Goal: Information Seeking & Learning: Learn about a topic

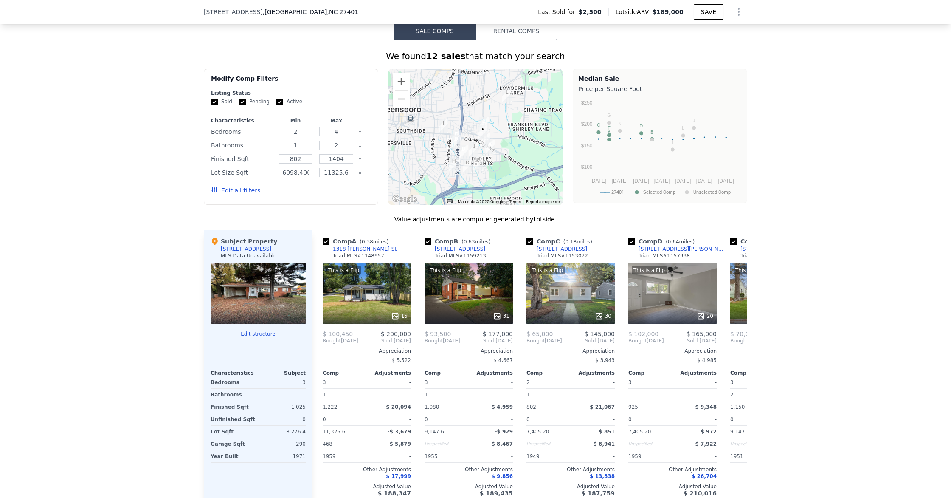
scroll to position [699, 0]
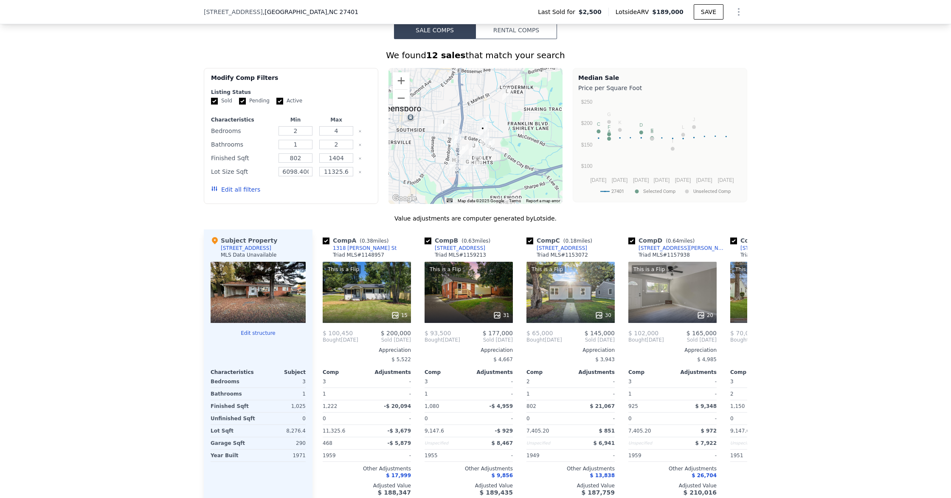
click at [246, 192] on button "Edit all filters" at bounding box center [235, 189] width 49 height 8
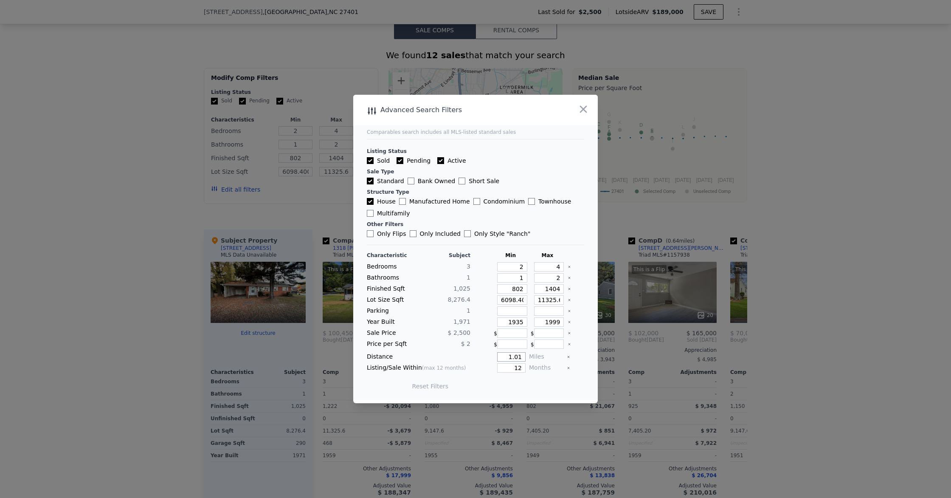
drag, startPoint x: 509, startPoint y: 359, endPoint x: 544, endPoint y: 361, distance: 34.5
click at [544, 361] on div "Distance 1.01 Miles" at bounding box center [475, 356] width 217 height 9
type input "5"
click at [539, 384] on button "Update Search" at bounding box center [523, 386] width 64 height 12
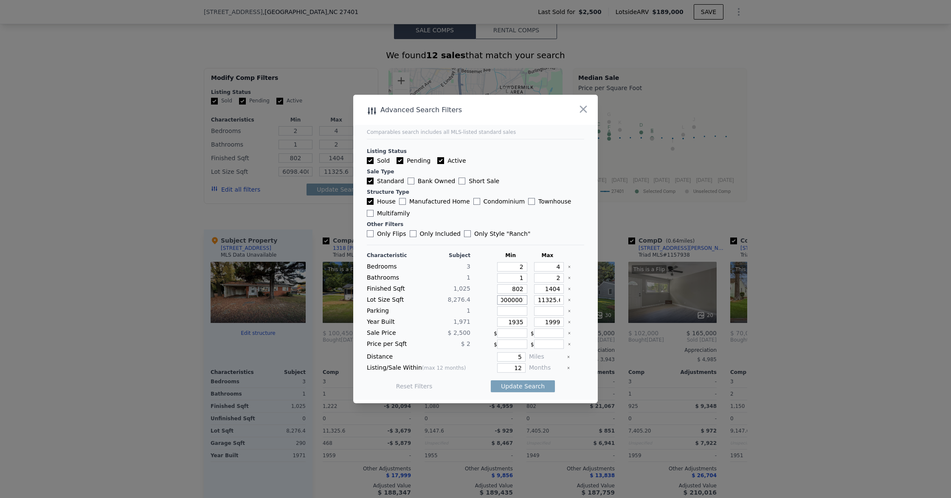
type input "6098.40000000000"
type input "6098.4"
type input "6098"
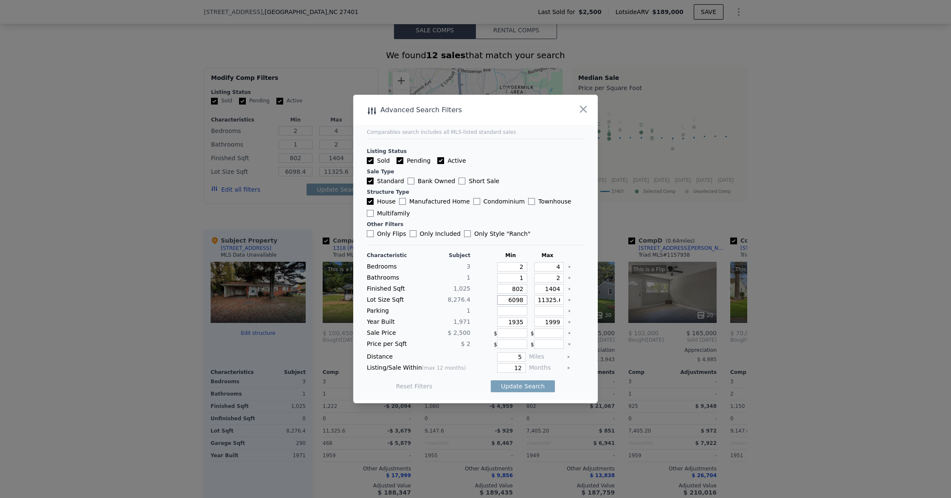
type input "6098"
click at [562, 299] on input "11325.6" at bounding box center [549, 299] width 30 height 9
type input "11325"
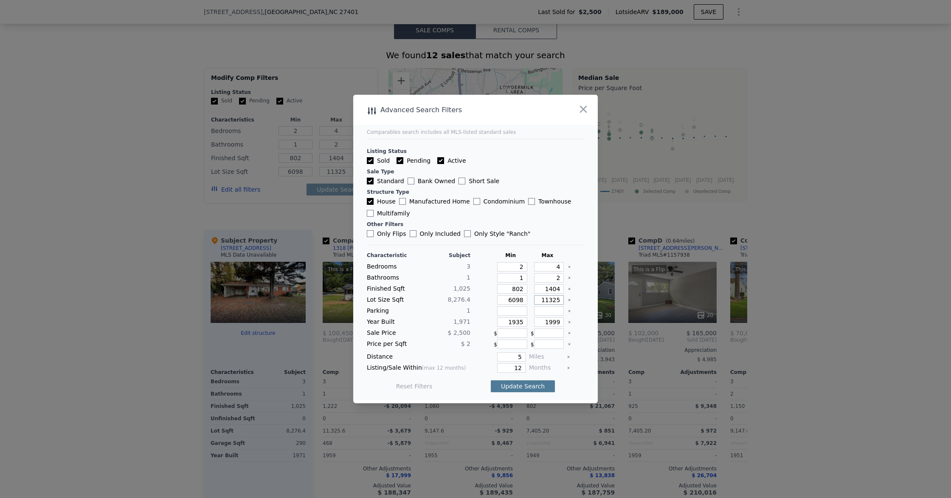
type input "11325"
click at [515, 389] on button "Update Search" at bounding box center [523, 386] width 64 height 12
checkbox input "false"
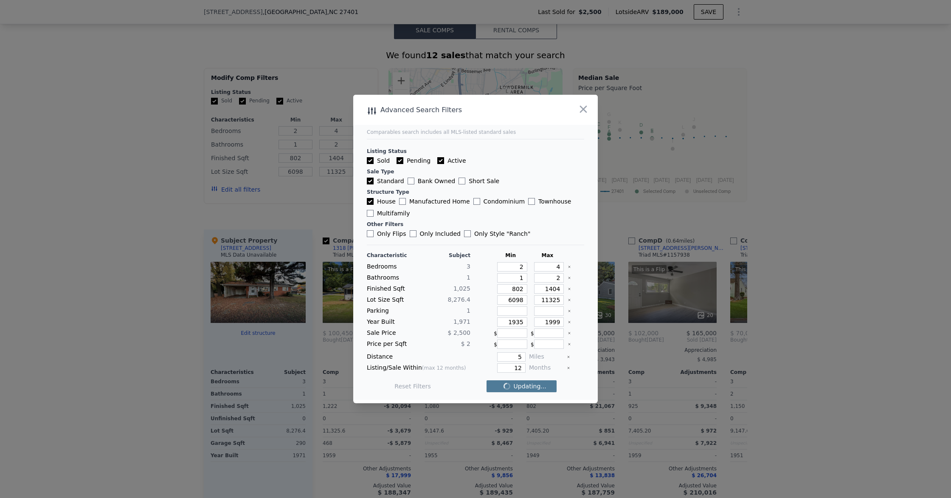
checkbox input "false"
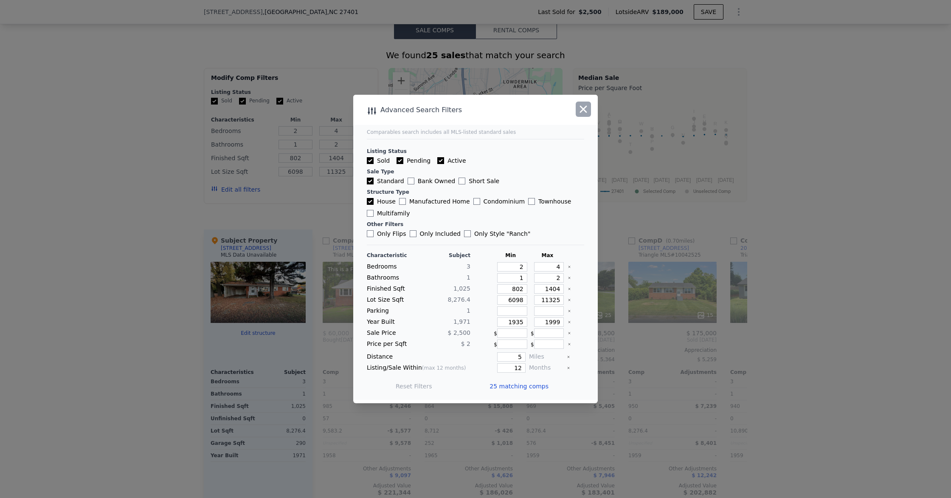
click at [586, 106] on icon "button" at bounding box center [583, 109] width 7 height 7
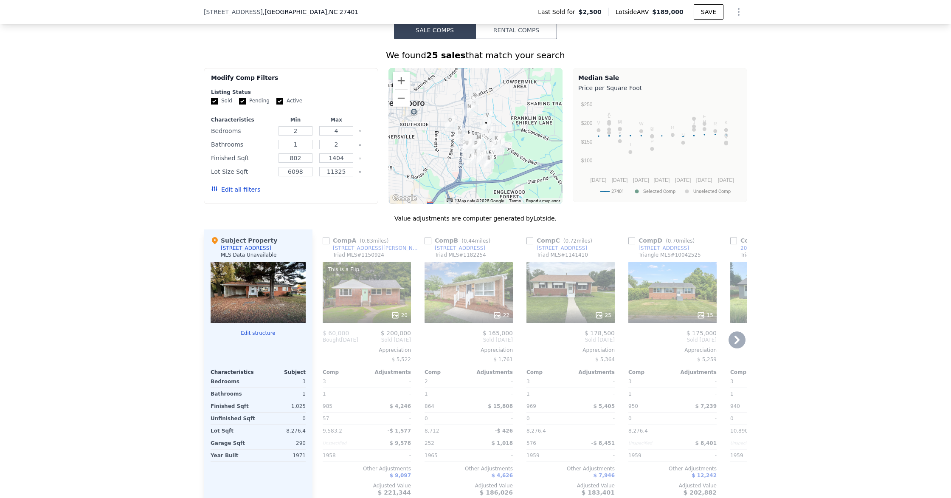
click at [530, 241] on input "checkbox" at bounding box center [530, 240] width 7 height 7
checkbox input "true"
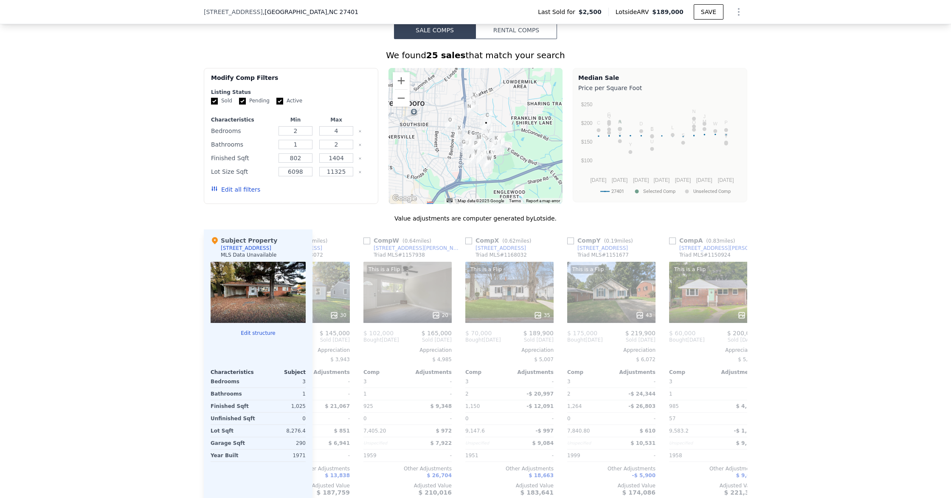
scroll to position [0, 280]
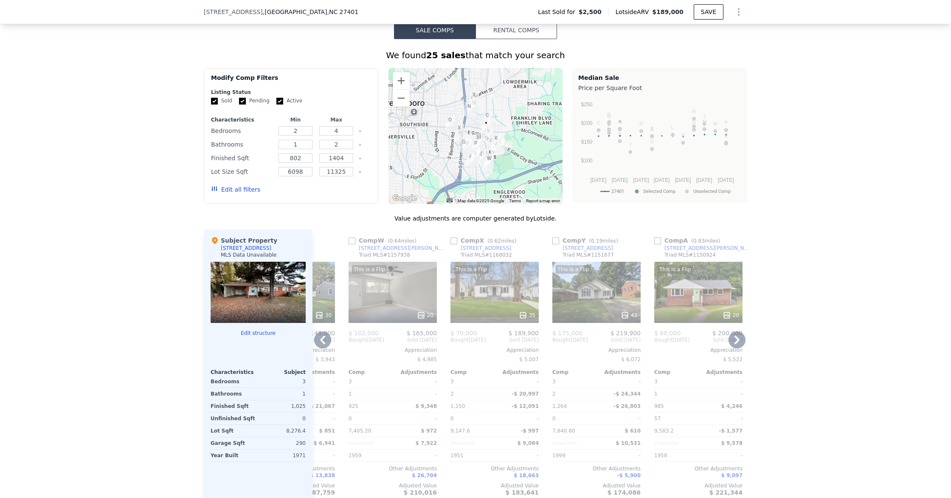
click at [557, 243] on input "checkbox" at bounding box center [556, 240] width 7 height 7
checkbox input "true"
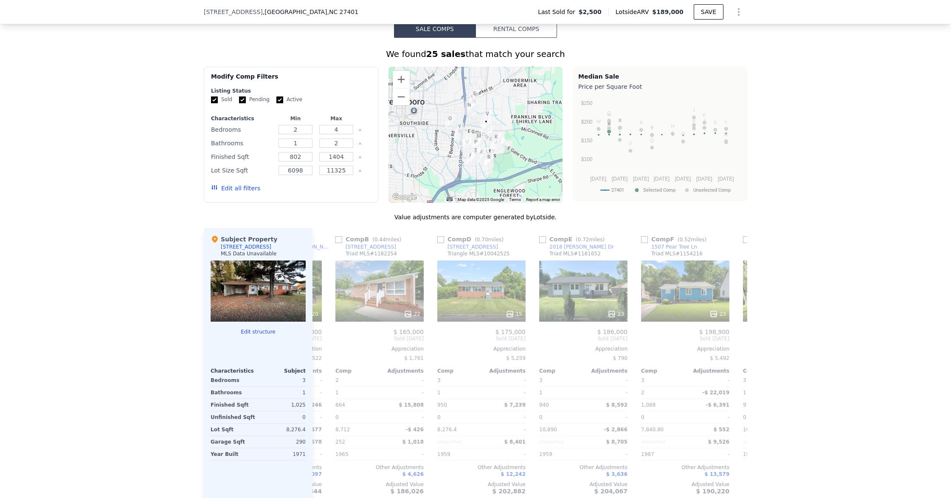
scroll to position [0, 0]
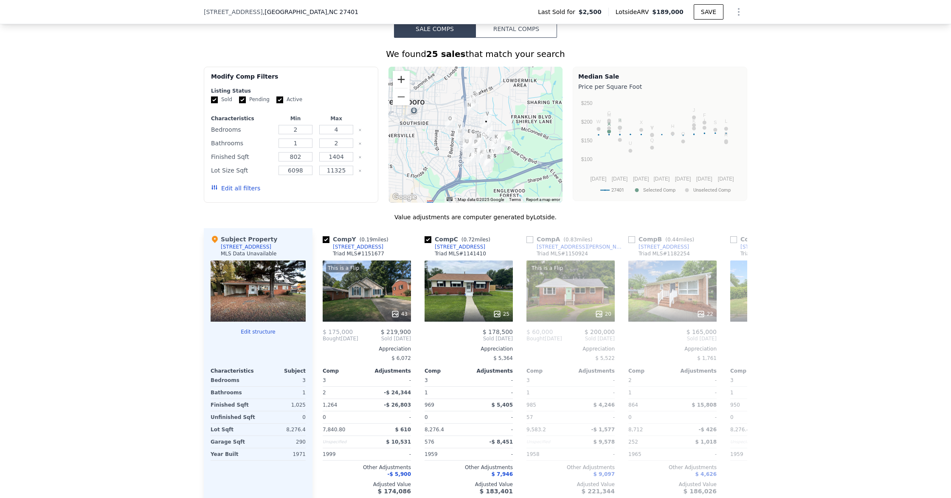
click at [402, 83] on button "Zoom in" at bounding box center [401, 79] width 17 height 17
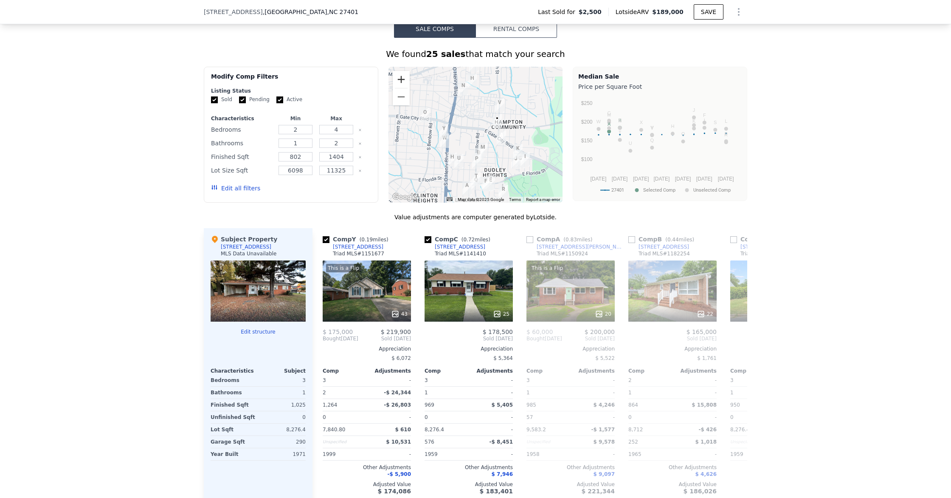
click at [402, 83] on button "Zoom in" at bounding box center [401, 79] width 17 height 17
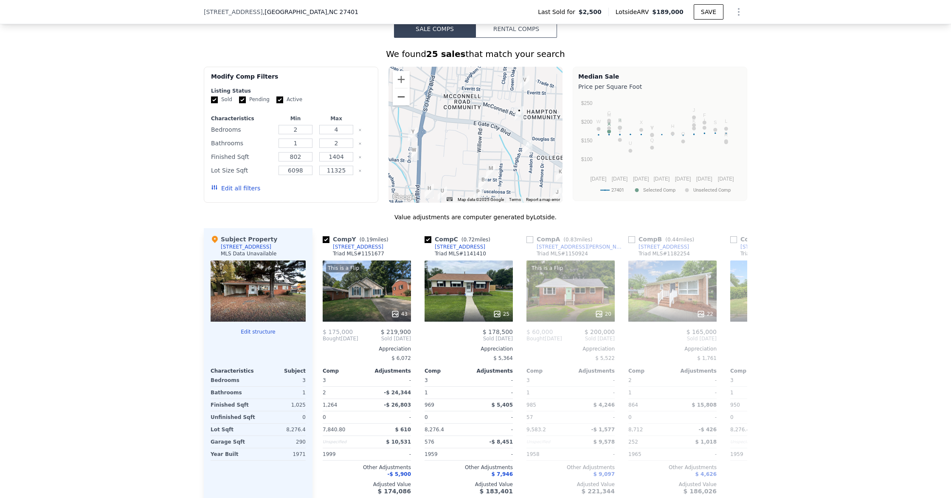
click at [402, 102] on button "Zoom out" at bounding box center [401, 96] width 17 height 17
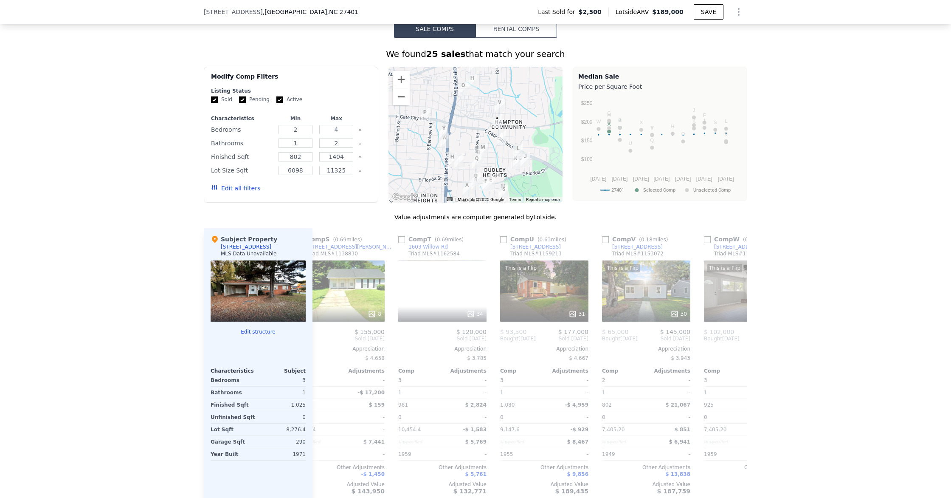
scroll to position [0, 1962]
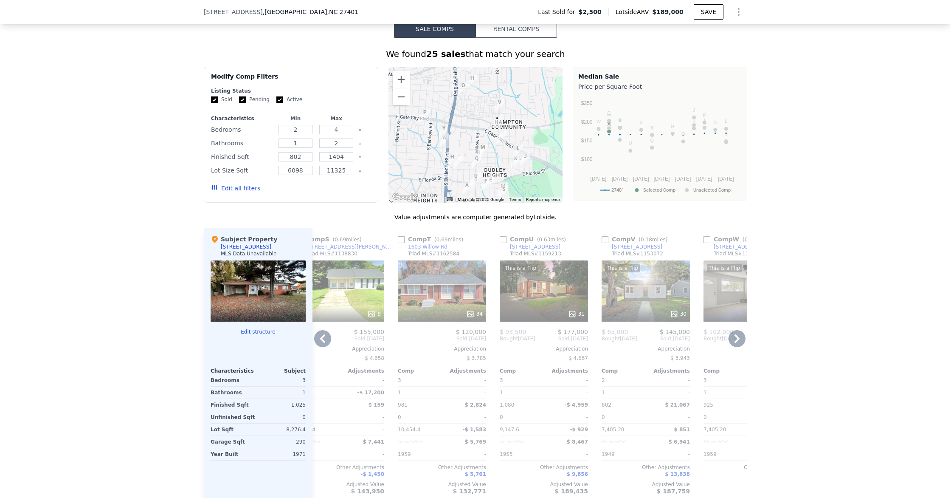
click at [610, 241] on div "Comp V ( 0.18 miles)" at bounding box center [636, 239] width 69 height 8
click at [607, 240] on input "checkbox" at bounding box center [604, 239] width 7 height 7
checkbox input "true"
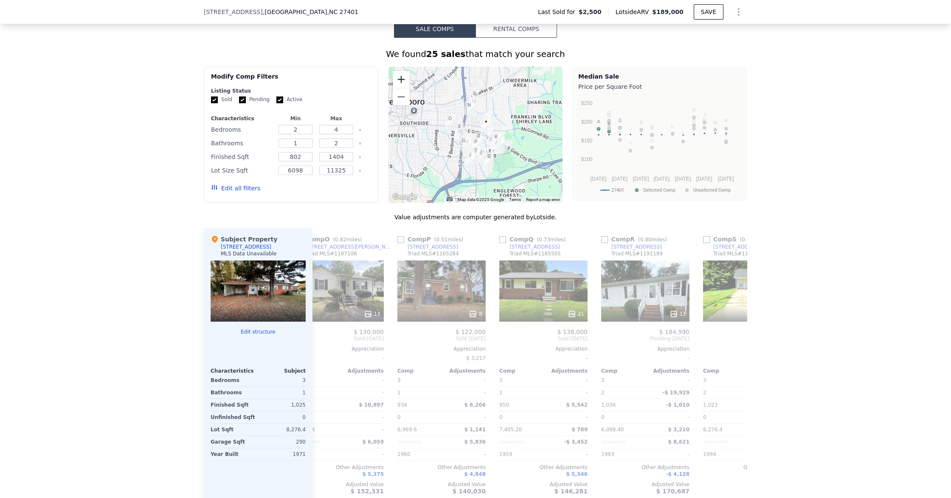
click at [402, 85] on button "Zoom in" at bounding box center [401, 79] width 17 height 17
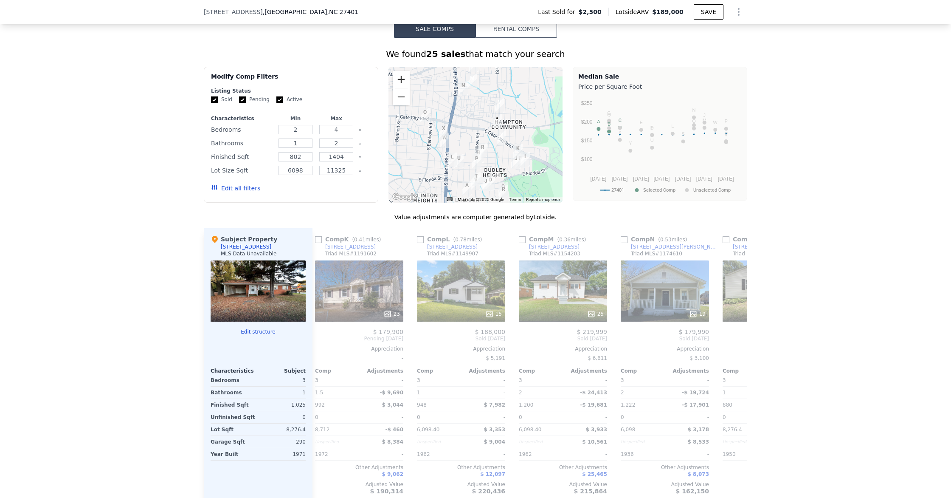
scroll to position [0, 1539]
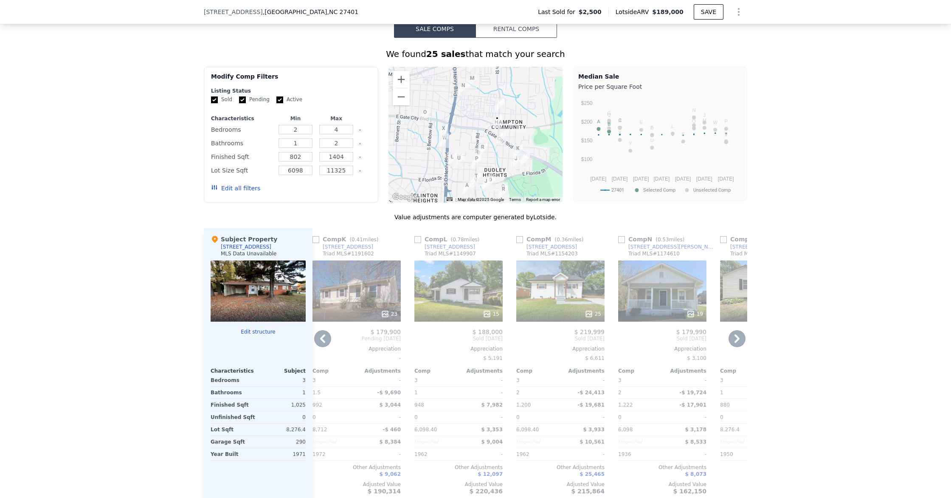
click at [625, 241] on input "checkbox" at bounding box center [621, 239] width 7 height 7
checkbox input "true"
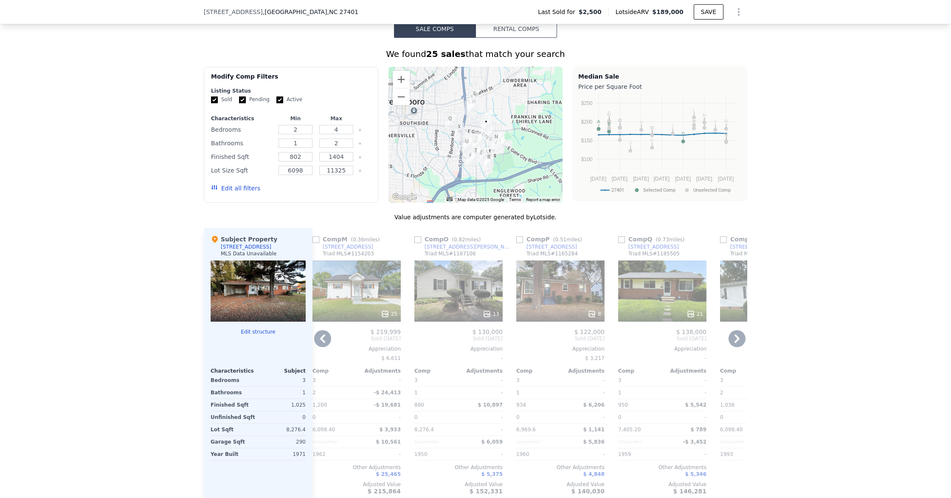
click at [519, 240] on input "checkbox" at bounding box center [520, 239] width 7 height 7
checkbox input "true"
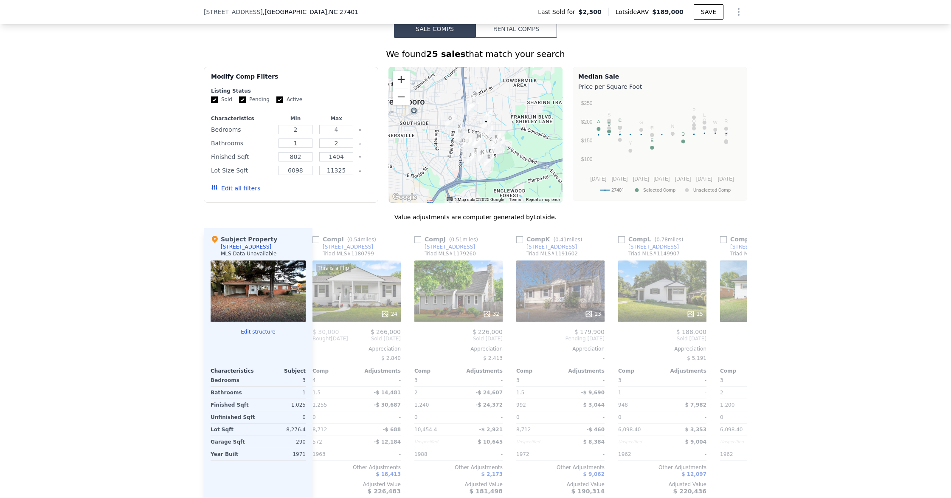
click at [406, 84] on button "Zoom in" at bounding box center [401, 79] width 17 height 17
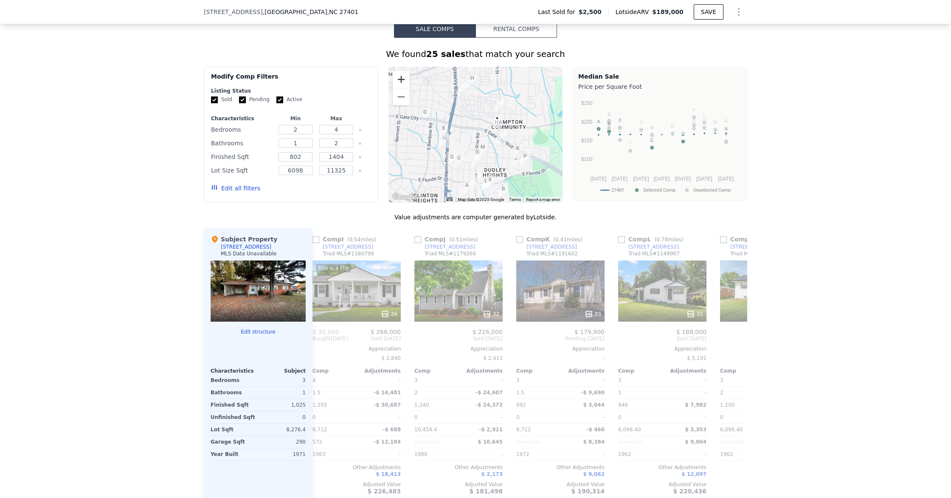
click at [406, 84] on button "Zoom in" at bounding box center [401, 79] width 17 height 17
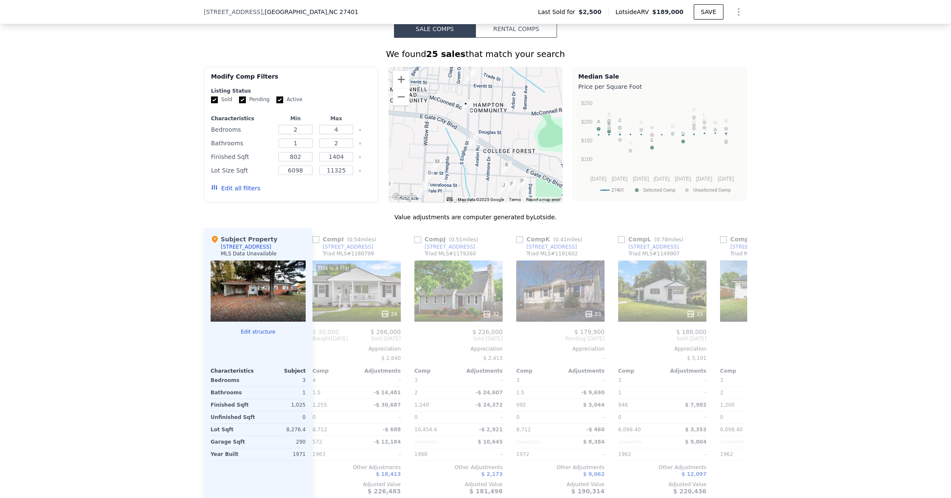
drag, startPoint x: 522, startPoint y: 169, endPoint x: 467, endPoint y: 162, distance: 55.6
click at [467, 162] on div at bounding box center [476, 135] width 175 height 136
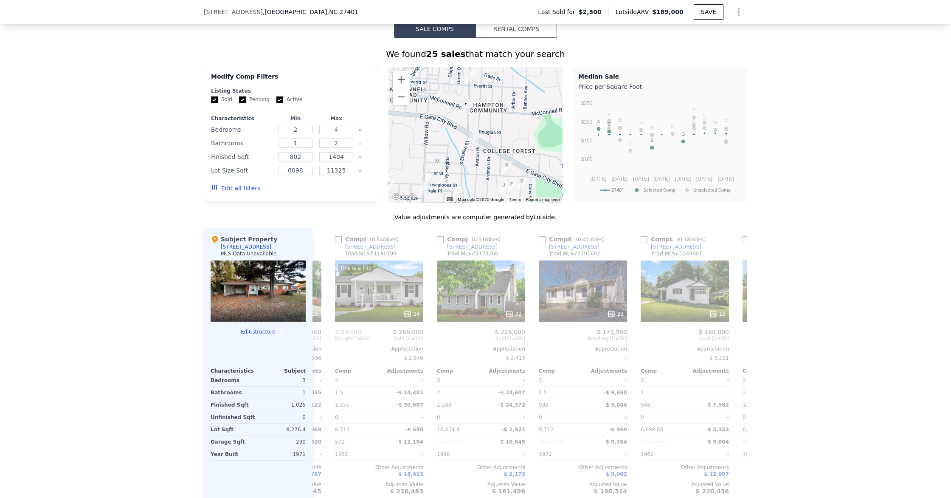
scroll to position [0, 1521]
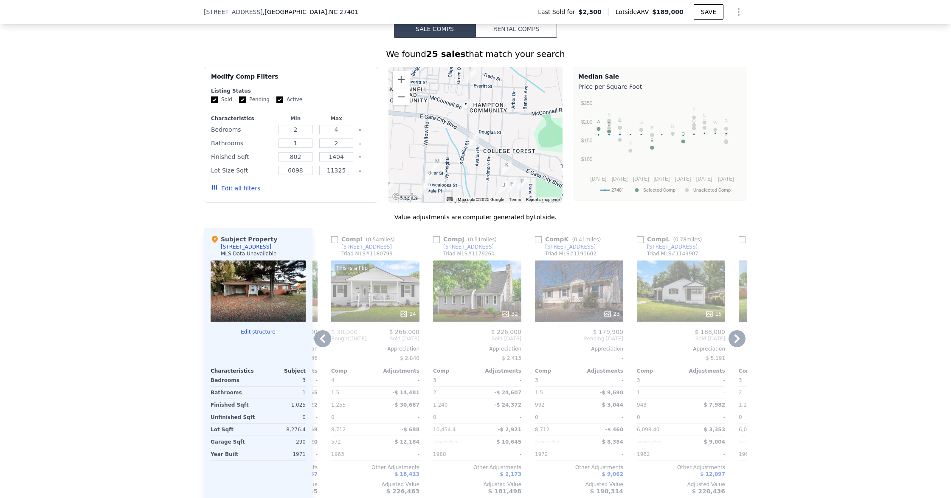
click at [541, 240] on input "checkbox" at bounding box center [538, 239] width 7 height 7
checkbox input "true"
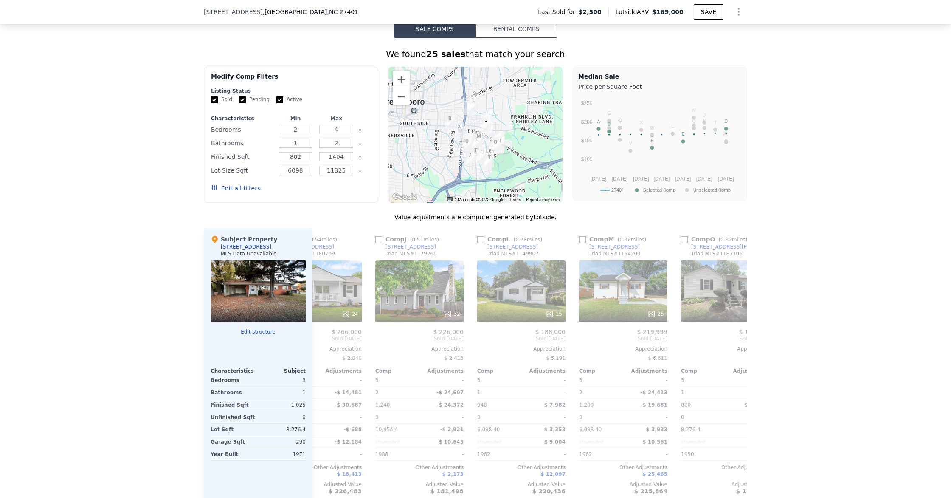
scroll to position [0, 1393]
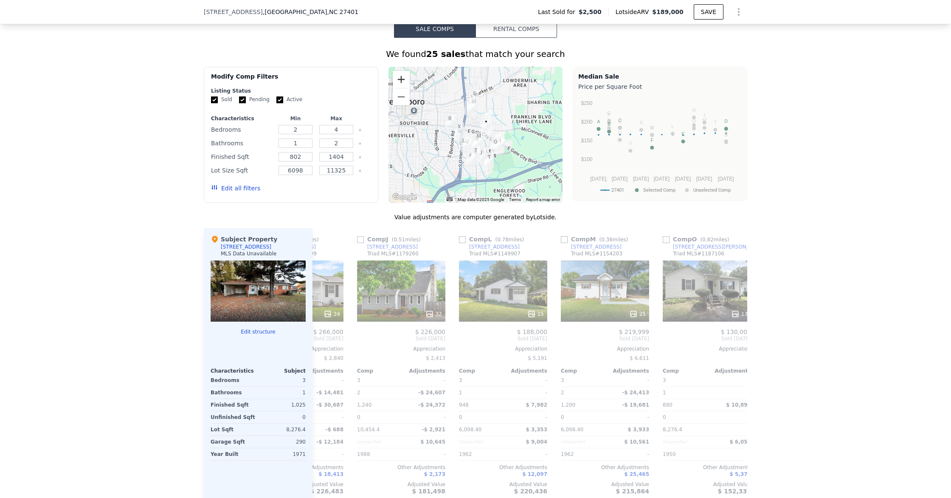
click at [407, 82] on button "Zoom in" at bounding box center [401, 79] width 17 height 17
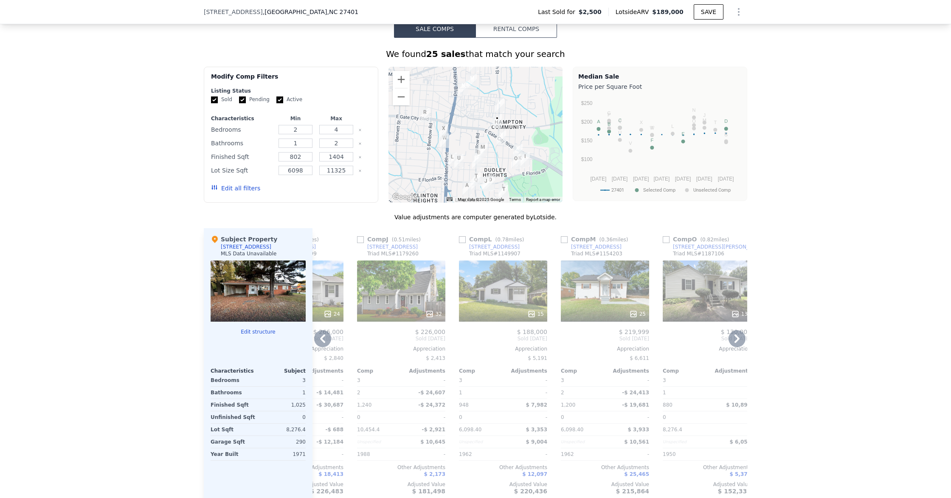
click at [565, 240] on input "checkbox" at bounding box center [564, 239] width 7 height 7
checkbox input "true"
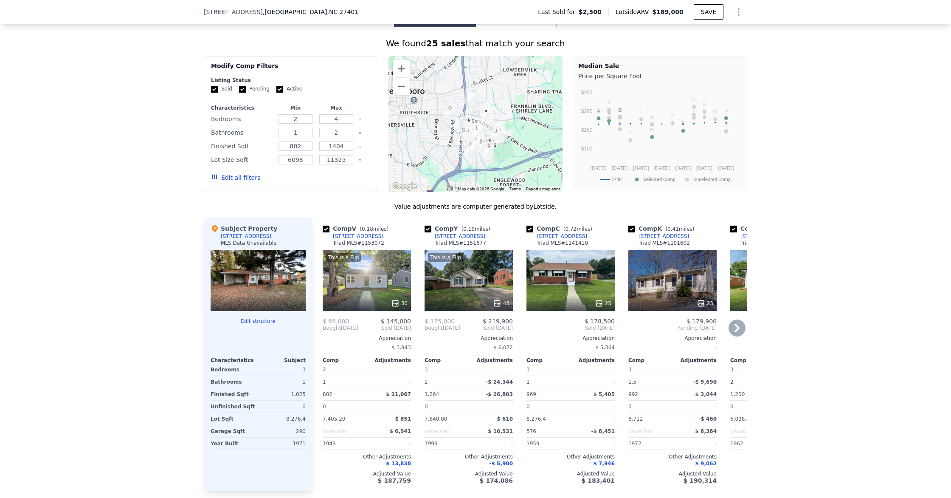
scroll to position [712, 0]
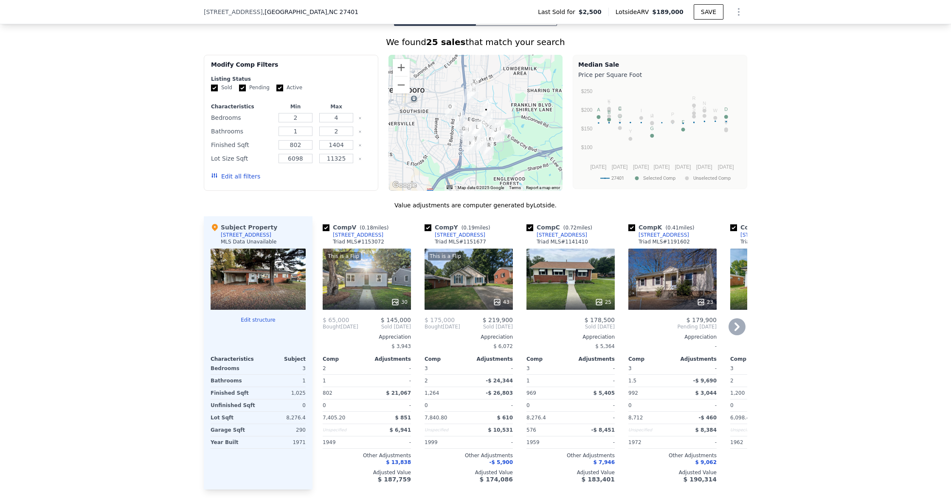
click at [613, 301] on div at bounding box center [571, 301] width 88 height 15
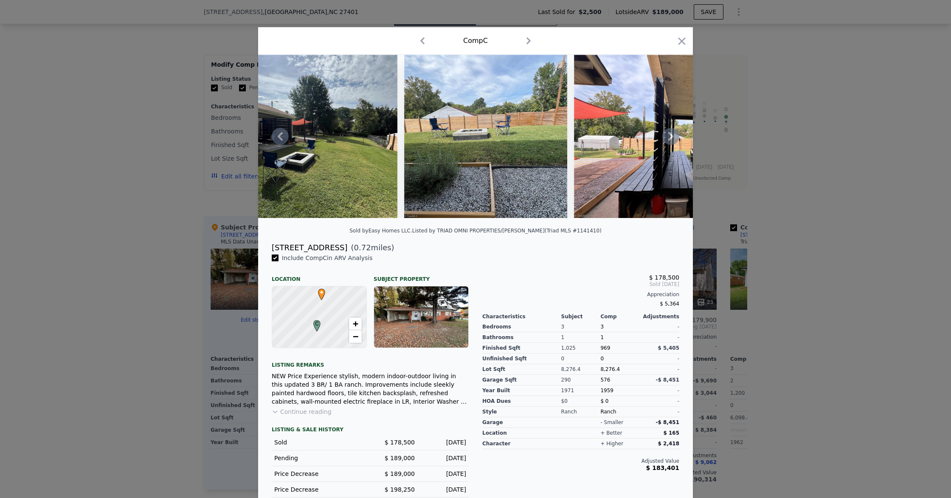
scroll to position [0, 3964]
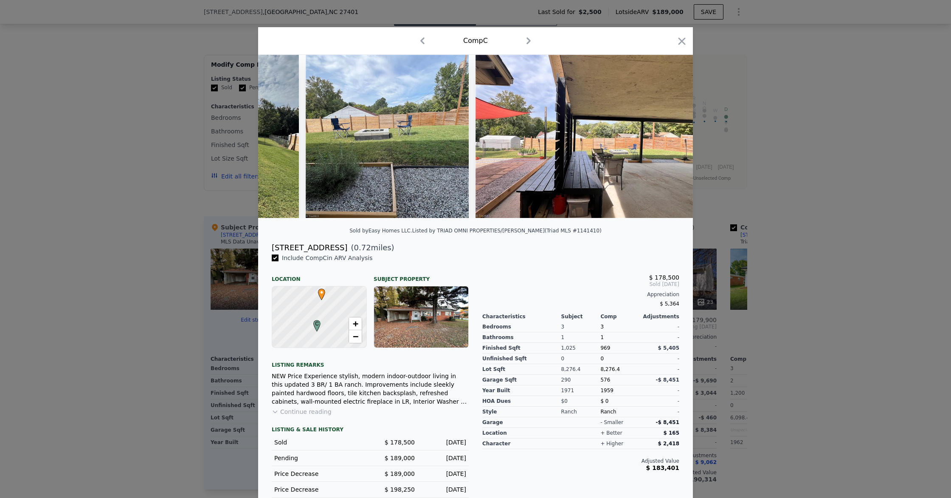
click at [307, 409] on button "Continue reading" at bounding box center [302, 411] width 60 height 8
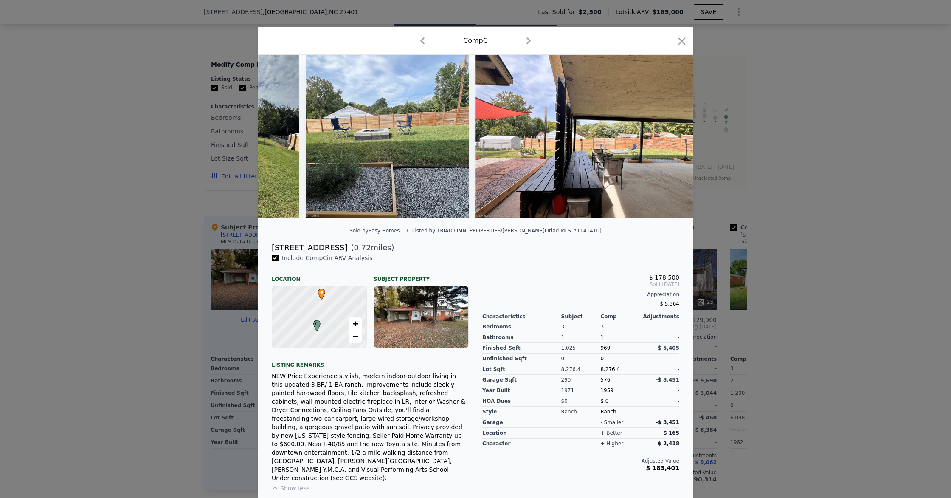
click at [684, 43] on icon "button" at bounding box center [682, 40] width 7 height 7
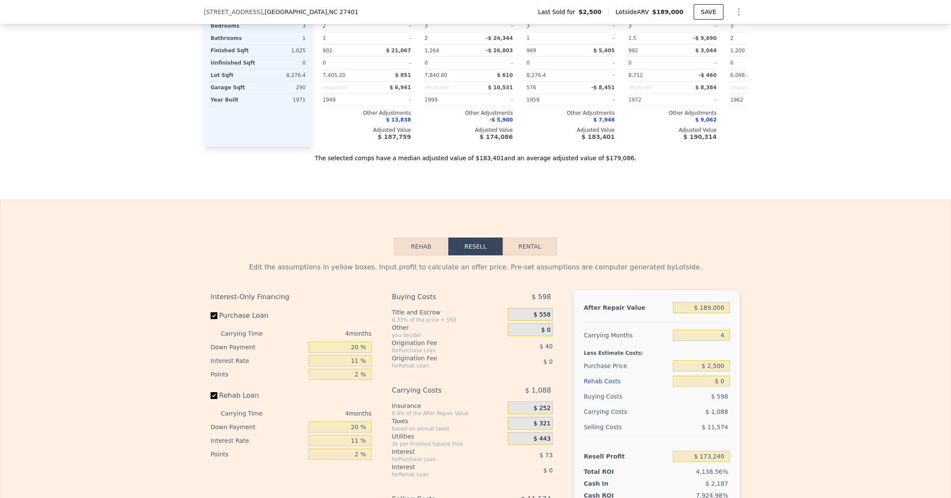
scroll to position [1110, 0]
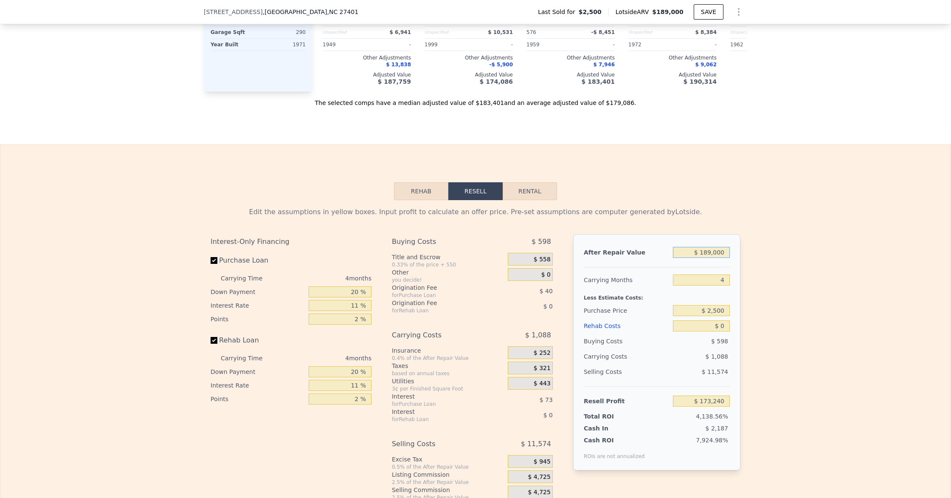
click at [709, 254] on input "$ 189,000" at bounding box center [701, 252] width 57 height 11
type input "$ 18,000"
type input "$ 12,442"
type input "$ 180,000"
type input "$ 164,777"
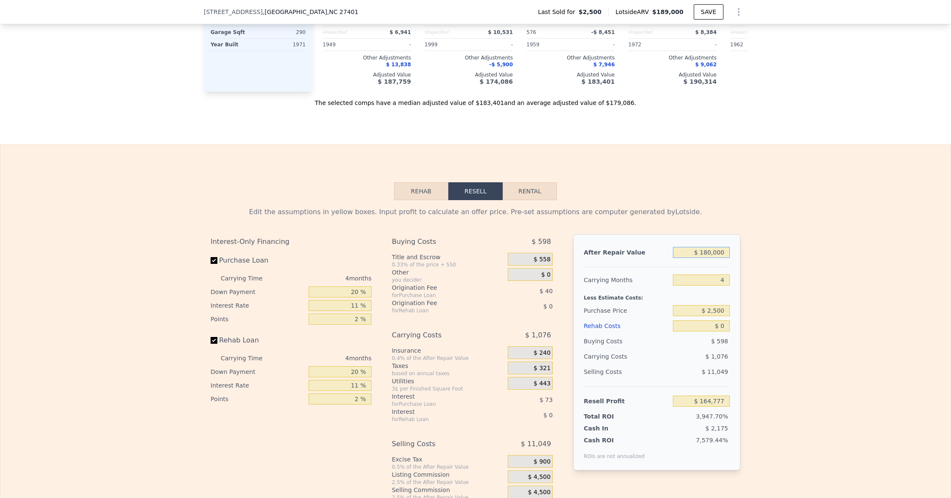
type input "$ 180,000"
click at [695, 278] on input "4" at bounding box center [701, 279] width 57 height 11
click at [730, 281] on input "4" at bounding box center [701, 279] width 57 height 11
type input "5"
type input "$ 164,508"
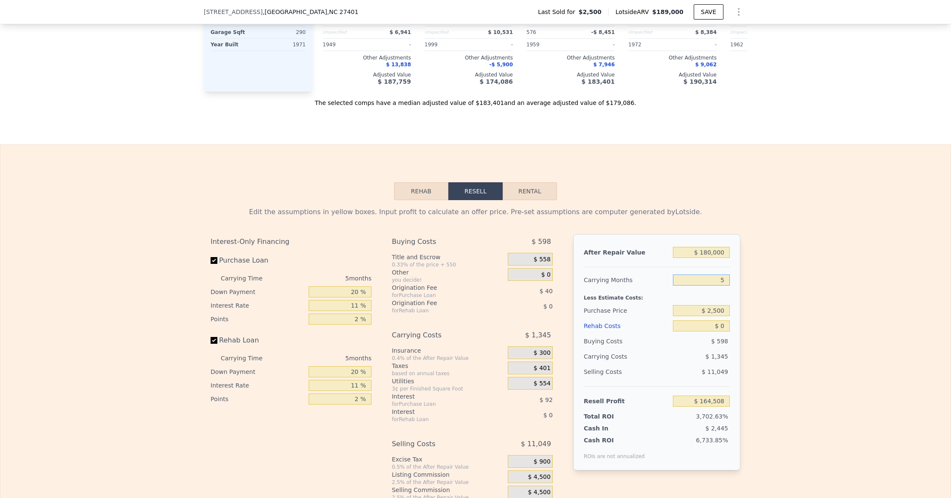
scroll to position [1112, 0]
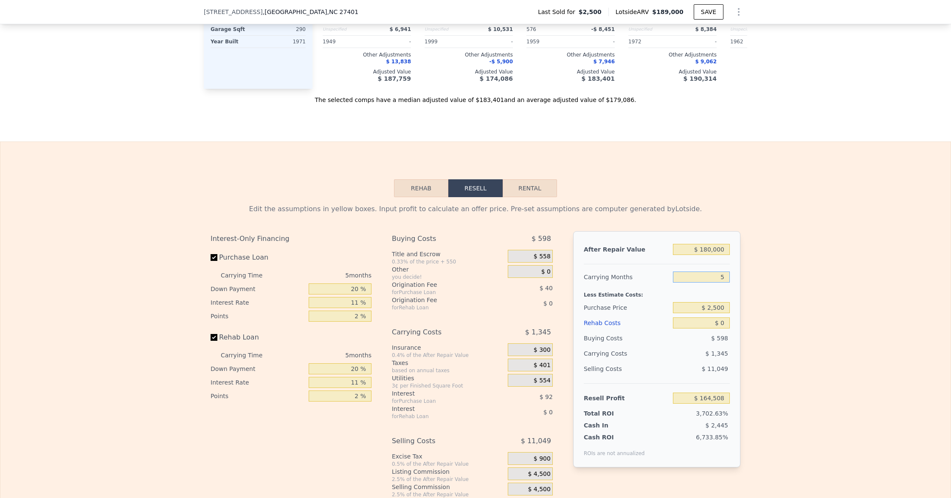
type input "5"
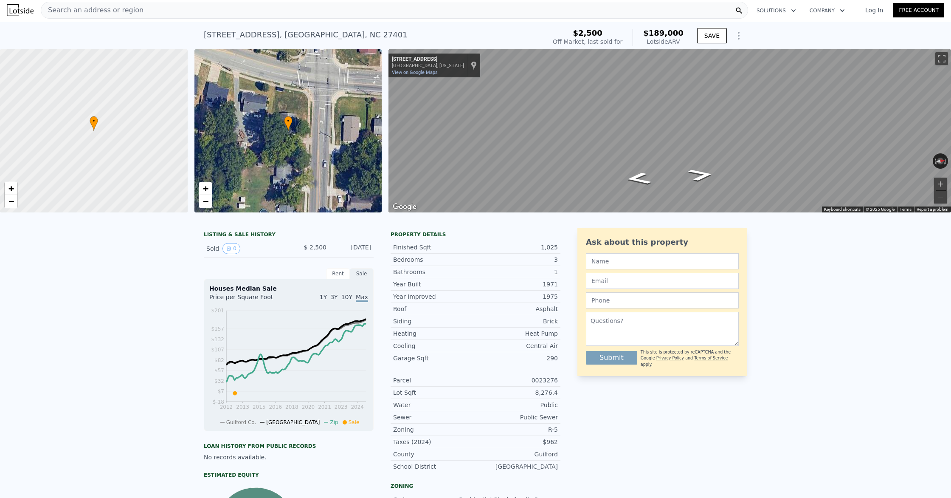
scroll to position [0, 0]
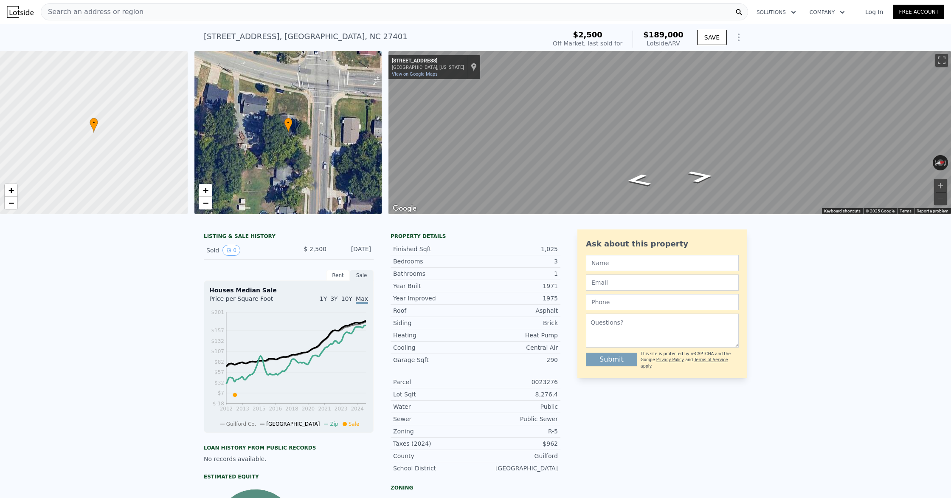
click at [142, 16] on div "Search an address or region" at bounding box center [395, 11] width 708 height 17
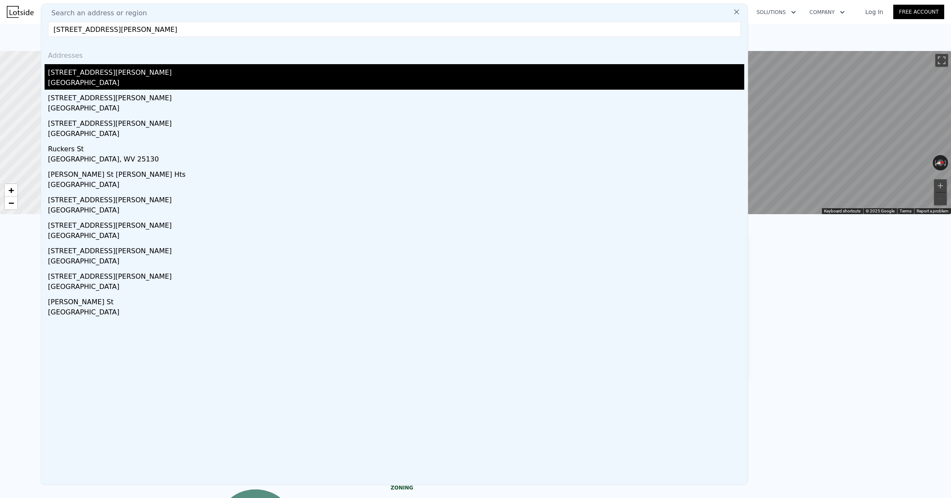
type input "811 rucker st"
click at [115, 72] on div "[STREET_ADDRESS][PERSON_NAME]" at bounding box center [396, 71] width 697 height 14
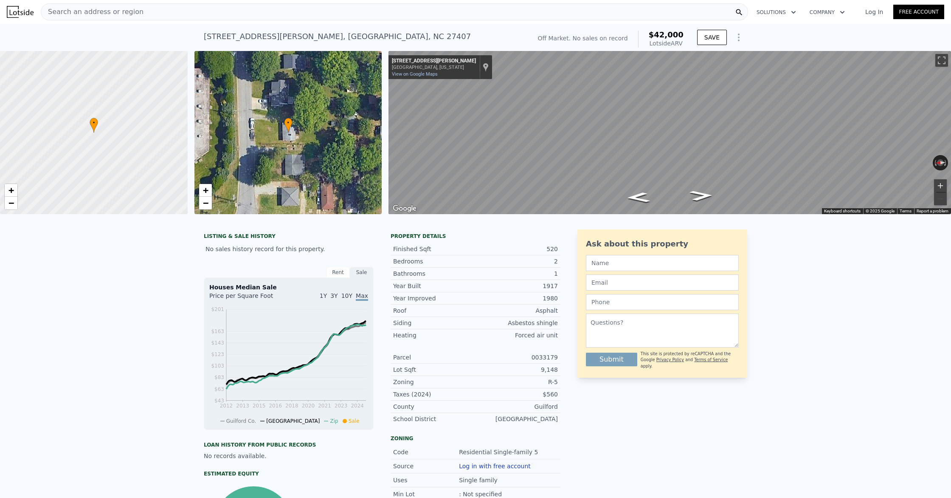
click at [939, 180] on button "Zoom in" at bounding box center [941, 185] width 13 height 13
click at [11, 193] on span "+" at bounding box center [11, 190] width 6 height 11
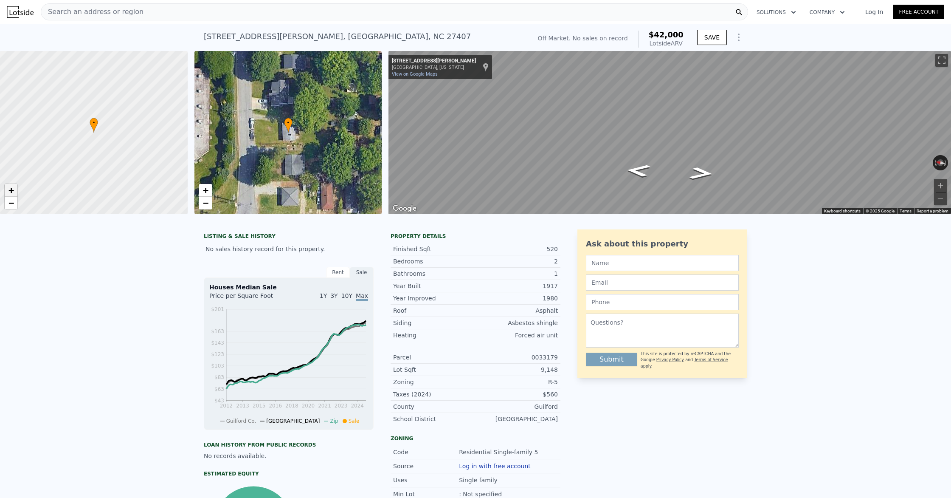
click at [11, 193] on span "+" at bounding box center [11, 190] width 6 height 11
drag, startPoint x: 48, startPoint y: 180, endPoint x: 112, endPoint y: 183, distance: 64.2
click at [112, 183] on div at bounding box center [93, 133] width 225 height 196
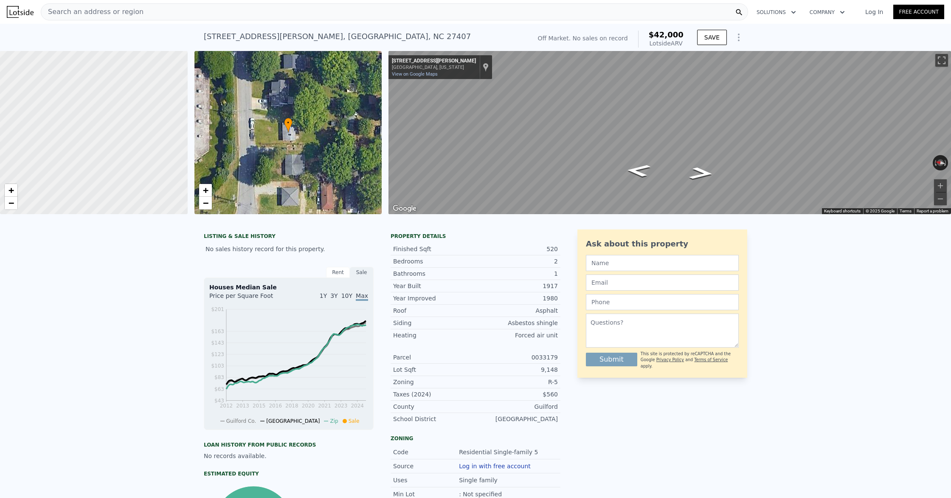
drag, startPoint x: 79, startPoint y: 172, endPoint x: 157, endPoint y: 186, distance: 79.0
click at [157, 186] on div at bounding box center [93, 133] width 225 height 196
drag, startPoint x: 143, startPoint y: 165, endPoint x: 76, endPoint y: 129, distance: 76.8
click at [76, 129] on div at bounding box center [92, 132] width 225 height 196
drag, startPoint x: 138, startPoint y: 181, endPoint x: 59, endPoint y: 146, distance: 86.1
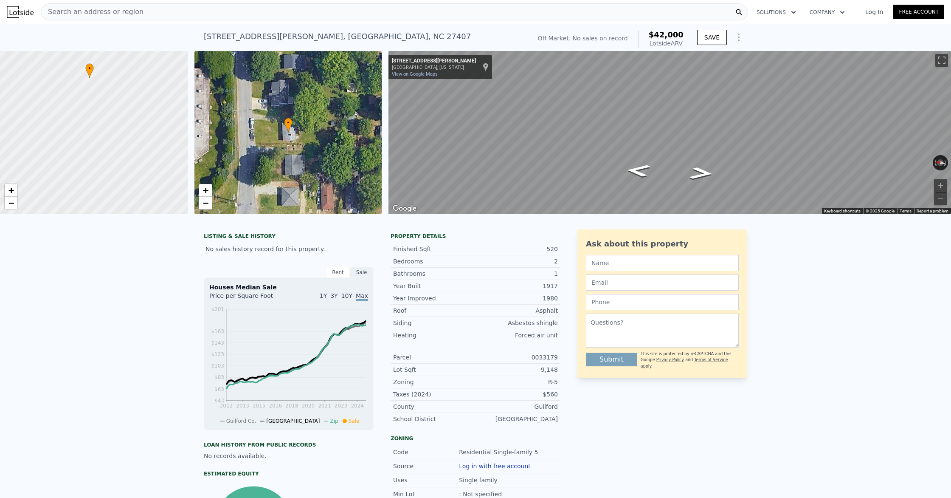
click at [59, 146] on div at bounding box center [93, 133] width 225 height 196
drag, startPoint x: 65, startPoint y: 141, endPoint x: 119, endPoint y: 203, distance: 81.8
click at [119, 203] on div at bounding box center [93, 133] width 225 height 196
drag, startPoint x: 63, startPoint y: 172, endPoint x: 181, endPoint y: 141, distance: 122.4
click at [185, 141] on div at bounding box center [93, 133] width 225 height 196
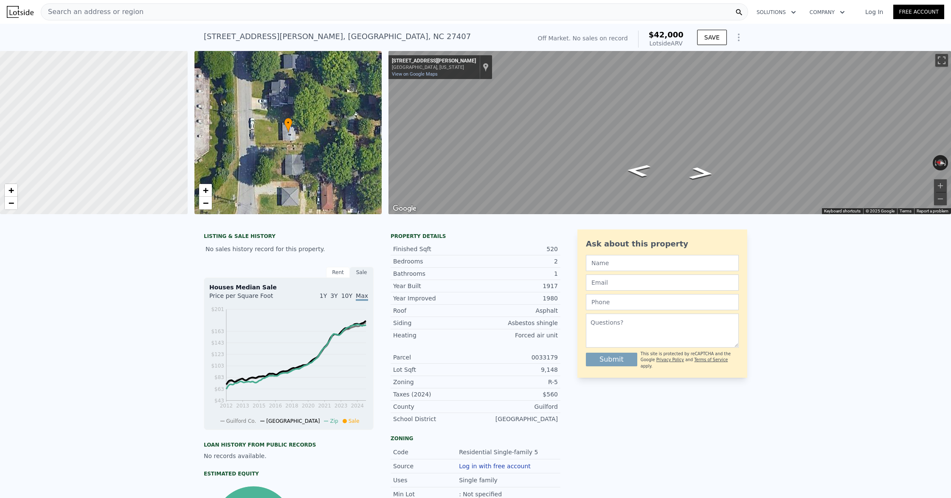
drag, startPoint x: 70, startPoint y: 181, endPoint x: 82, endPoint y: 116, distance: 67.0
click at [82, 116] on div at bounding box center [93, 133] width 225 height 196
click at [10, 200] on span "−" at bounding box center [11, 203] width 6 height 11
drag, startPoint x: 140, startPoint y: 150, endPoint x: 20, endPoint y: 193, distance: 127.5
click at [20, 193] on div at bounding box center [93, 133] width 225 height 196
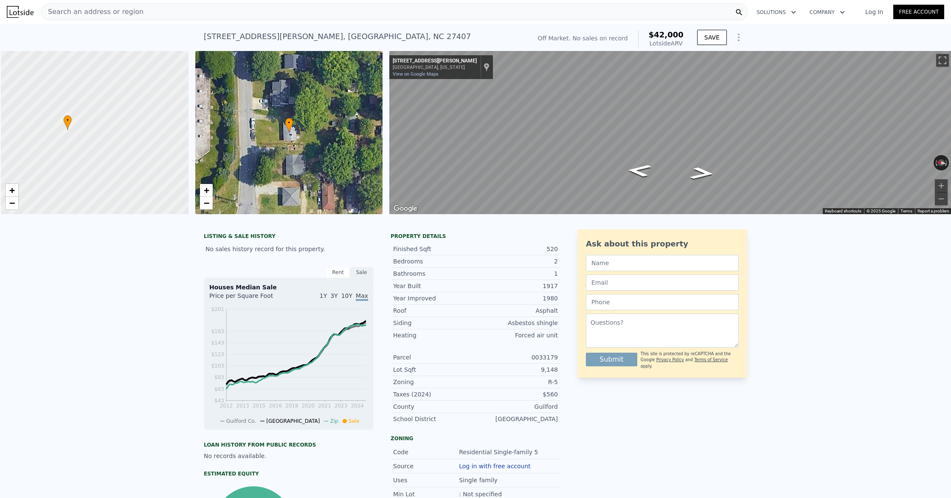
scroll to position [0, 3]
click at [324, 163] on div "• + − • + − ← Move left → Move right ↑ Move up ↓ Move down + Zoom in - Zoom out…" at bounding box center [475, 132] width 951 height 163
click at [384, 151] on div "• + − • + − ← Move left → Move right ↑ Move up ↓ Move down + Zoom in - Zoom out…" at bounding box center [475, 132] width 951 height 163
click at [691, 160] on icon "Go South, Rucker St" at bounding box center [680, 160] width 60 height 17
click at [691, 160] on icon "Go South, Rucker St" at bounding box center [679, 160] width 60 height 17
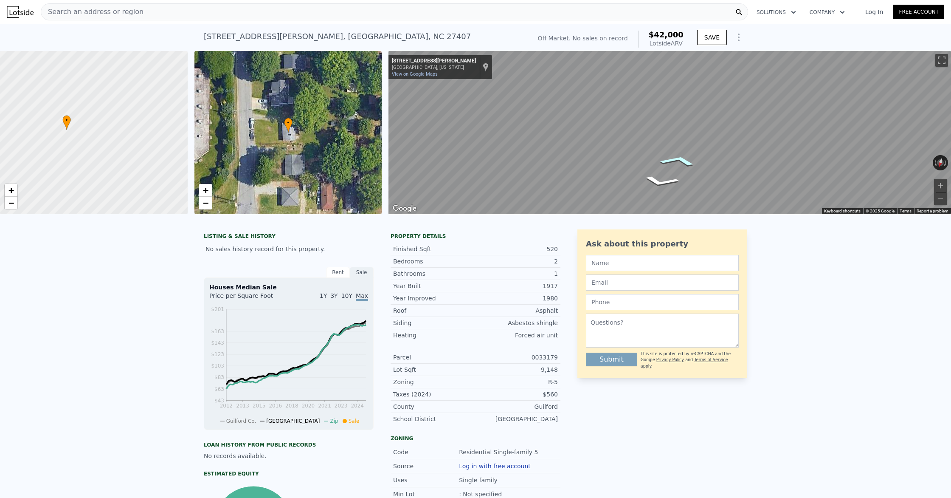
click at [691, 160] on icon "Go South, Rucker St" at bounding box center [678, 160] width 59 height 17
click at [686, 159] on icon "Go South, Rucker St" at bounding box center [678, 160] width 59 height 17
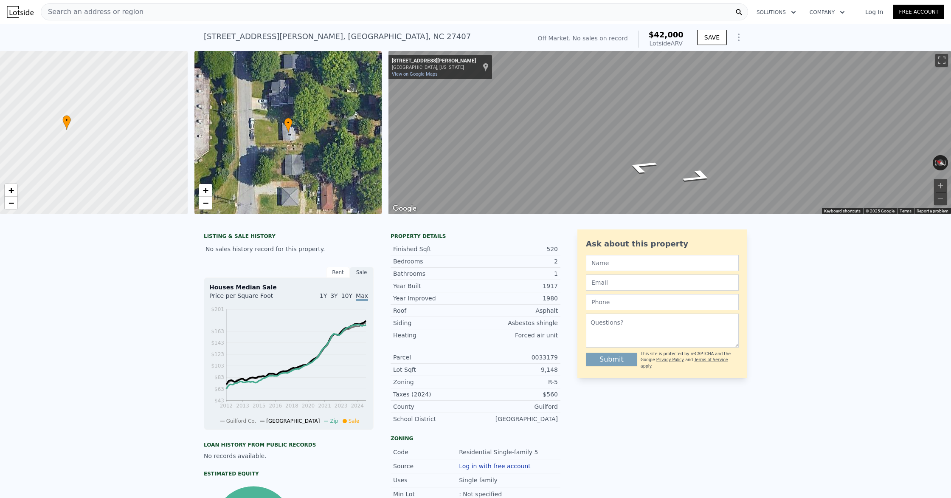
click at [825, 171] on div "Map" at bounding box center [670, 132] width 563 height 163
click at [652, 175] on icon "Go North, Rucker St" at bounding box center [658, 169] width 62 height 17
click at [885, 212] on div "← Move left → Move right ↑ Move up ↓ Move down + Zoom in - Zoom out 811 Rucker …" at bounding box center [670, 132] width 563 height 163
click at [945, 200] on button "Zoom out" at bounding box center [941, 198] width 13 height 13
click at [942, 186] on button "Zoom in" at bounding box center [941, 185] width 13 height 13
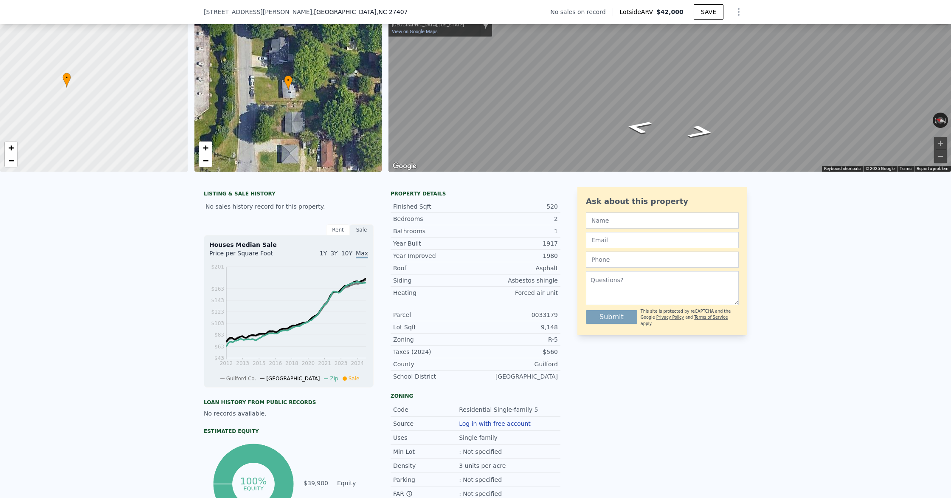
scroll to position [0, 0]
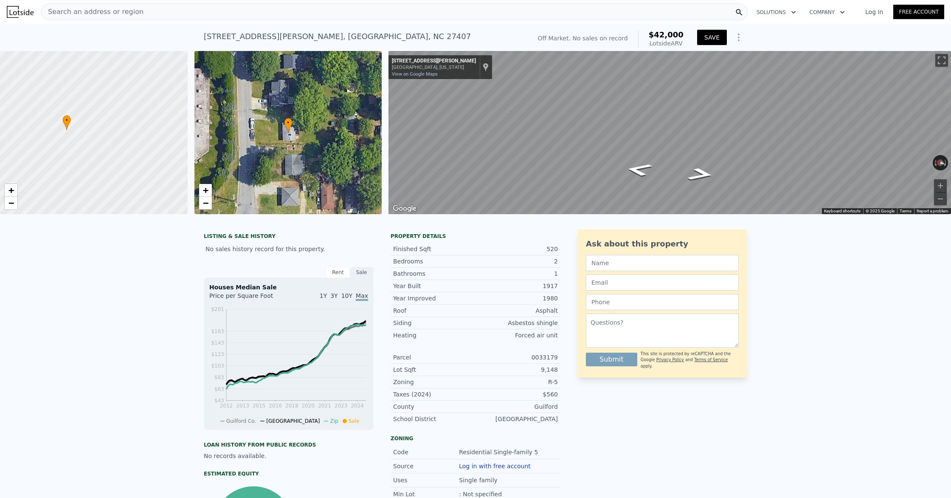
click at [707, 38] on button "SAVE" at bounding box center [712, 37] width 30 height 15
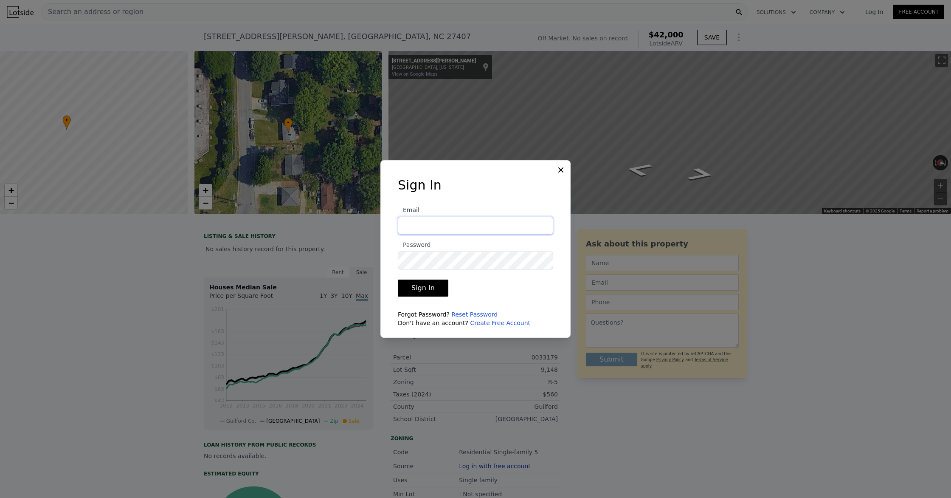
type input "Pamela@NextKeyPropertiesLLC.com"
click at [434, 293] on button "Sign In" at bounding box center [423, 288] width 51 height 17
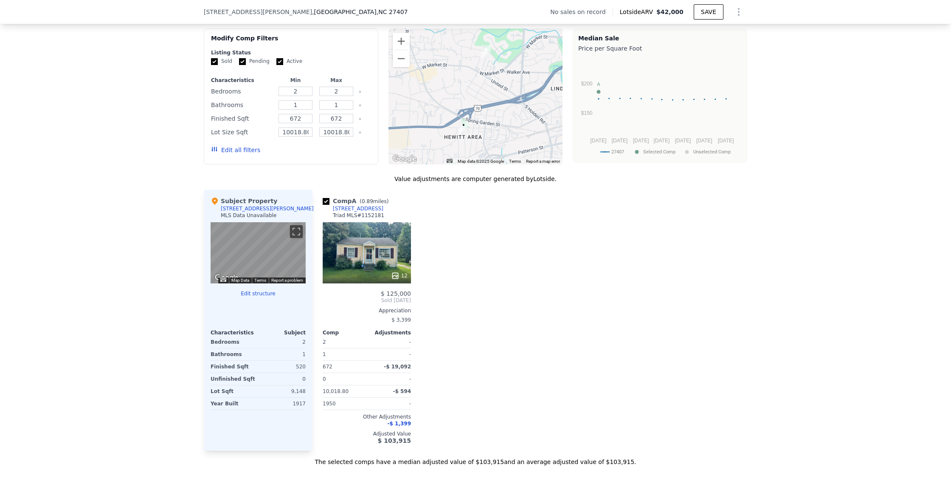
scroll to position [702, 0]
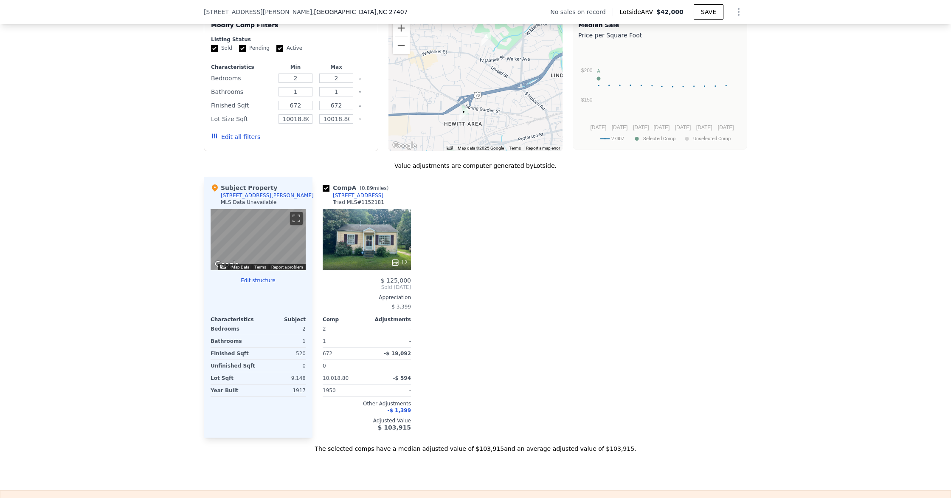
click at [223, 135] on button "Edit all filters" at bounding box center [235, 137] width 49 height 8
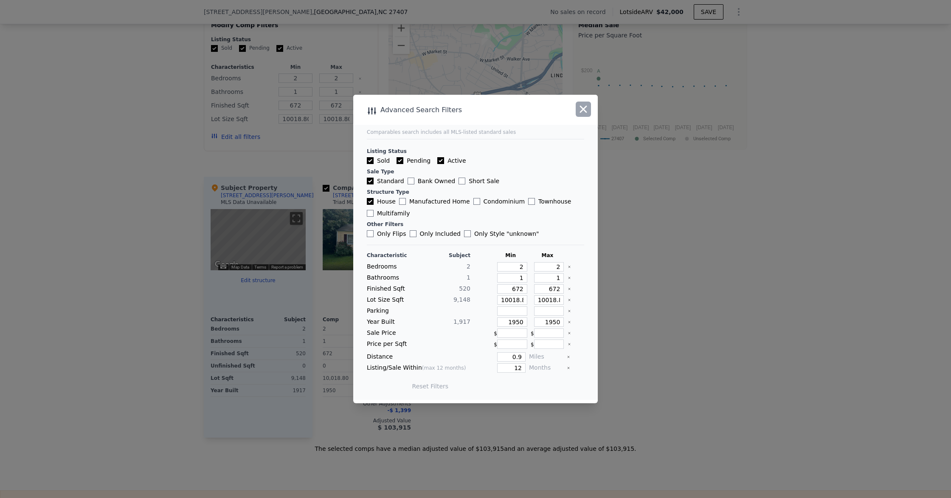
click at [585, 105] on icon "button" at bounding box center [584, 109] width 12 height 12
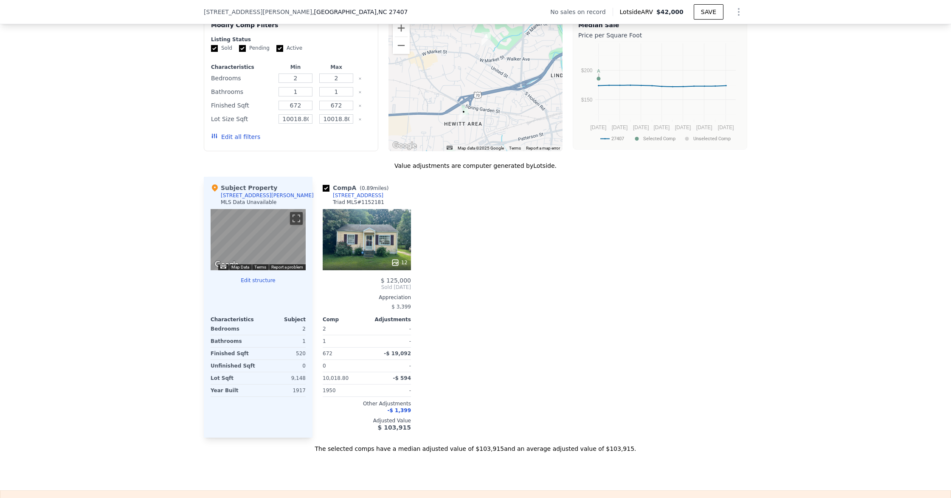
click at [390, 252] on div "12" at bounding box center [367, 239] width 88 height 61
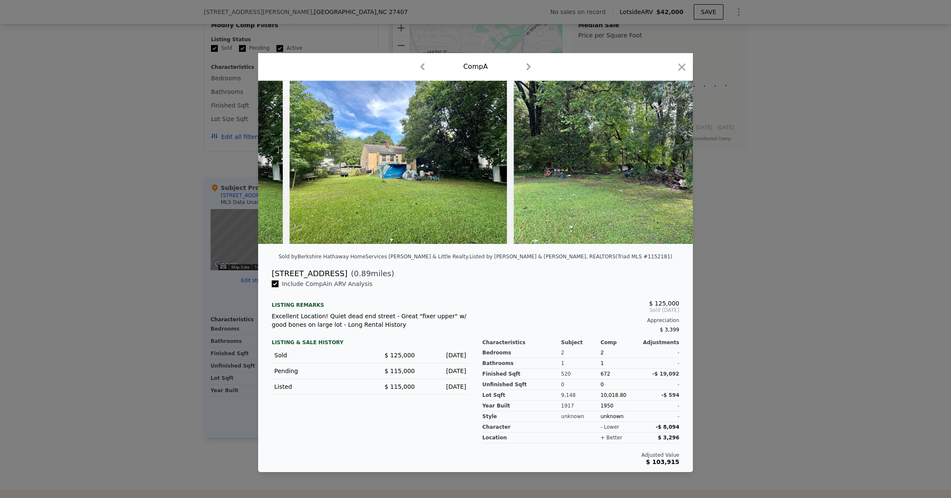
scroll to position [0, 1584]
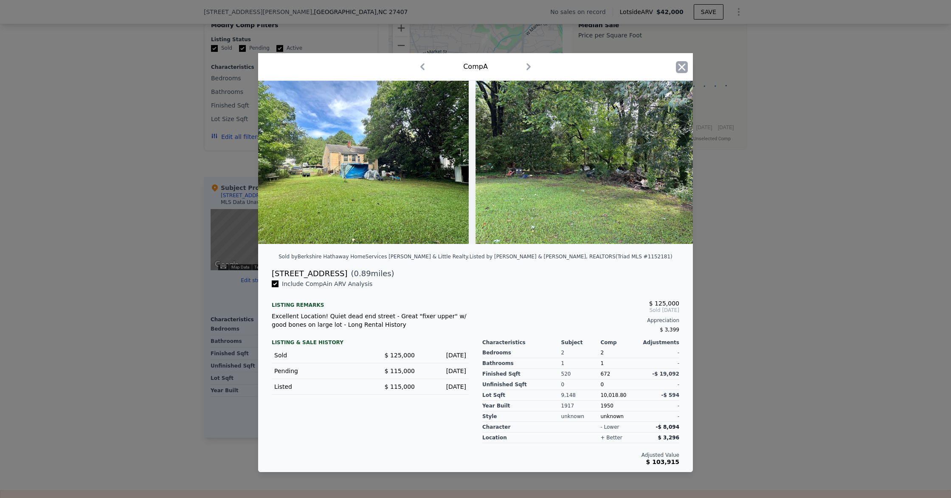
click at [686, 70] on icon "button" at bounding box center [682, 67] width 12 height 12
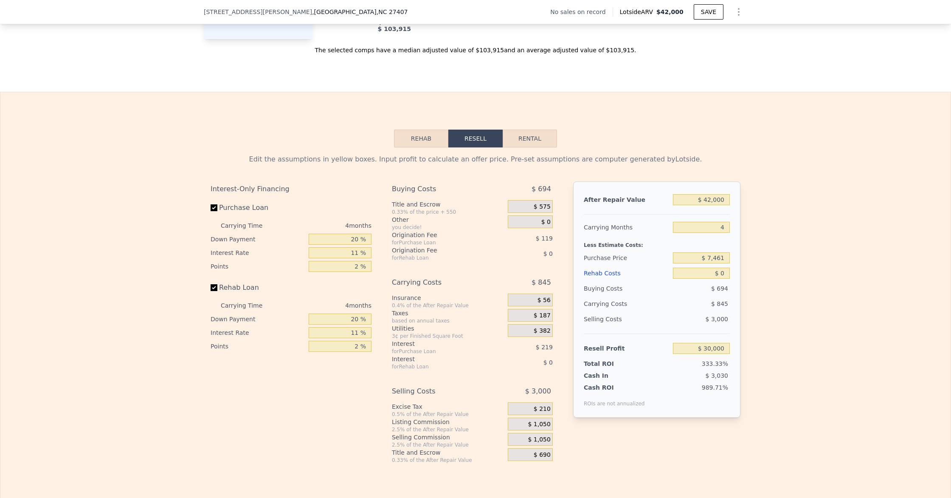
scroll to position [1126, 0]
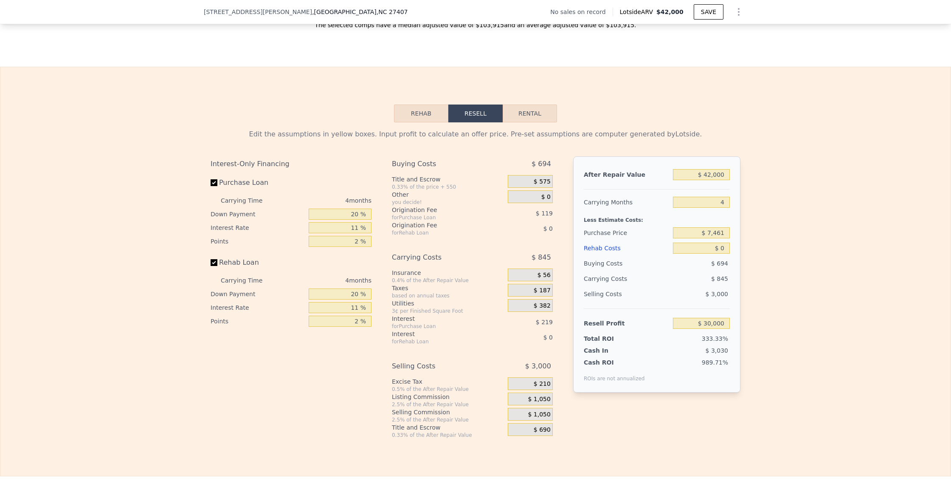
click at [418, 116] on button "Rehab" at bounding box center [421, 113] width 54 height 18
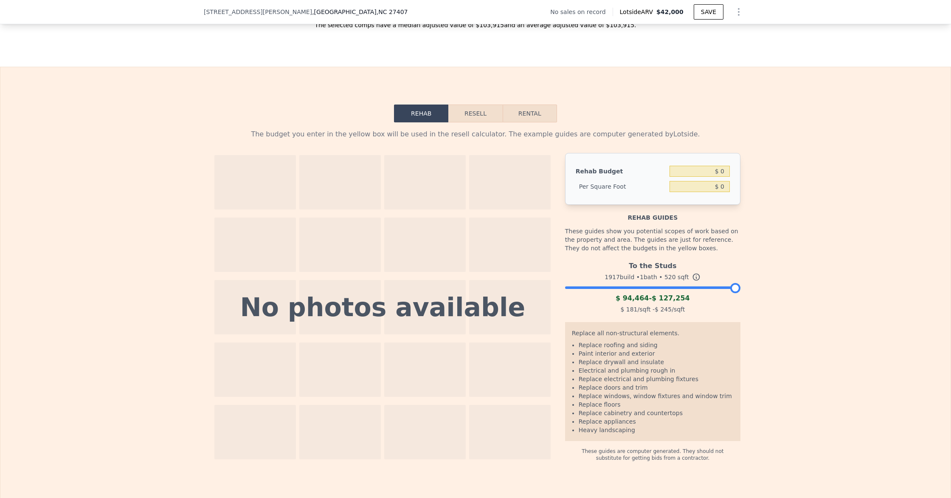
scroll to position [1126, 0]
click at [728, 171] on input "$ 0" at bounding box center [700, 170] width 60 height 11
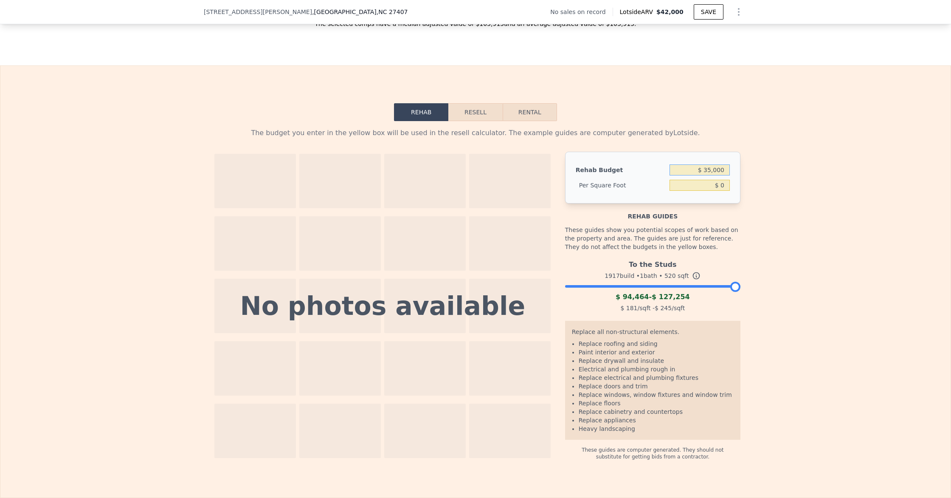
scroll to position [1128, 0]
type input "$ 35,000"
click at [748, 193] on div "The budget you enter in the yellow box will be used in the resell calculator. T…" at bounding box center [475, 289] width 951 height 339
type input "$ 67.31"
click at [477, 111] on button "Resell" at bounding box center [476, 111] width 54 height 18
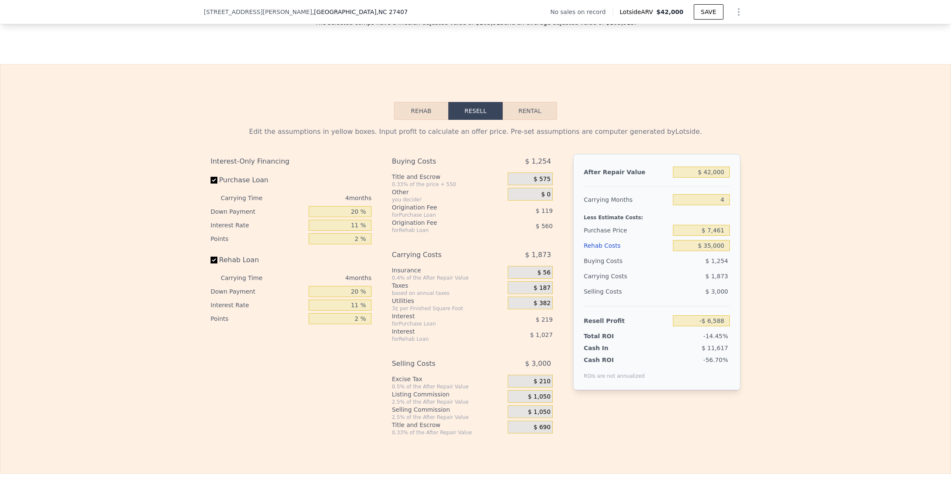
scroll to position [1129, 0]
click at [714, 175] on input "$ 42,000" at bounding box center [701, 171] width 57 height 11
type input "$ 4,000"
type input "-$ 42,320"
type input "$ 000"
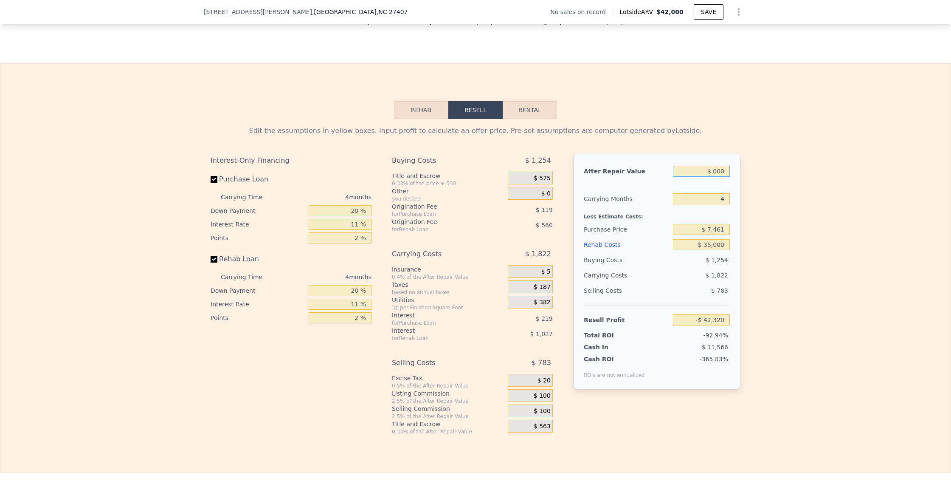
type input "-$ 46,082"
type input "$ 1,000"
type input "-$ 45,141"
type input "$ 10,000"
type input "-$ 36,678"
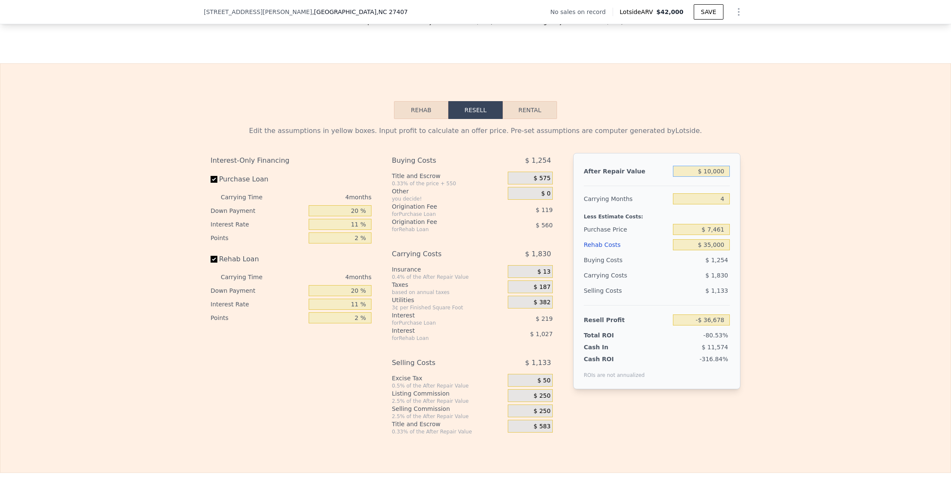
type input "$ 100,000"
type input "$ 47,952"
type input "$ 100,000"
click at [698, 200] on input "4" at bounding box center [701, 198] width 57 height 11
drag, startPoint x: 709, startPoint y: 231, endPoint x: 717, endPoint y: 234, distance: 8.1
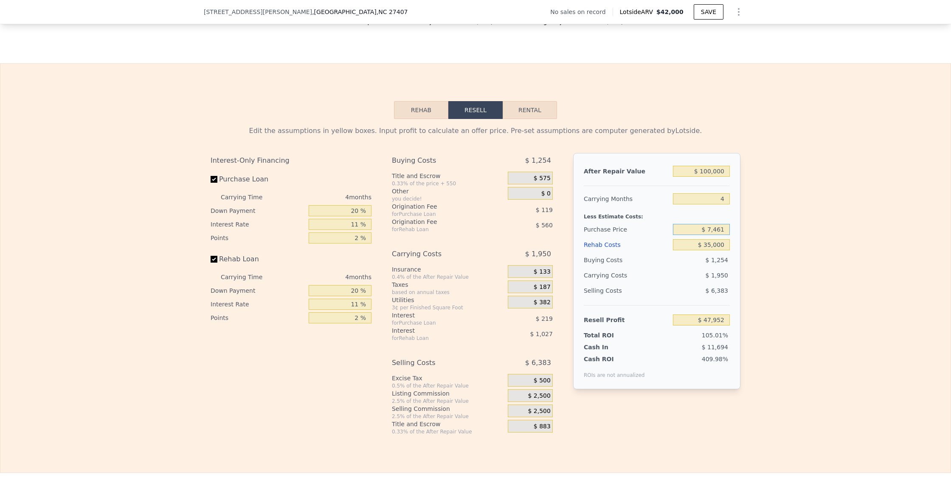
click at [709, 231] on input "$ 7,461" at bounding box center [701, 229] width 57 height 11
click at [707, 250] on input "$ 35,000" at bounding box center [701, 244] width 57 height 11
click at [711, 230] on input "$ 7,461" at bounding box center [701, 229] width 57 height 11
type input "$ 47,461"
click at [702, 255] on div "$ 1,254" at bounding box center [701, 259] width 57 height 15
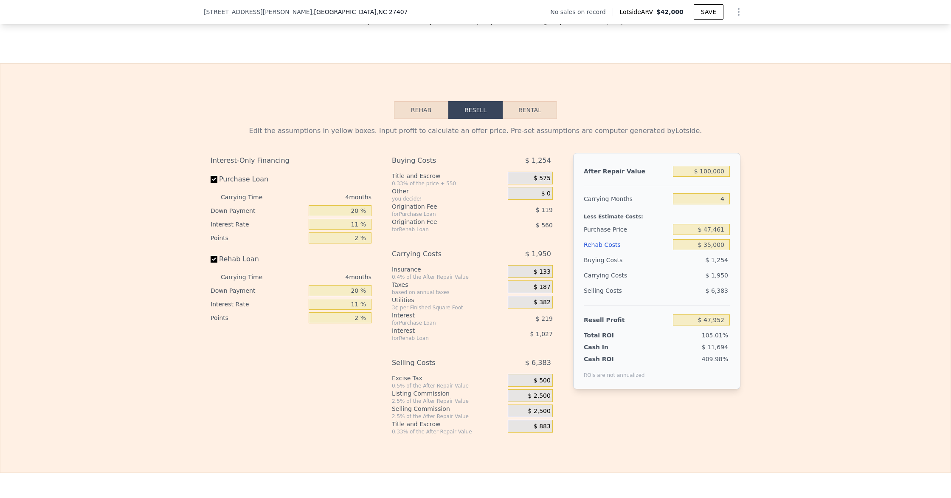
type input "$ 6,007"
click at [534, 111] on button "Rental" at bounding box center [530, 110] width 54 height 18
select select "30"
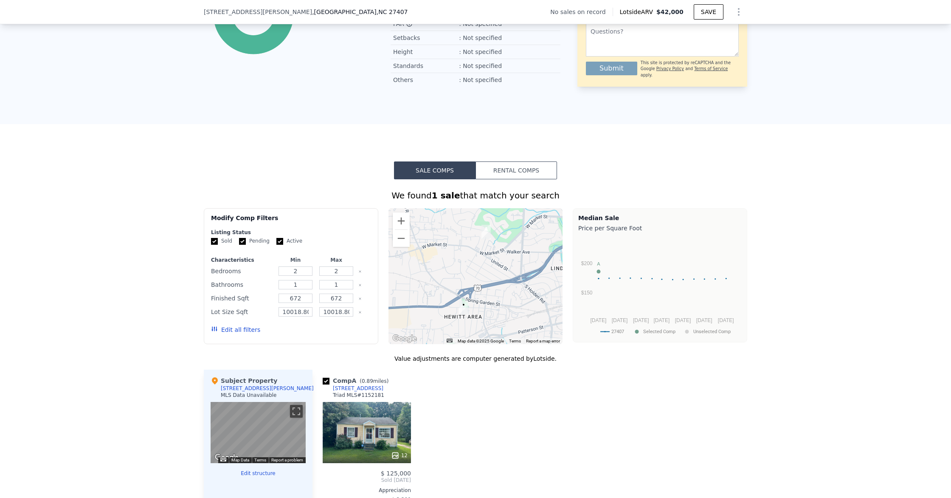
scroll to position [422, 0]
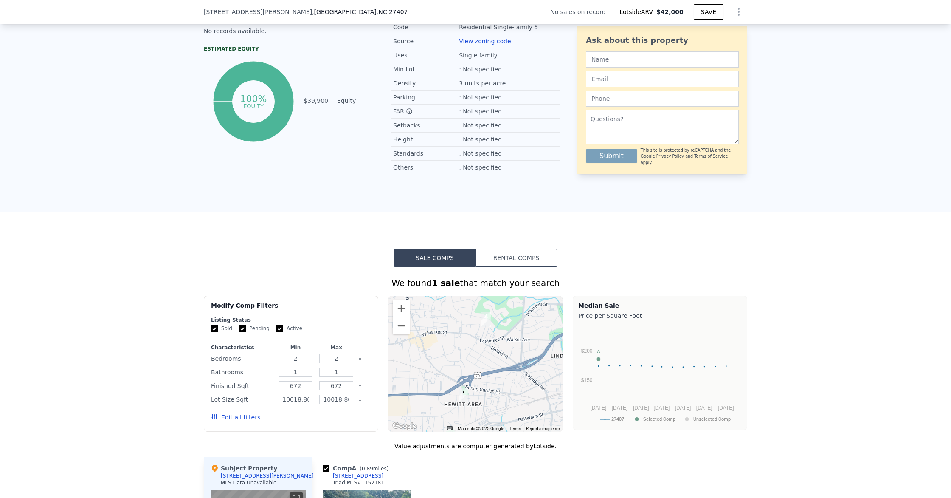
click at [518, 253] on button "Rental Comps" at bounding box center [517, 258] width 82 height 18
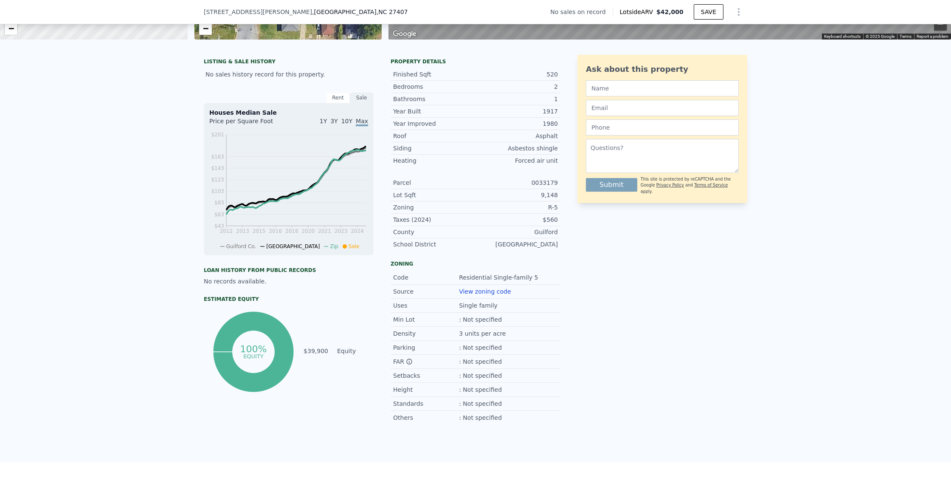
scroll to position [0, 0]
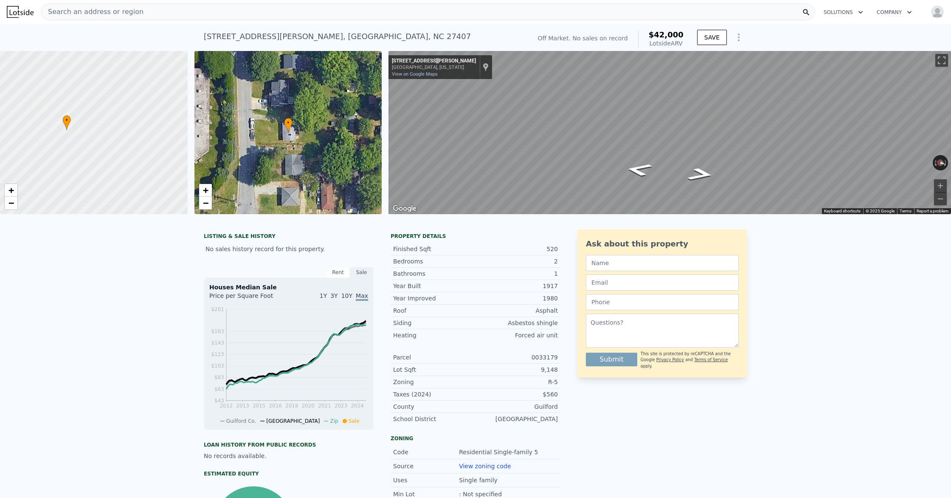
click at [530, 259] on div "2" at bounding box center [517, 261] width 82 height 8
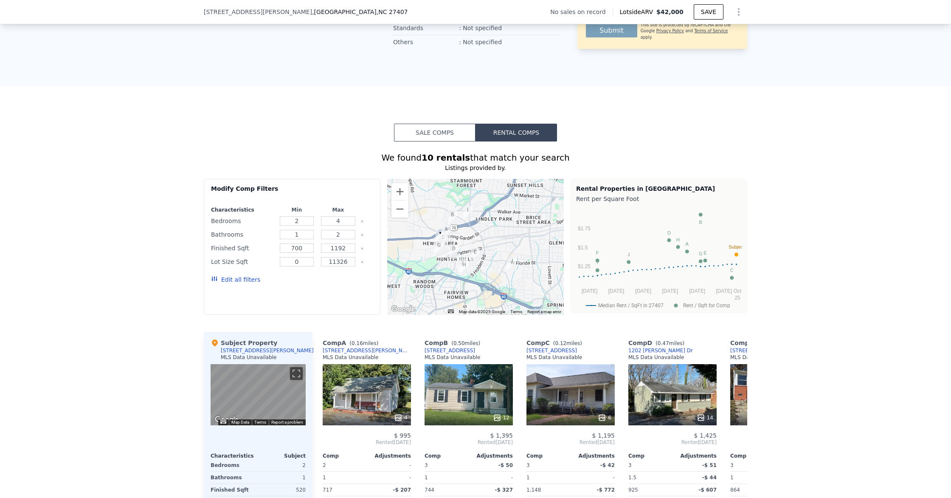
scroll to position [551, 0]
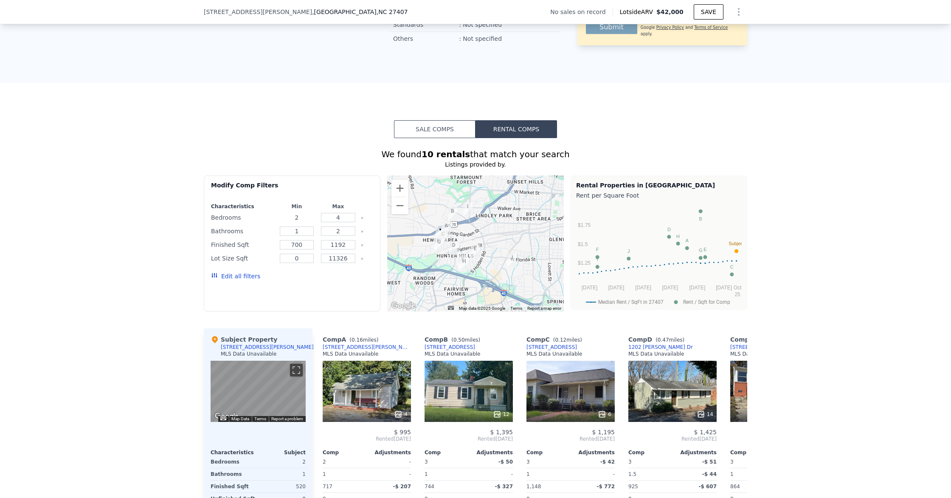
click at [306, 217] on input "2" at bounding box center [297, 217] width 34 height 9
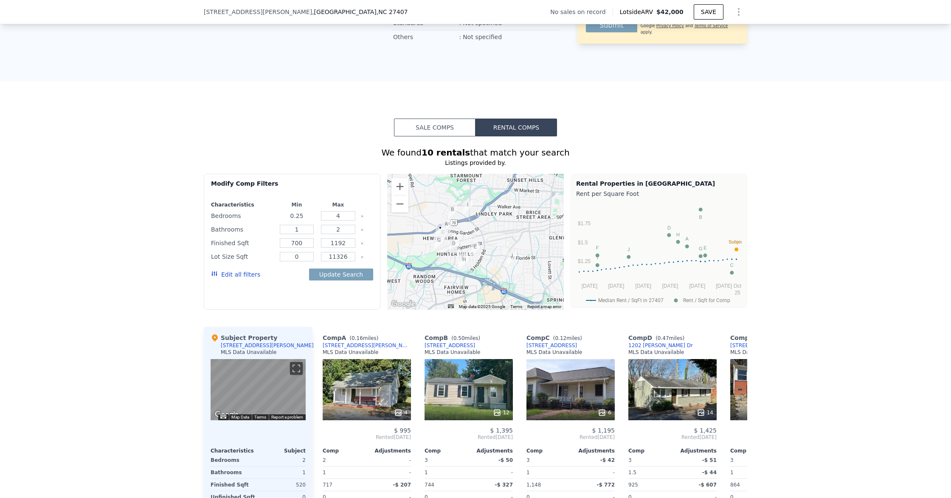
type input "0"
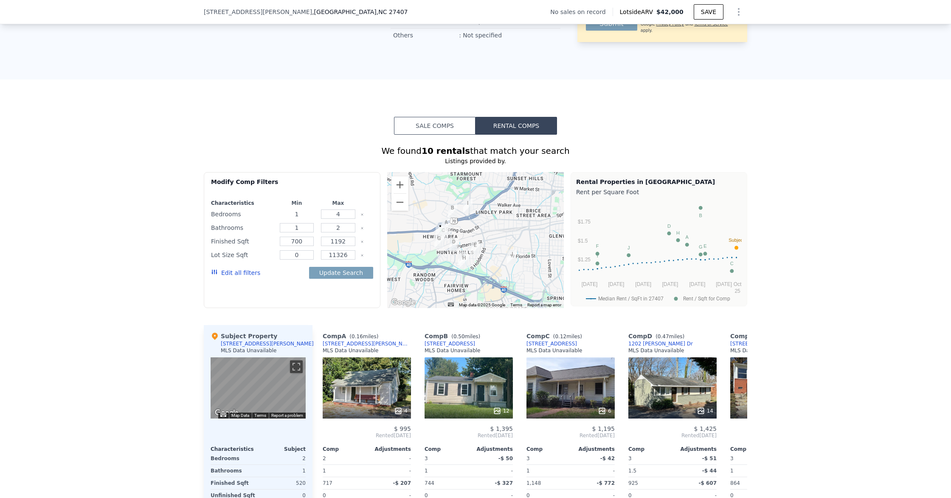
type input "1"
click at [342, 215] on input "4" at bounding box center [338, 213] width 34 height 9
type input "2"
click at [343, 228] on input "2" at bounding box center [338, 227] width 34 height 9
type input "1"
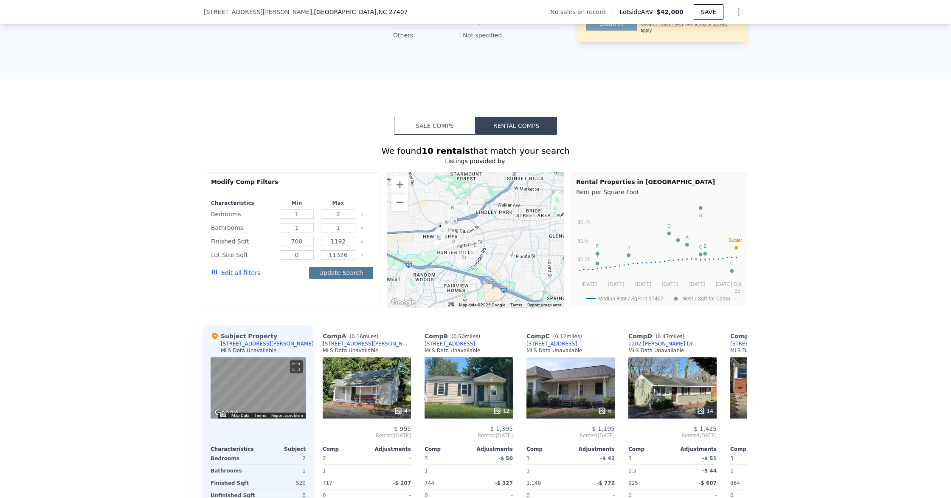
click at [328, 271] on button "Update Search" at bounding box center [341, 273] width 64 height 12
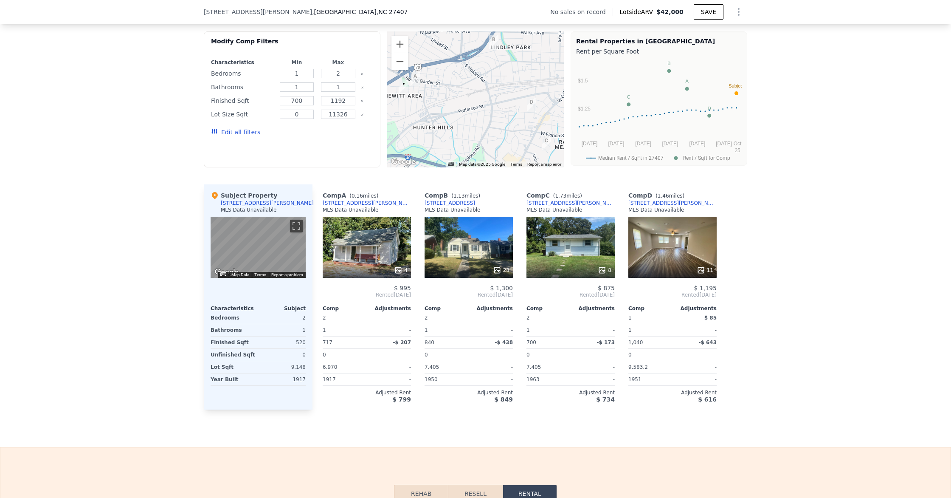
scroll to position [720, 0]
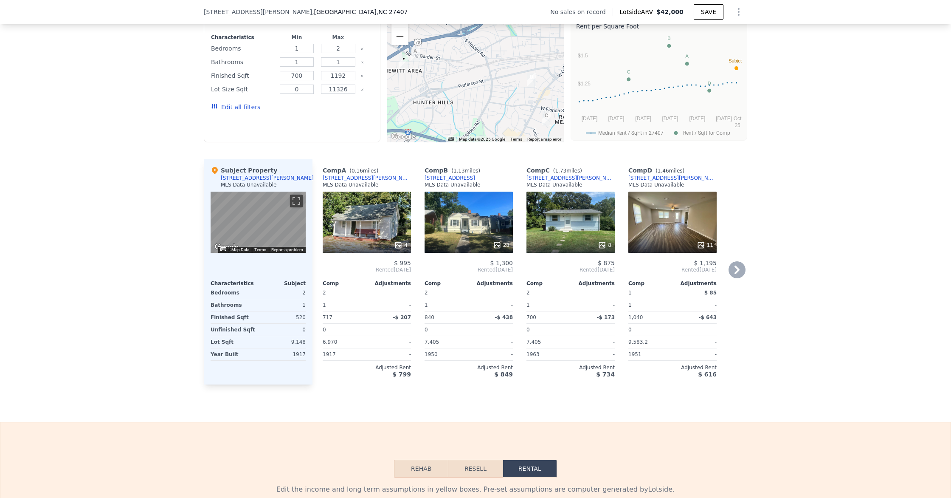
click at [704, 246] on icon at bounding box center [701, 245] width 6 height 6
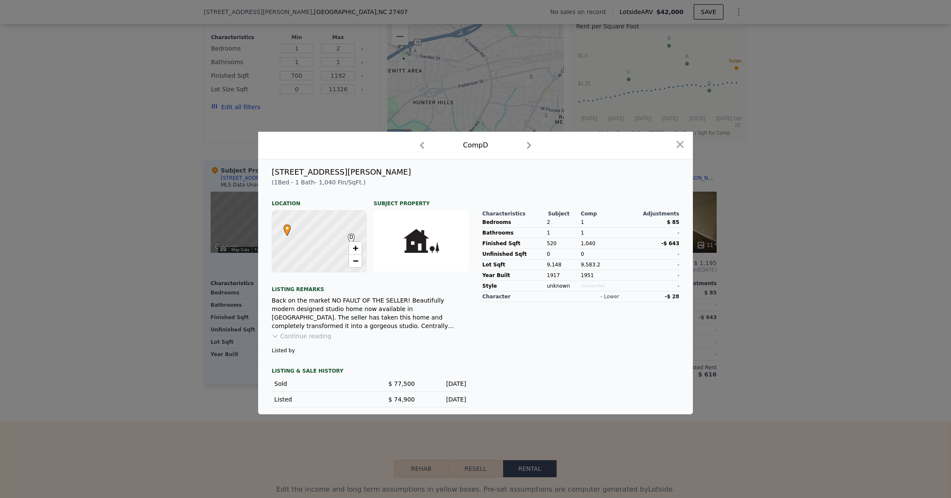
click at [679, 151] on div at bounding box center [682, 145] width 14 height 17
click at [678, 147] on icon "button" at bounding box center [680, 144] width 7 height 7
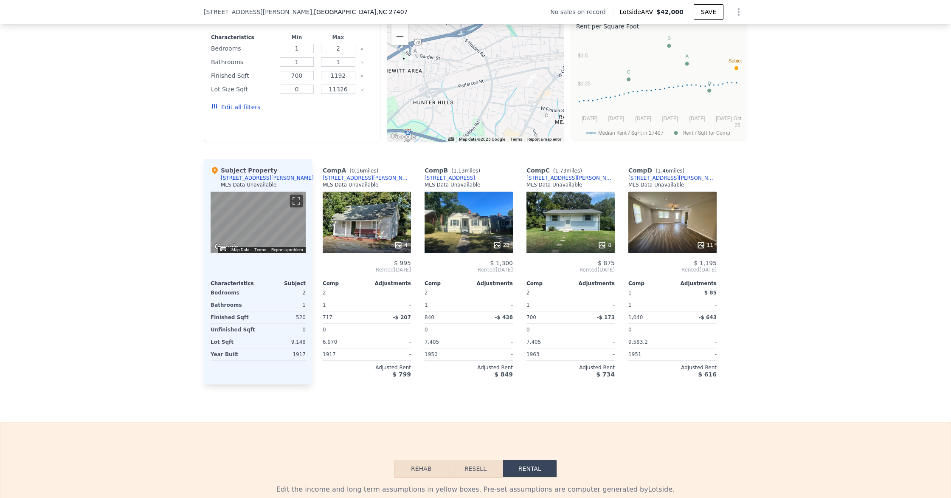
click at [683, 201] on div "11" at bounding box center [673, 222] width 88 height 61
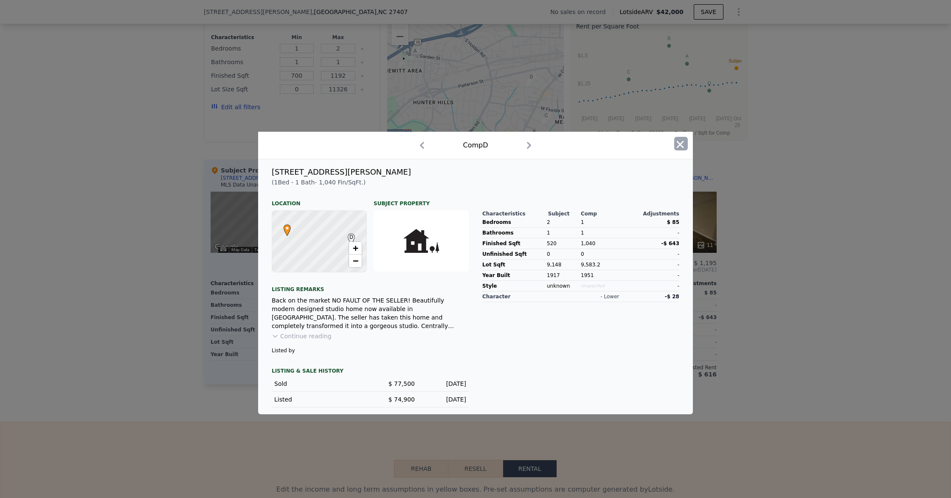
click at [680, 144] on icon "button" at bounding box center [680, 144] width 7 height 7
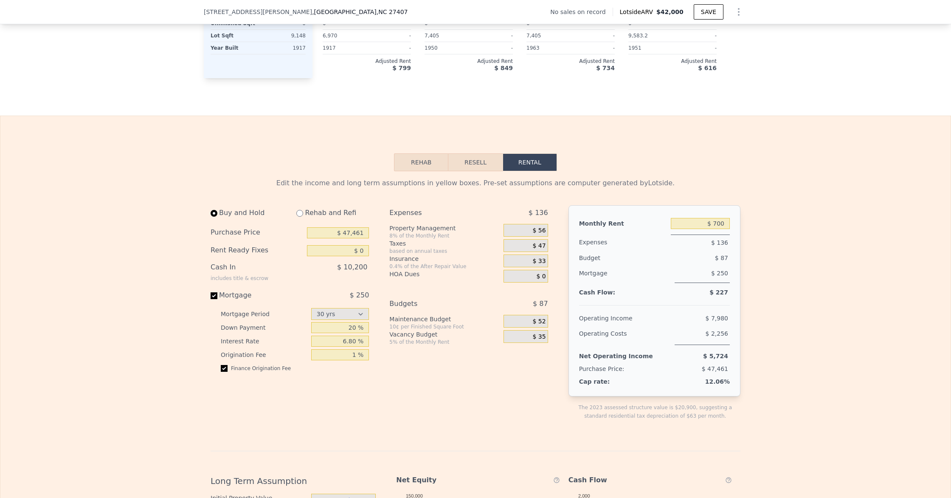
scroll to position [1028, 0]
click at [362, 249] on input "$ 0" at bounding box center [338, 248] width 62 height 11
type input "$ 40,000"
click at [325, 284] on div "Buy and Hold Rehab and Refi Purchase Price $ 47,461 Rent Ready Fixes $ 40,000 C…" at bounding box center [290, 289] width 158 height 173
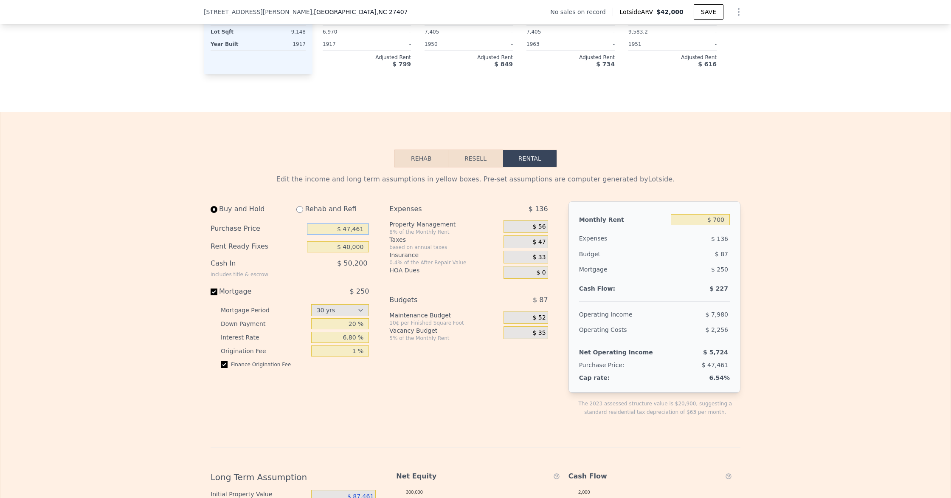
click at [350, 226] on input "$ 47,461" at bounding box center [338, 228] width 62 height 11
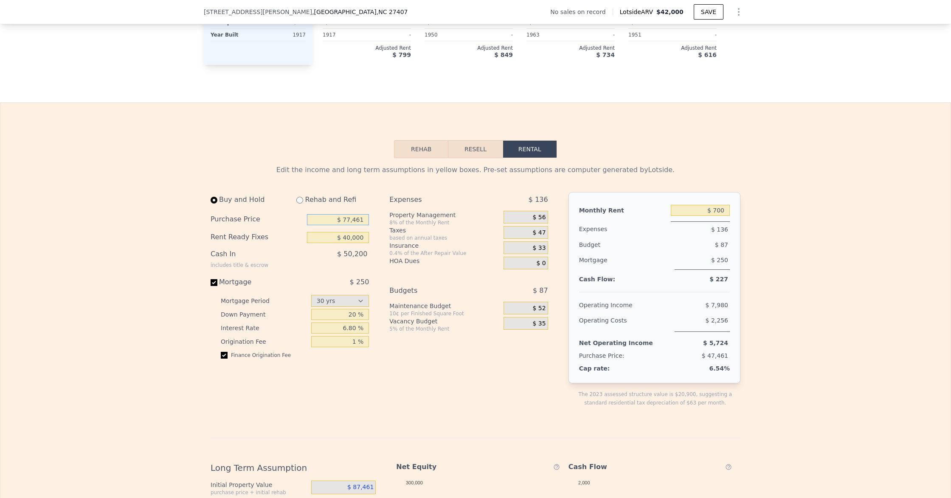
type input "$ 77,461"
click at [351, 244] on div "Rent Ready Fixes $ 40,000" at bounding box center [290, 238] width 158 height 18
click at [349, 239] on input "$ 40,000" at bounding box center [338, 237] width 62 height 11
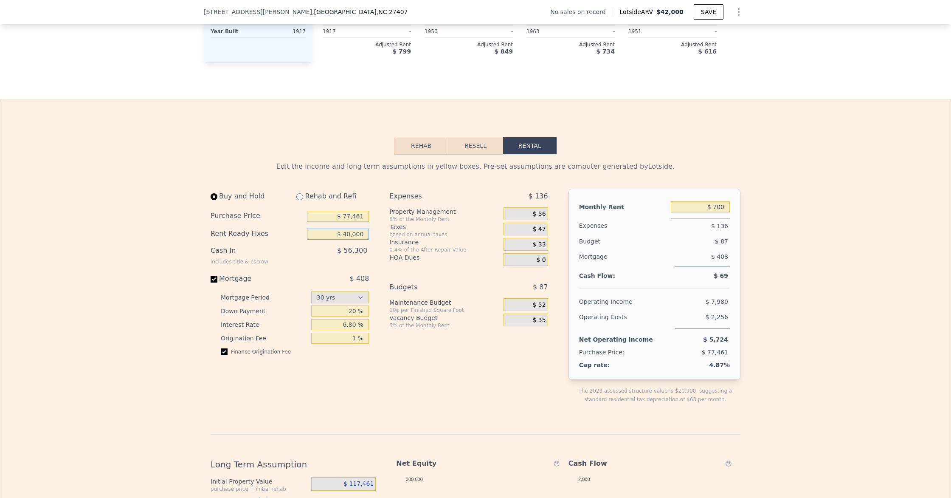
scroll to position [1041, 0]
click at [352, 237] on input "$ 40,000" at bounding box center [338, 235] width 62 height 11
type input "$ 10,000"
click at [340, 263] on div "$ 56,300" at bounding box center [320, 256] width 97 height 22
click at [350, 235] on input "$ 10,000" at bounding box center [338, 235] width 62 height 11
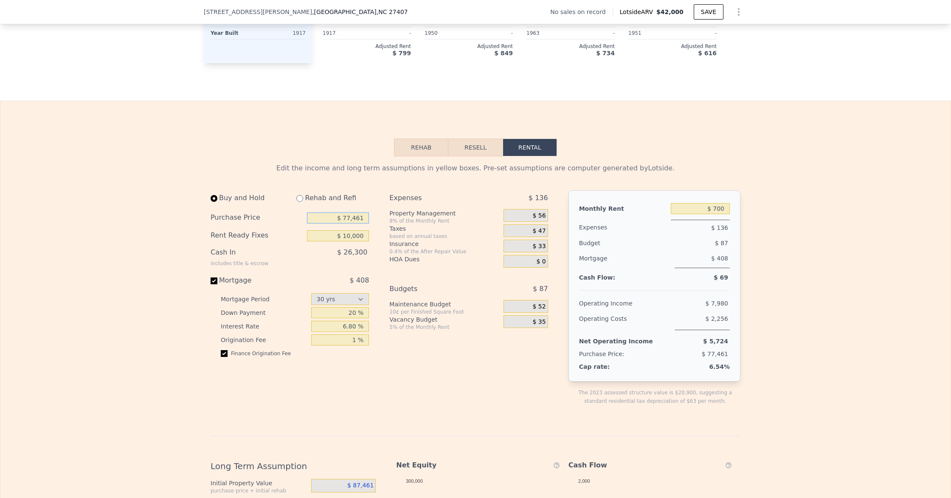
click at [347, 219] on input "$ 77,461" at bounding box center [338, 217] width 62 height 11
type input "$ 90,461"
click at [350, 232] on input "$ 10,000" at bounding box center [338, 235] width 62 height 11
type input "$ 5,000"
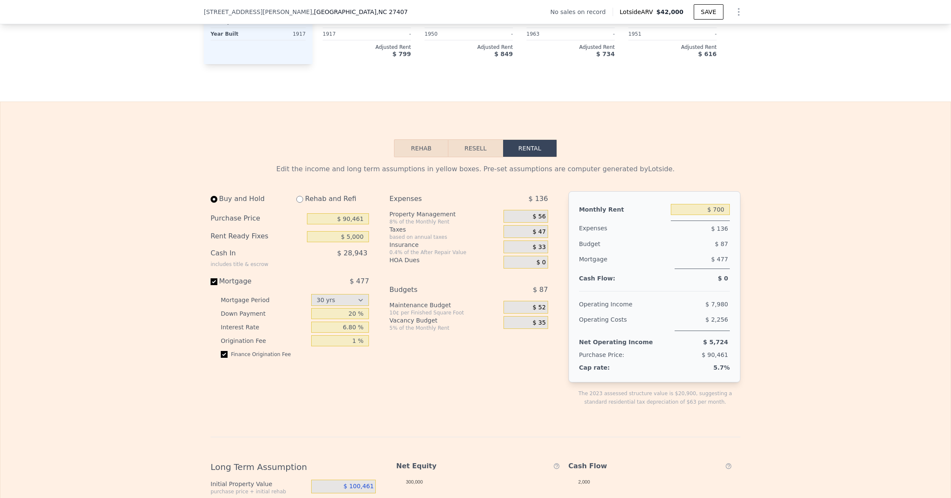
click at [368, 258] on div "$ 28,943" at bounding box center [320, 257] width 97 height 22
click at [717, 209] on input "$ 700" at bounding box center [700, 209] width 59 height 11
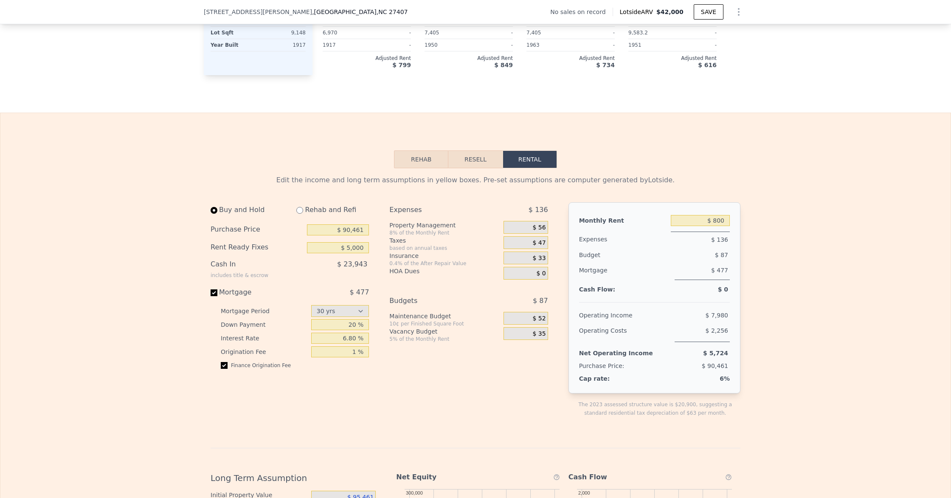
click at [713, 287] on div "$ 0" at bounding box center [700, 289] width 59 height 5
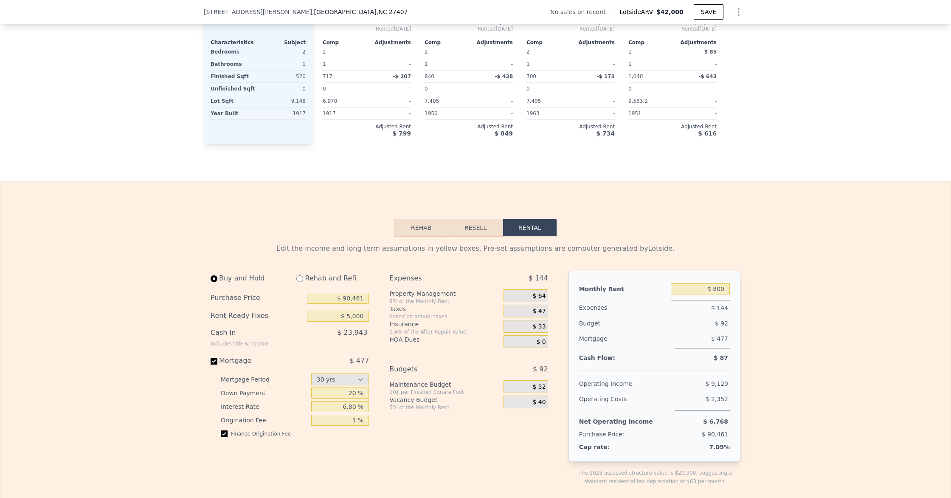
scroll to position [976, 0]
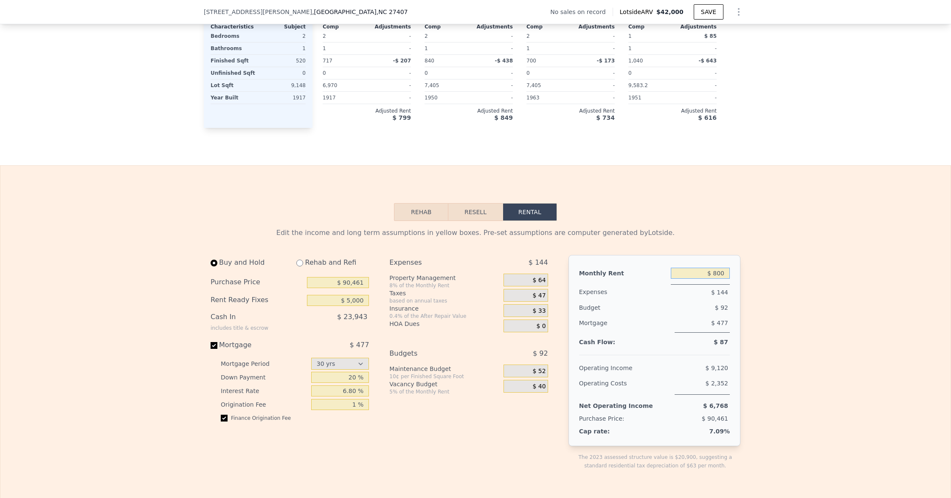
drag, startPoint x: 726, startPoint y: 272, endPoint x: 716, endPoint y: 272, distance: 9.8
click at [716, 272] on input "$ 800" at bounding box center [700, 273] width 59 height 11
click at [717, 311] on div "$ 92" at bounding box center [685, 307] width 89 height 15
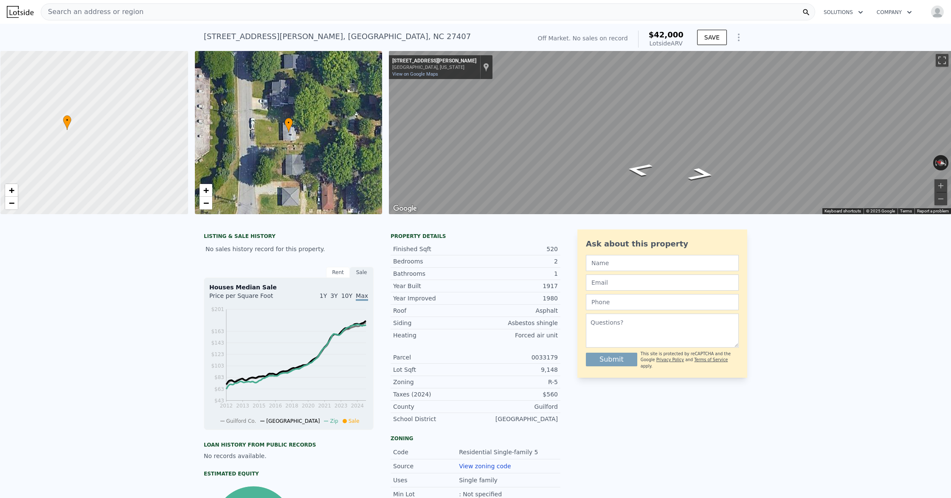
scroll to position [0, 3]
click at [715, 37] on button "SAVE" at bounding box center [712, 37] width 30 height 15
click at [77, 12] on span "Search an address or region" at bounding box center [92, 12] width 102 height 10
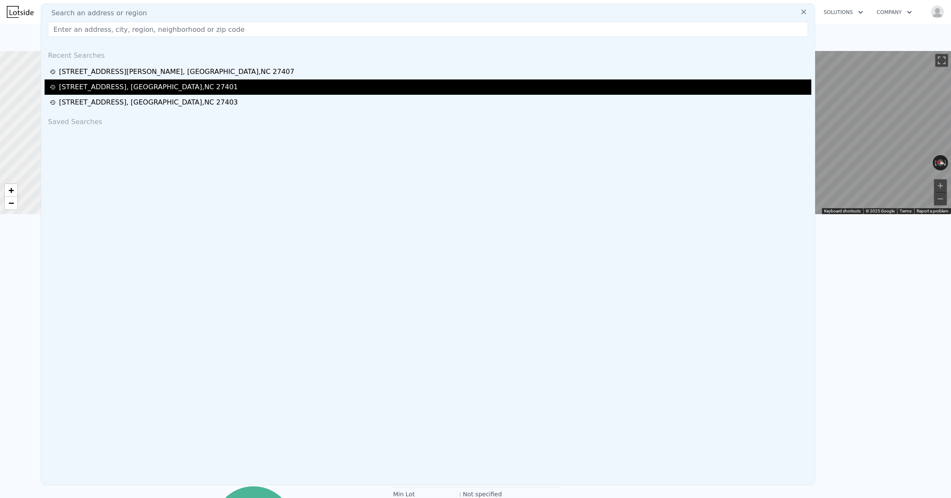
click at [85, 80] on div "1100 S English St , Greensboro , NC 27401" at bounding box center [428, 86] width 767 height 15
click at [85, 85] on div "1100 S English St , Greensboro , NC 27401" at bounding box center [148, 87] width 179 height 10
type input "$ 1,250"
type input "2"
type input "3"
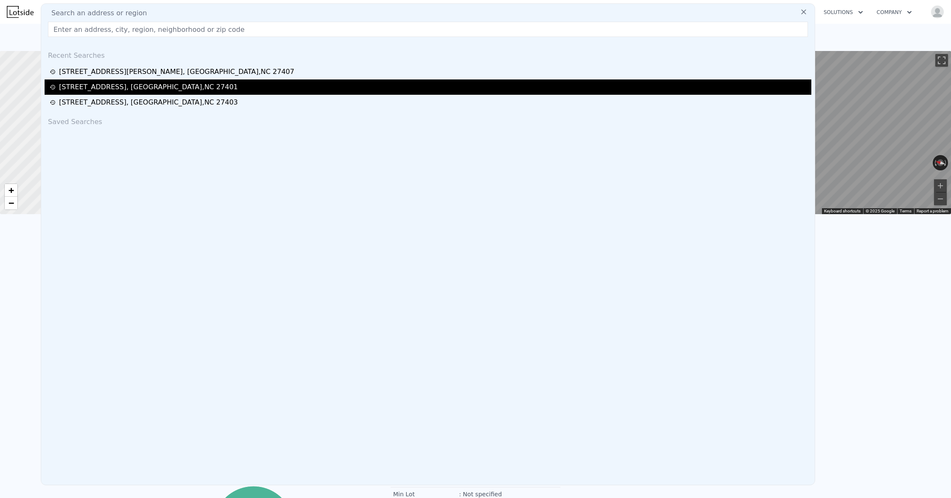
type input "2"
type input "864"
type input "1261"
type input "3920"
type input "24829"
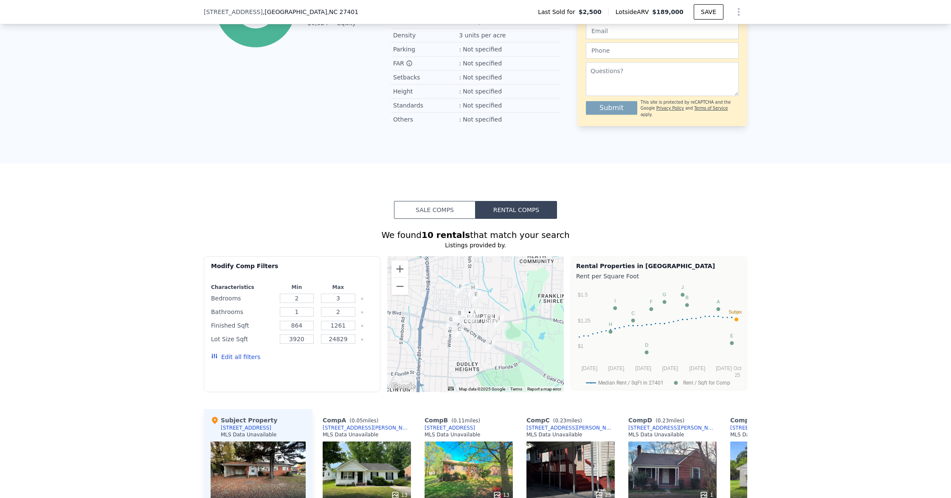
scroll to position [502, 0]
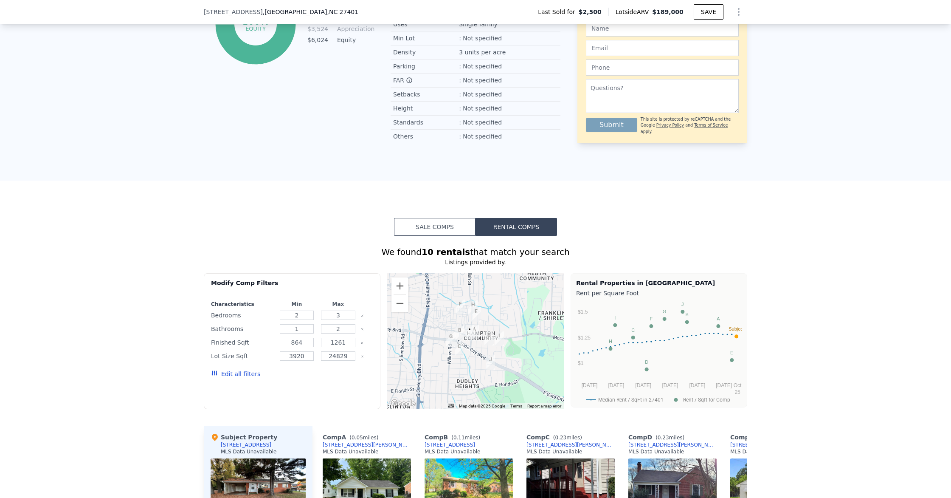
click at [415, 226] on button "Sale Comps" at bounding box center [435, 227] width 82 height 18
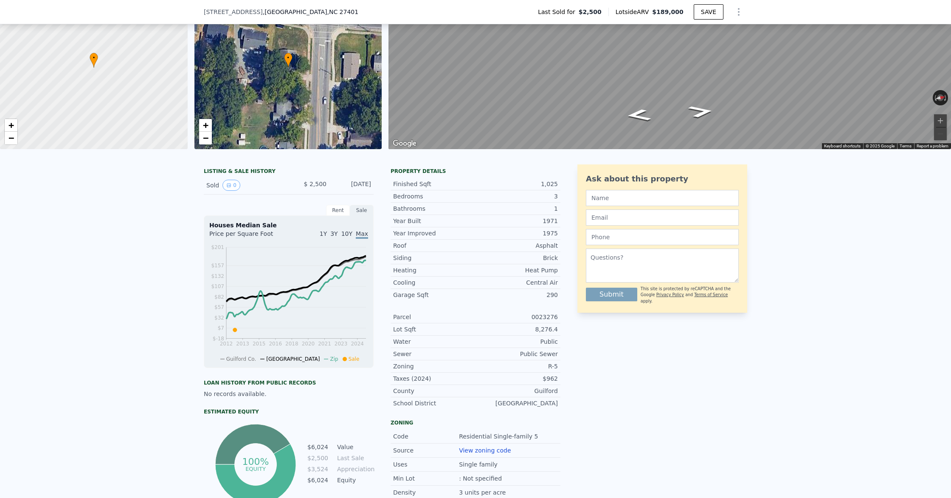
scroll to position [56, 0]
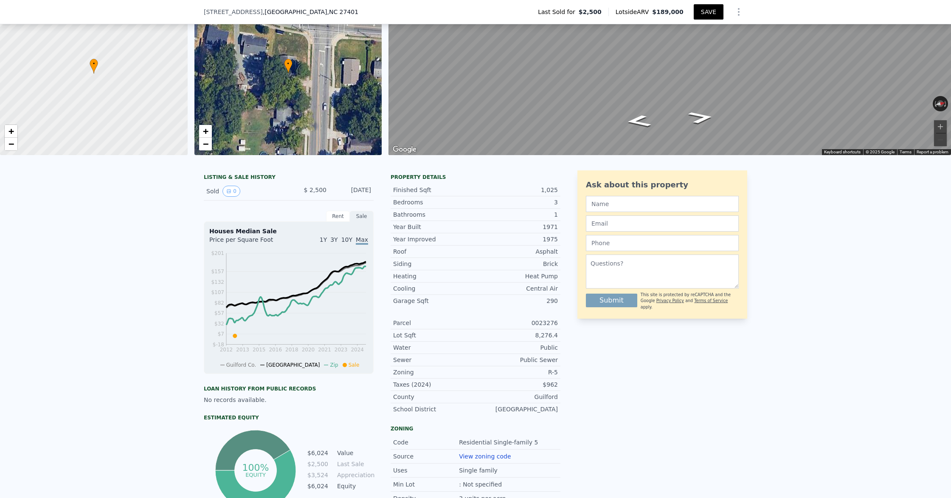
click at [701, 13] on button "SAVE" at bounding box center [709, 11] width 30 height 15
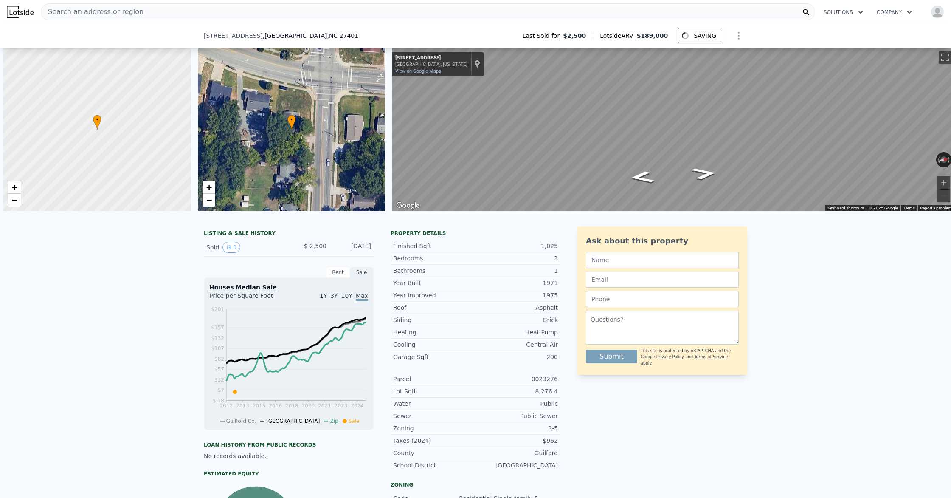
select select "30"
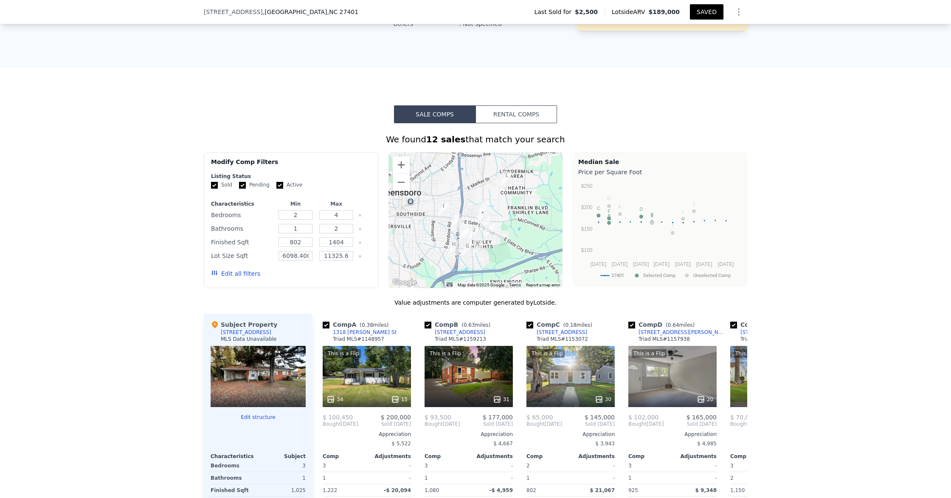
scroll to position [610, 0]
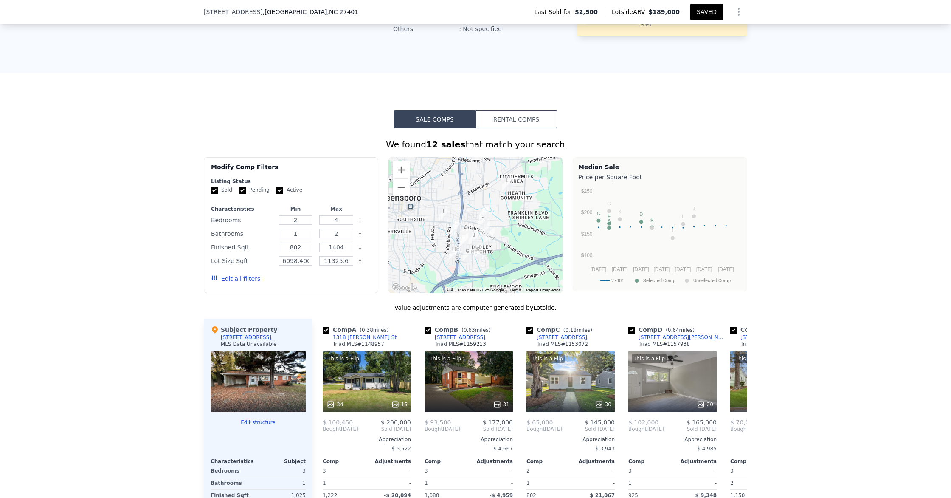
click at [520, 122] on button "Rental Comps" at bounding box center [517, 119] width 82 height 18
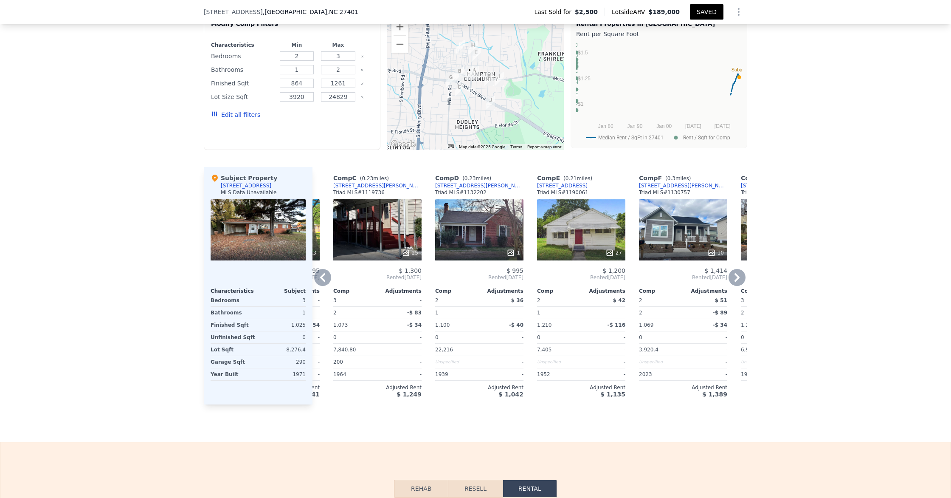
scroll to position [0, 0]
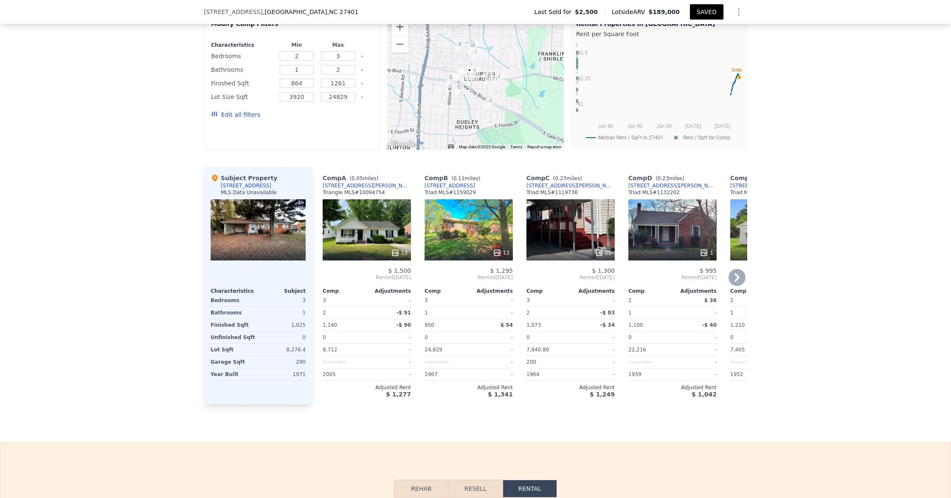
click at [475, 245] on div at bounding box center [469, 252] width 88 height 15
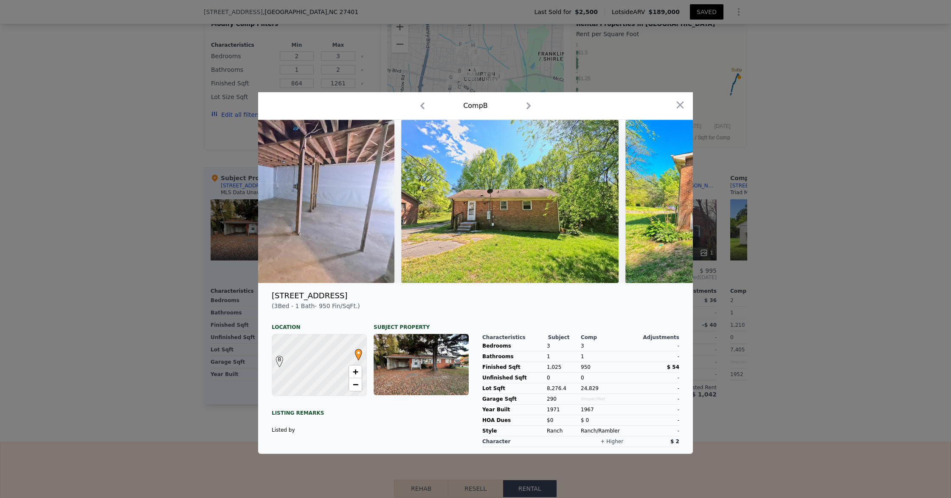
scroll to position [0, 2019]
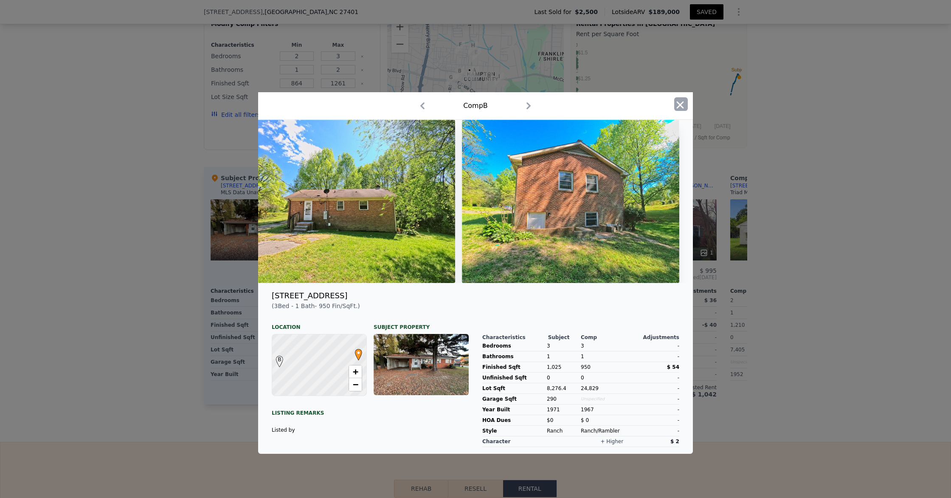
click at [679, 108] on icon "button" at bounding box center [681, 105] width 12 height 12
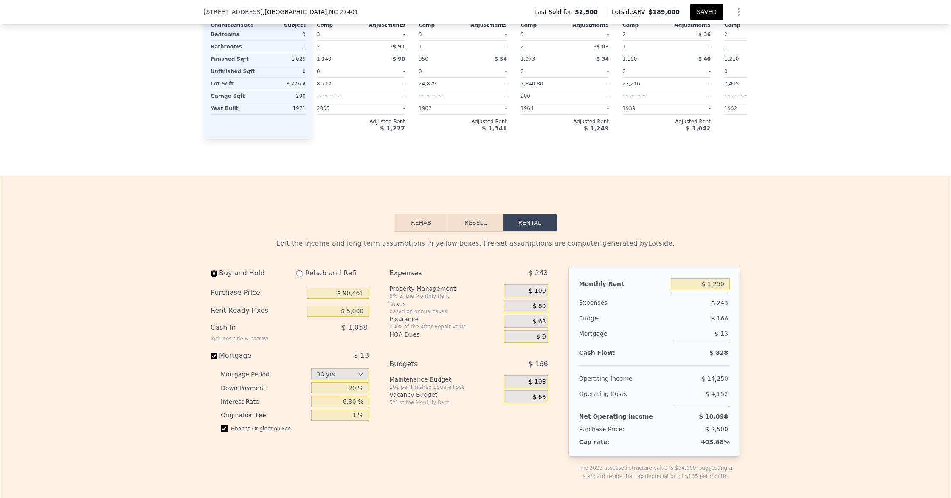
scroll to position [1030, 0]
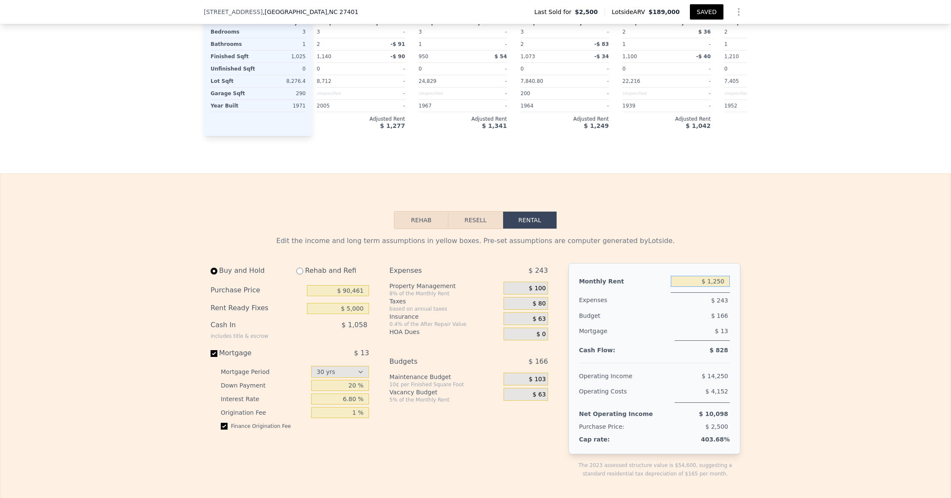
drag, startPoint x: 728, startPoint y: 278, endPoint x: 682, endPoint y: 278, distance: 45.9
click at [682, 278] on input "$ 1,250" at bounding box center [700, 281] width 59 height 11
type input "$ 1,100"
click at [672, 310] on div "$ 166" at bounding box center [685, 315] width 89 height 15
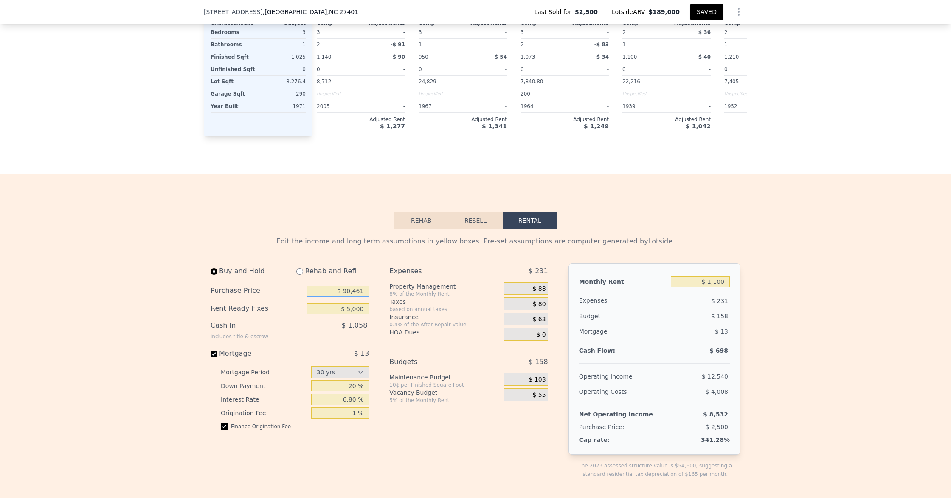
click at [346, 291] on input "$ 90,461" at bounding box center [338, 290] width 62 height 11
drag, startPoint x: 366, startPoint y: 292, endPoint x: 344, endPoint y: 291, distance: 21.7
click at [344, 291] on input "$ 90,461" at bounding box center [338, 290] width 62 height 11
click at [325, 314] on input "$ 5,000" at bounding box center [338, 308] width 62 height 11
drag, startPoint x: 345, startPoint y: 291, endPoint x: 390, endPoint y: 292, distance: 45.0
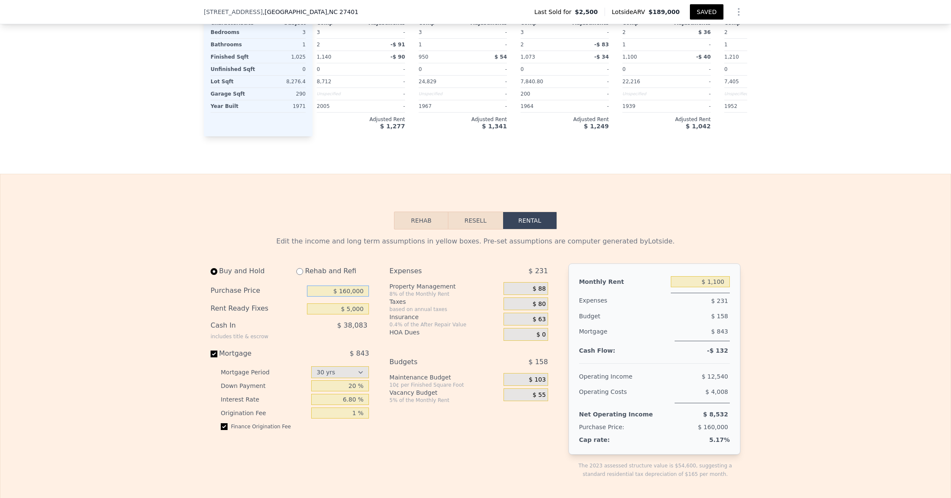
click at [390, 292] on div "Buy and Hold Rehab and Refi Purchase Price $ 160,000 Rent Ready Fixes $ 5,000 C…" at bounding box center [383, 377] width 344 height 229
type input "$ 130,000"
click at [356, 305] on input "$ 5,000" at bounding box center [338, 308] width 62 height 11
drag, startPoint x: 350, startPoint y: 308, endPoint x: 344, endPoint y: 308, distance: 5.1
click at [344, 308] on input "$ 5,000" at bounding box center [338, 308] width 62 height 11
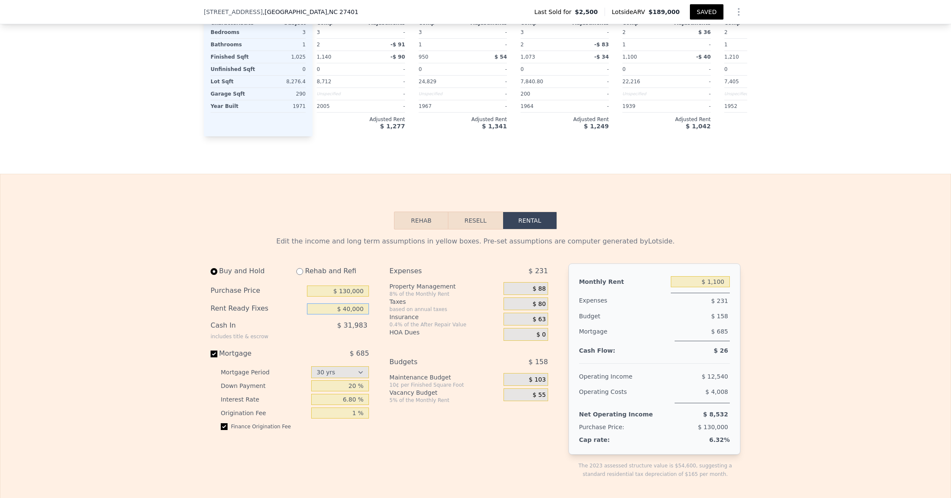
type input "$ 40,000"
click at [344, 329] on span "$ 31,983" at bounding box center [352, 325] width 30 height 8
click at [336, 381] on input "20 %" at bounding box center [340, 385] width 58 height 11
click at [522, 340] on div "$ 0" at bounding box center [526, 334] width 44 height 13
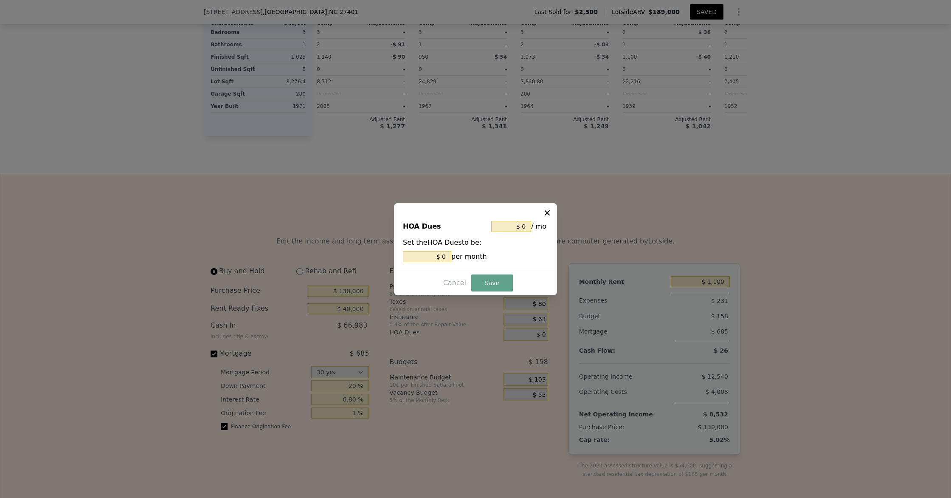
click at [549, 210] on icon at bounding box center [547, 213] width 8 height 8
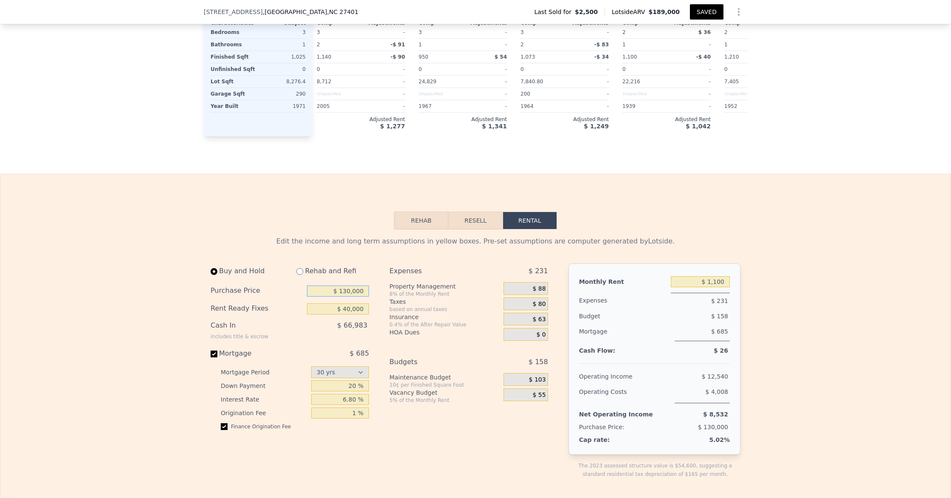
click at [346, 292] on input "$ 130,000" at bounding box center [338, 290] width 62 height 11
click at [353, 332] on div "$ 66,983" at bounding box center [320, 329] width 97 height 22
click at [346, 293] on input "$ 100,000" at bounding box center [338, 290] width 62 height 11
type input "$ 120,000"
click at [346, 333] on div "$ 60,883" at bounding box center [320, 329] width 97 height 22
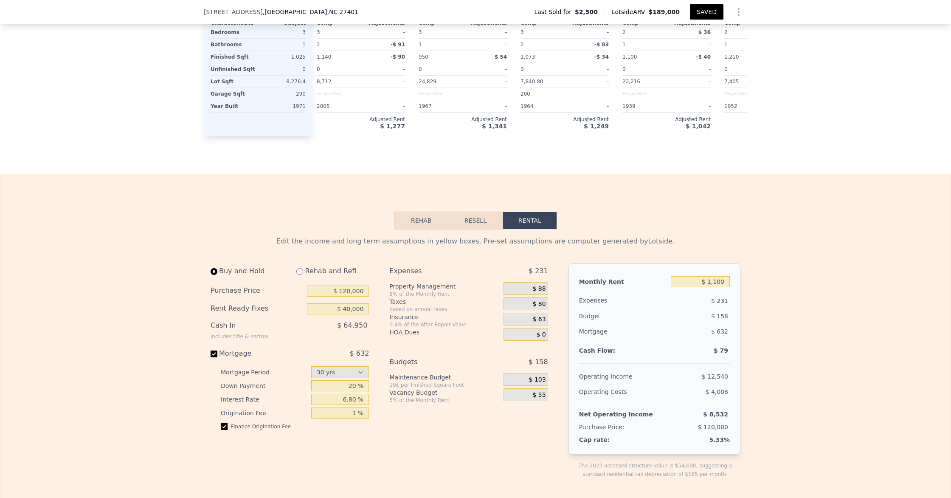
click at [333, 271] on div "Rehab and Refi" at bounding box center [329, 270] width 79 height 15
click at [302, 273] on input "radio" at bounding box center [299, 271] width 7 height 7
radio input "true"
type input "$ 35,000"
type input "$ 20,250"
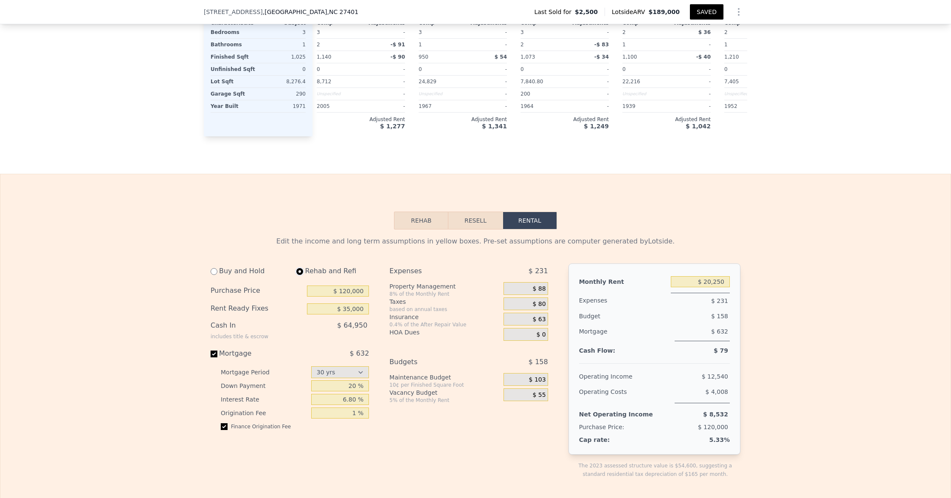
select select "30"
click at [351, 292] on input "$ 120,000" at bounding box center [338, 290] width 62 height 11
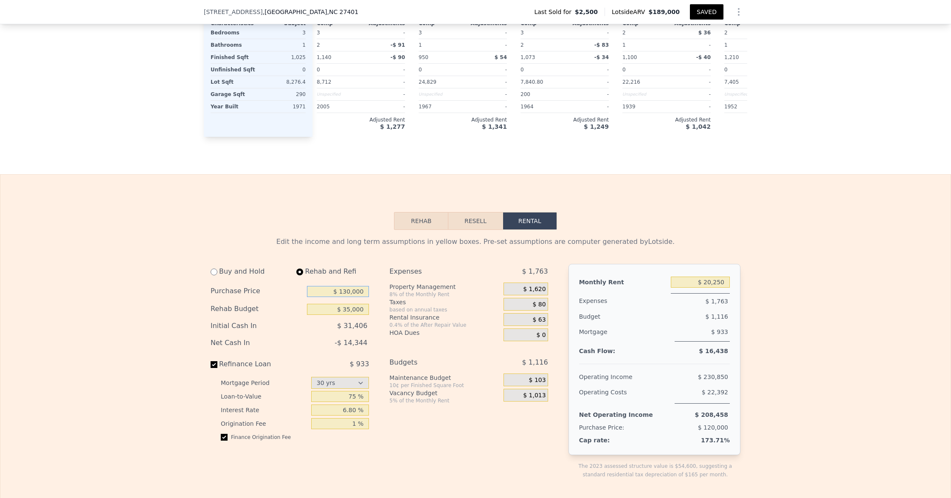
type input "$ 130,000"
click at [340, 340] on div "-$ 14,344" at bounding box center [320, 342] width 97 height 15
click at [353, 309] on input "$ 35,000" at bounding box center [338, 310] width 62 height 11
type input "$ 40,000"
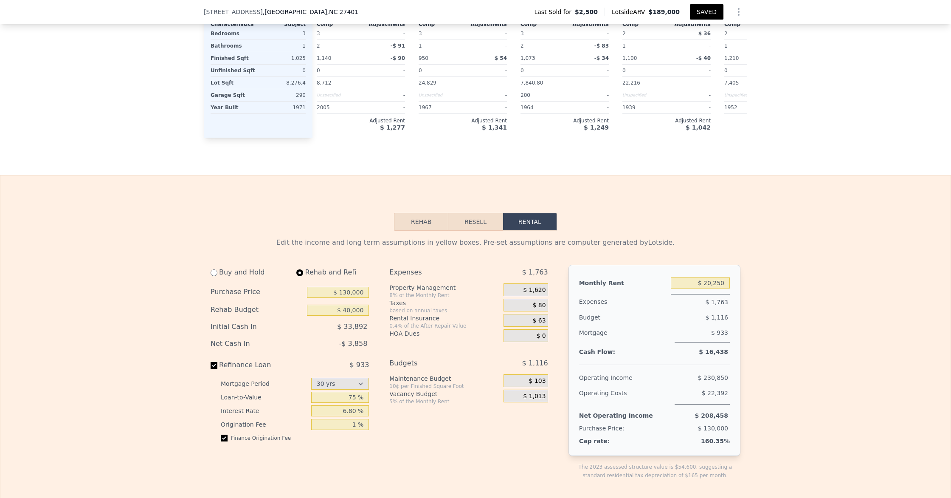
click at [342, 353] on div "Buy and Hold Rehab and Refi Purchase Price $ 130,000 Rehab Budget $ 40,000 Init…" at bounding box center [290, 357] width 158 height 184
drag, startPoint x: 725, startPoint y: 284, endPoint x: 707, endPoint y: 284, distance: 18.3
click at [705, 284] on input "$ 20,250" at bounding box center [700, 282] width 59 height 11
type input "$ 1,150"
drag, startPoint x: 731, startPoint y: 331, endPoint x: 724, endPoint y: 331, distance: 6.4
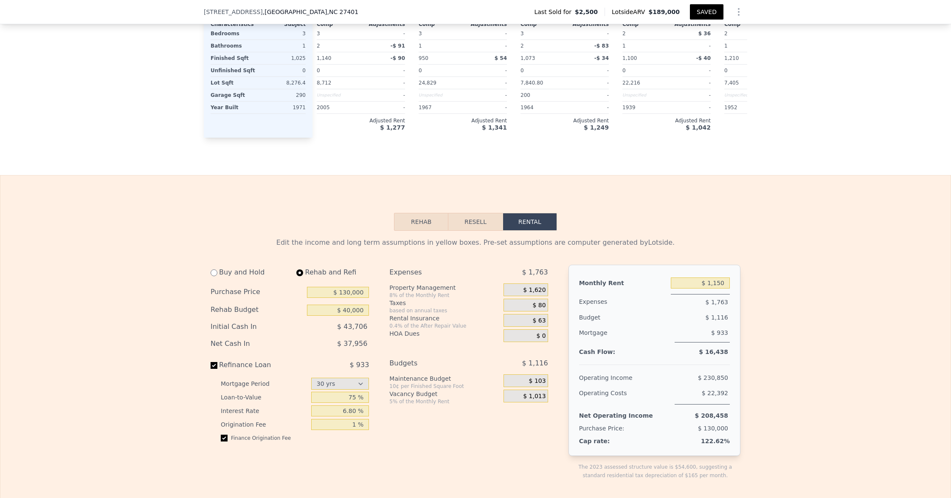
click at [730, 331] on div "Monthly Rent $ 1,150 Expenses $ 1,763 Budget $ 1,116 Mortgage $ 933 Cash Flow: …" at bounding box center [655, 360] width 172 height 191
drag, startPoint x: 347, startPoint y: 291, endPoint x: 345, endPoint y: 301, distance: 10.0
click at [347, 292] on input "$ 130,000" at bounding box center [338, 292] width 62 height 11
type input "$ 100,000"
click at [335, 342] on div "$ 37,956" at bounding box center [320, 343] width 97 height 15
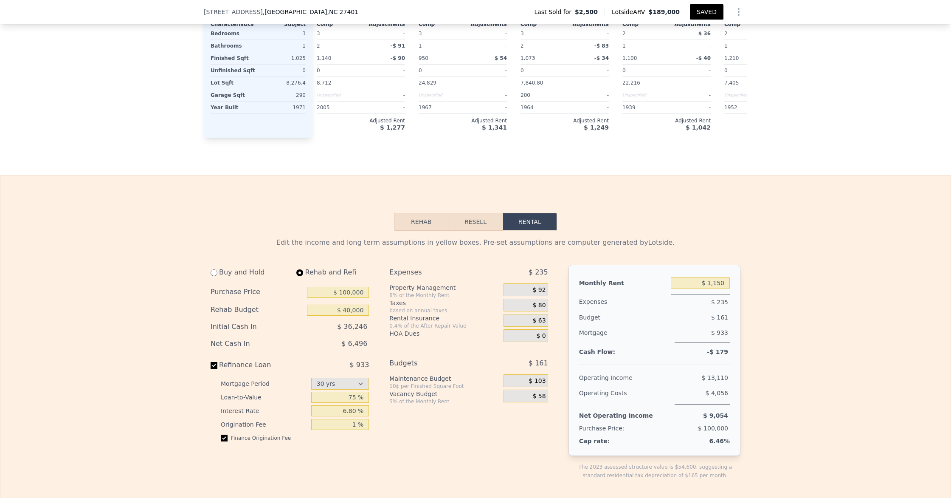
click at [608, 370] on div "Operating Income" at bounding box center [608, 377] width 59 height 15
drag, startPoint x: 352, startPoint y: 306, endPoint x: 356, endPoint y: 309, distance: 5.2
click at [353, 308] on input "$ 40,000" at bounding box center [338, 310] width 62 height 11
drag, startPoint x: 342, startPoint y: 314, endPoint x: 375, endPoint y: 313, distance: 33.1
click at [375, 313] on div "Buy and Hold Rehab and Refi Purchase Price $ 100,000 Rehab Budget $ 40,000 Init…" at bounding box center [293, 379] width 165 height 229
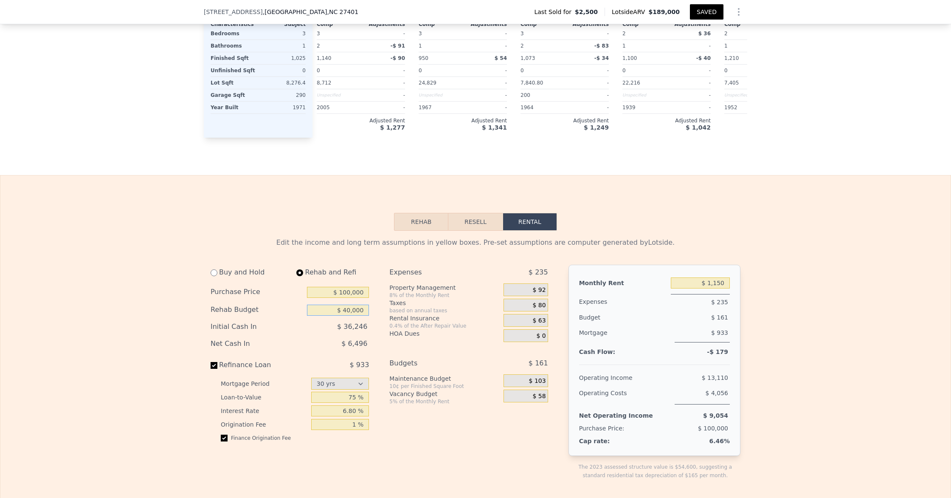
type input "$ 40,000"
click at [353, 367] on span "$ 933" at bounding box center [360, 365] width 20 height 8
click at [217, 367] on input "Refinance Loan $ 933" at bounding box center [214, 365] width 7 height 7
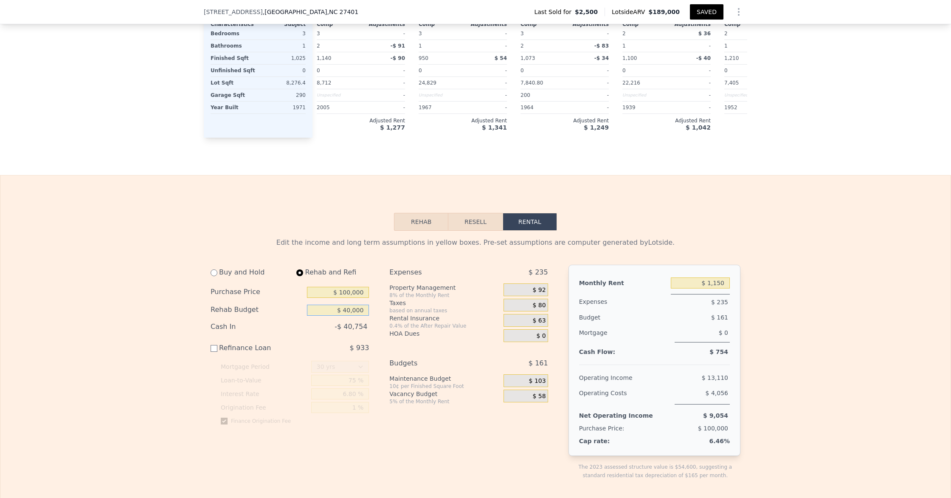
click at [354, 311] on input "$ 40,000" at bounding box center [338, 310] width 62 height 11
click at [214, 351] on input "Refinance Loan $ 933" at bounding box center [214, 348] width 7 height 7
checkbox input "true"
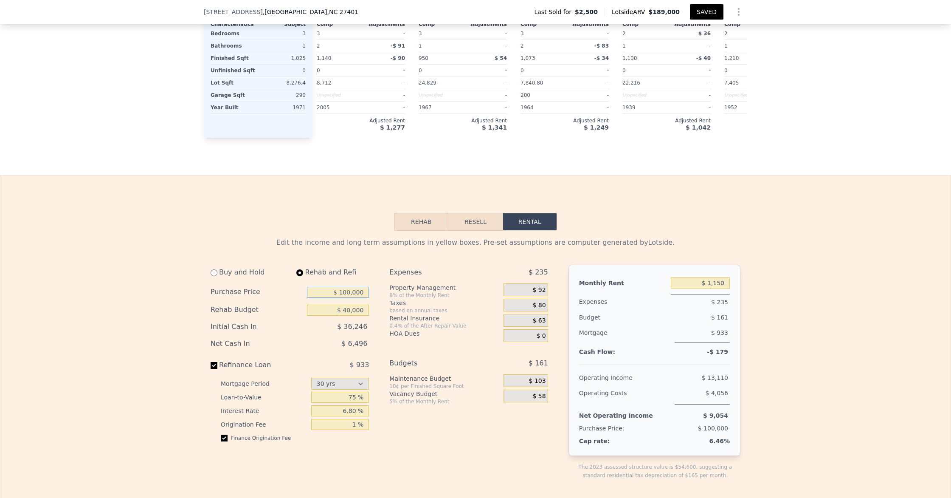
drag, startPoint x: 346, startPoint y: 295, endPoint x: 365, endPoint y: 311, distance: 24.7
click at [346, 295] on input "$ 100,000" at bounding box center [338, 292] width 62 height 11
type input "$ 50,000"
click at [343, 340] on div "$ 6,496" at bounding box center [320, 343] width 97 height 15
click at [349, 311] on input "$ 40,000" at bounding box center [338, 310] width 62 height 11
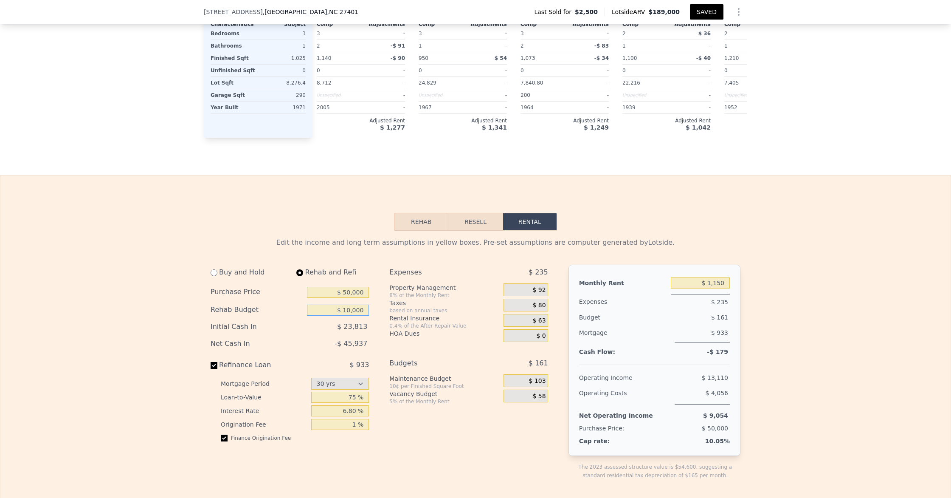
type input "$ 10,000"
click at [351, 359] on div "Buy and Hold Rehab and Refi Purchase Price $ 50,000 Rehab Budget $ 10,000 Initi…" at bounding box center [290, 357] width 158 height 184
click at [347, 387] on select "15 yrs 30 yrs" at bounding box center [340, 384] width 58 height 12
drag, startPoint x: 743, startPoint y: 314, endPoint x: 739, endPoint y: 318, distance: 5.8
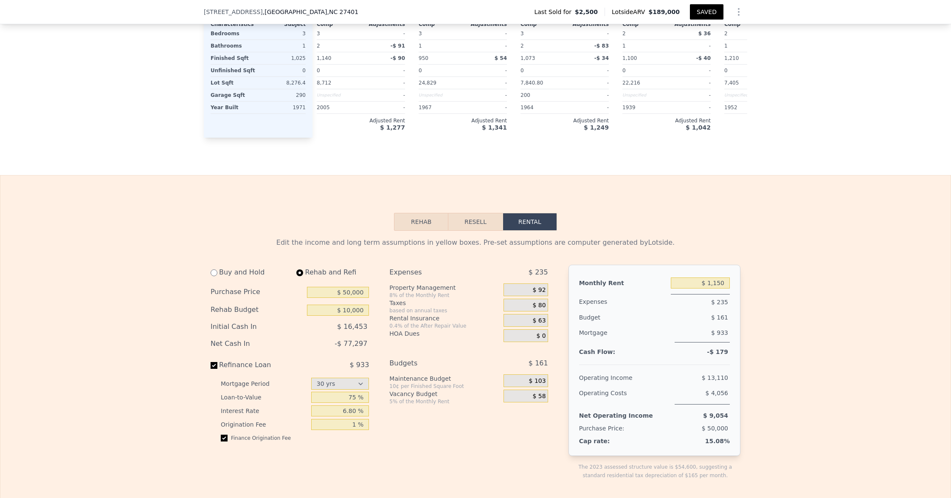
click at [710, 322] on div "$ 161" at bounding box center [685, 317] width 89 height 15
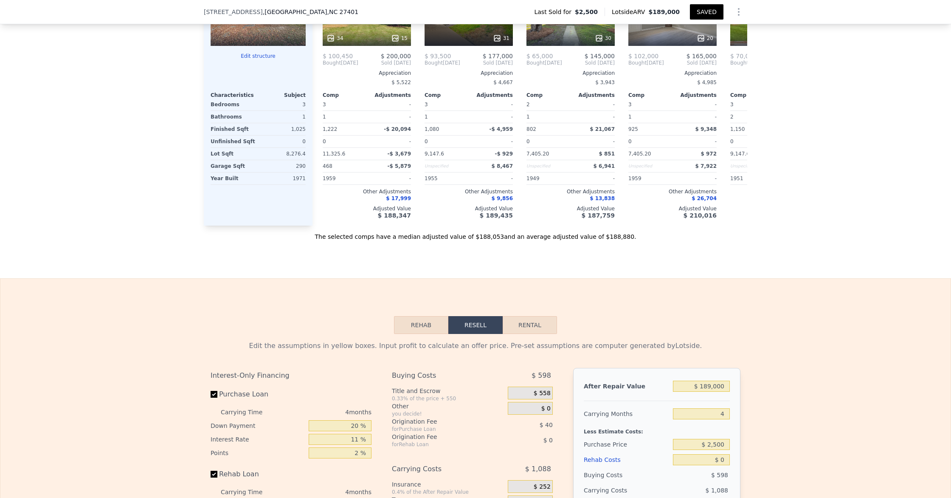
scroll to position [984, 0]
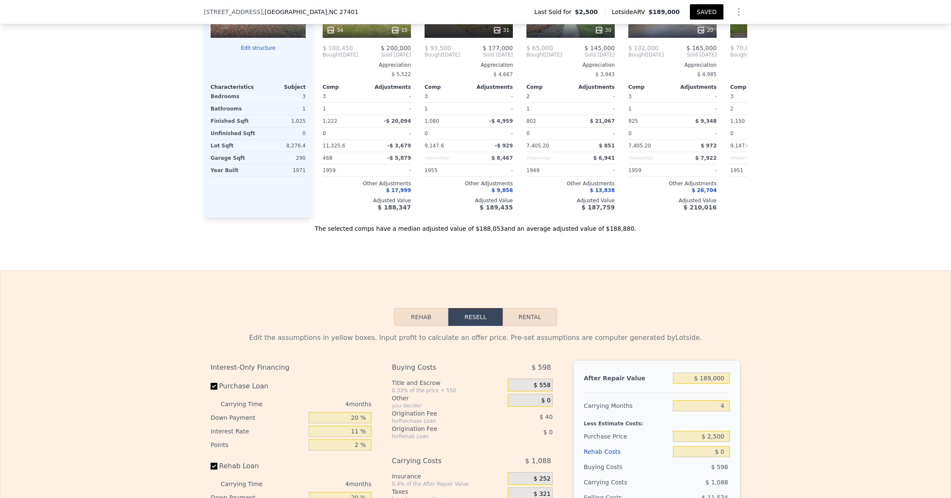
click at [526, 320] on button "Rental" at bounding box center [530, 317] width 54 height 18
select select "30"
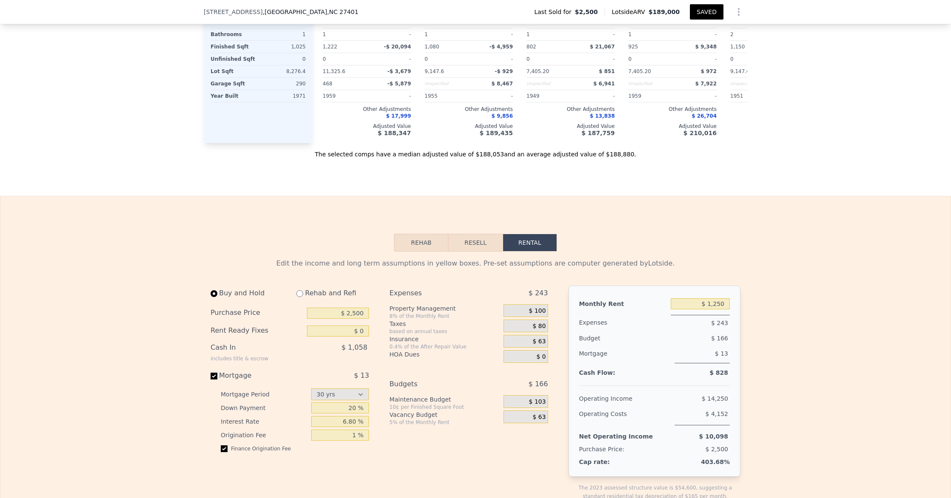
scroll to position [1064, 0]
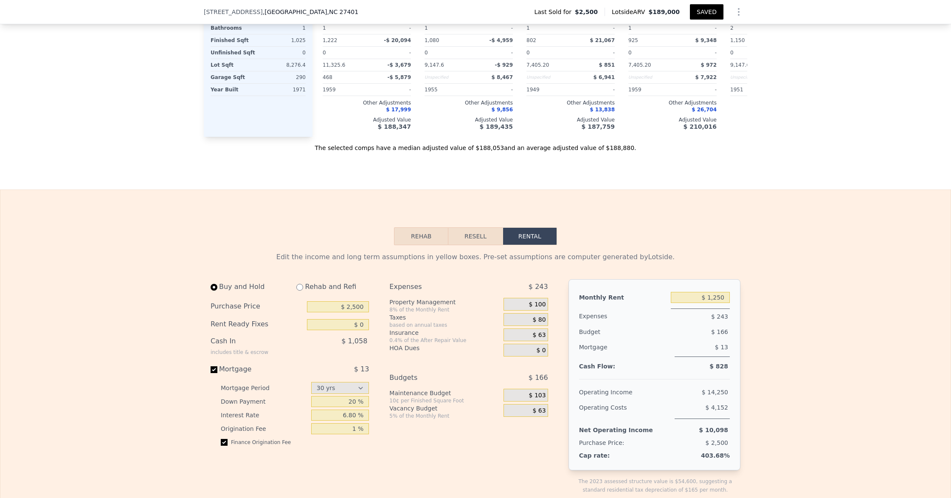
click at [323, 286] on div "Rehab and Refi" at bounding box center [329, 286] width 79 height 15
click at [300, 289] on input "radio" at bounding box center [299, 287] width 7 height 7
radio input "true"
type input "$ 20,250"
select select "30"
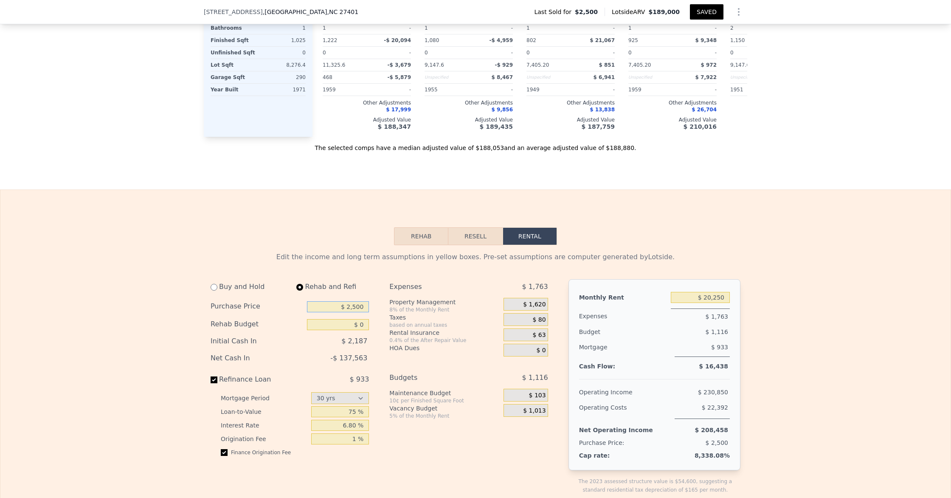
drag, startPoint x: 365, startPoint y: 308, endPoint x: 342, endPoint y: 306, distance: 23.4
click at [342, 306] on input "$ 2,500" at bounding box center [338, 306] width 62 height 11
type input "$ 140,000"
click at [366, 328] on input "$ 0" at bounding box center [338, 324] width 62 height 11
type input "$ 30,000"
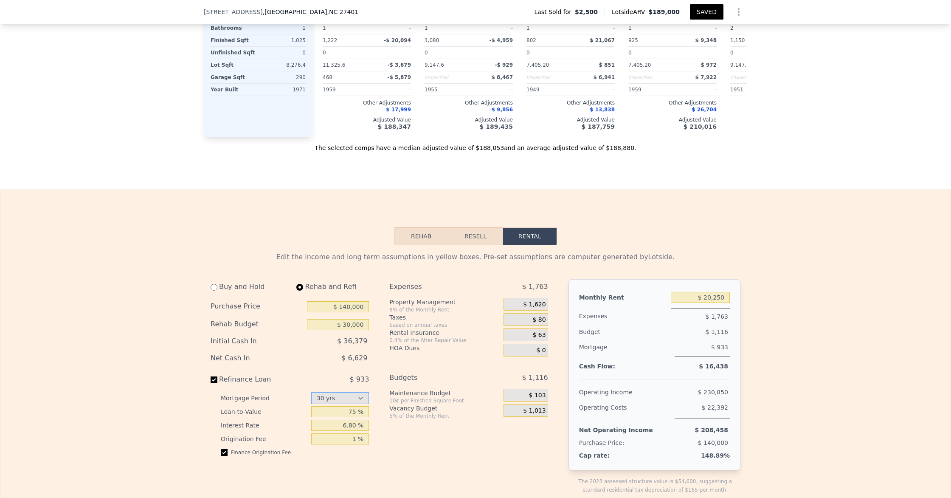
click at [345, 392] on select "15 yrs 30 yrs" at bounding box center [340, 398] width 58 height 12
click at [311, 392] on select "15 yrs 30 yrs" at bounding box center [340, 398] width 58 height 12
click at [665, 374] on div at bounding box center [654, 375] width 151 height 7
click at [713, 297] on input "$ 20,250" at bounding box center [700, 297] width 59 height 11
type input "$ 1,250"
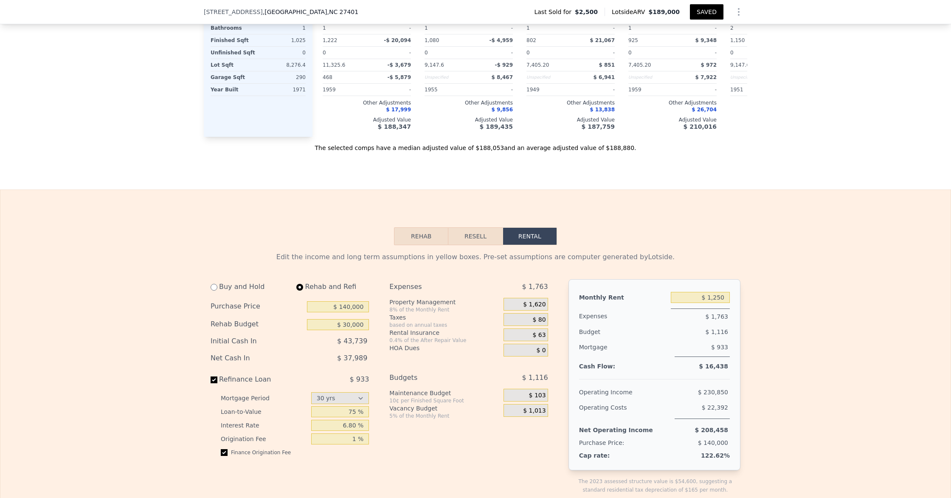
click at [697, 342] on div "$ 933" at bounding box center [702, 347] width 55 height 17
type input "$ 0"
select select "30"
drag, startPoint x: 365, startPoint y: 326, endPoint x: 375, endPoint y: 333, distance: 12.7
click at [366, 326] on input "$ 0" at bounding box center [338, 324] width 62 height 11
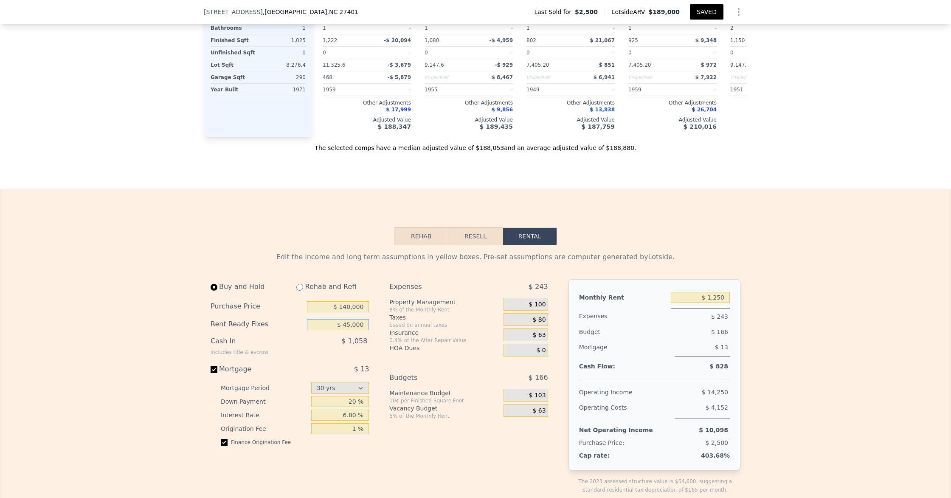
type input "$ 45,000"
click at [349, 369] on div "$ 13" at bounding box center [337, 369] width 63 height 10
click at [217, 369] on input "Mortgage $ 13" at bounding box center [214, 369] width 7 height 7
checkbox input "false"
type input "$ 30,000"
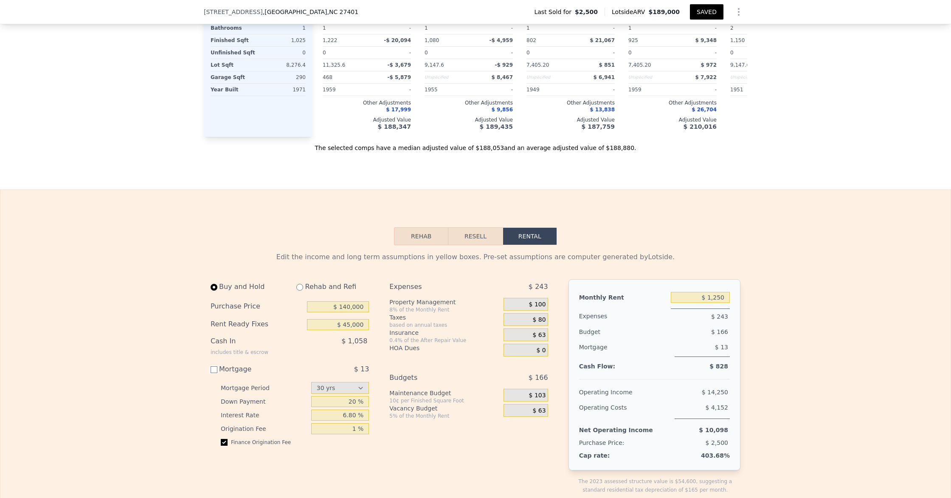
type input "$ 20,250"
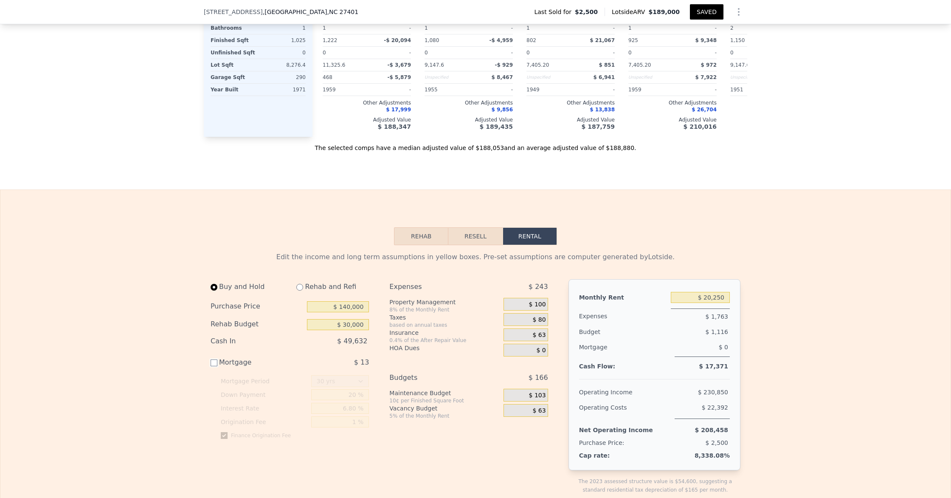
click at [217, 362] on input "Mortgage $ 13" at bounding box center [214, 362] width 7 height 7
checkbox input "true"
type input "$ 45,000"
type input "$ 1,250"
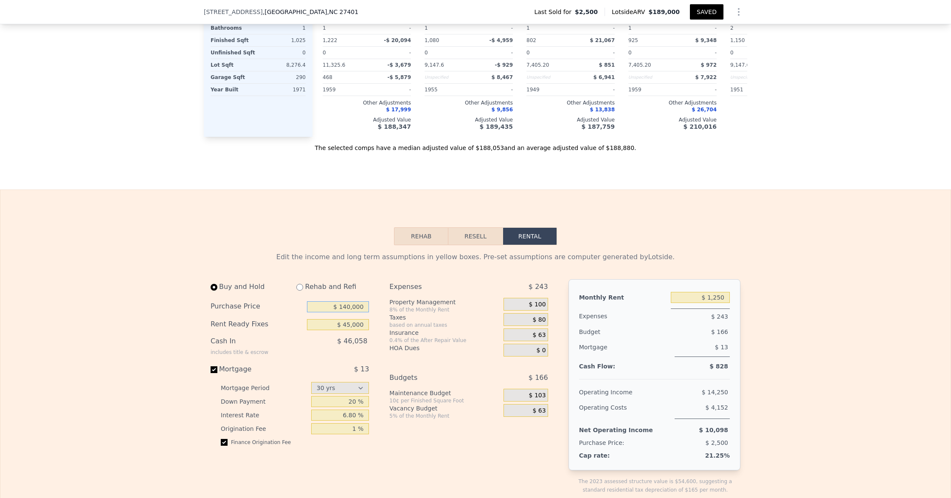
click at [358, 310] on input "$ 140,000" at bounding box center [338, 306] width 62 height 11
click at [320, 302] on input "$ 140,000" at bounding box center [338, 304] width 62 height 11
click at [220, 283] on div "Buy and Hold" at bounding box center [249, 284] width 76 height 15
click at [214, 284] on input "radio" at bounding box center [214, 284] width 7 height 7
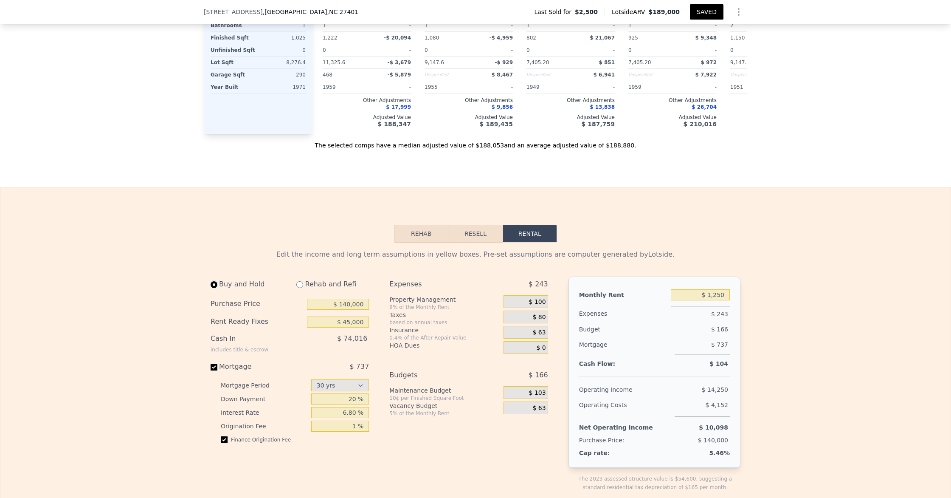
radio input "true"
click at [288, 299] on div "Purchase Price" at bounding box center [257, 304] width 93 height 11
click at [243, 282] on div "Buy and Hold" at bounding box center [249, 284] width 76 height 15
click at [349, 302] on input "$ 140,000" at bounding box center [338, 304] width 62 height 11
click at [349, 328] on div "Rent Ready Fixes $ 45,000" at bounding box center [290, 322] width 158 height 18
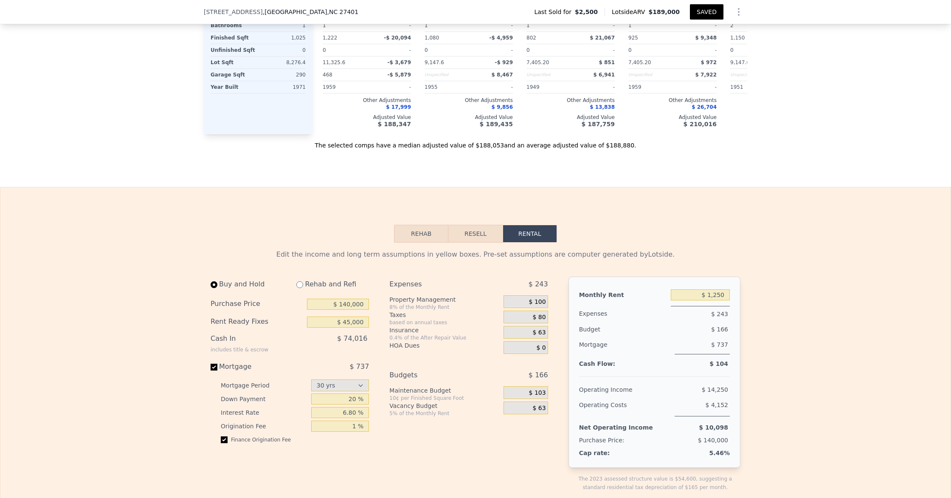
click at [334, 345] on div "$ 74,016" at bounding box center [320, 342] width 97 height 22
click at [366, 309] on input "$ 140,000" at bounding box center [338, 304] width 62 height 11
click at [364, 321] on input "$ 45,000" at bounding box center [338, 322] width 62 height 11
click at [340, 363] on div "Buy and Hold Rehab and Refi Purchase Price $ 140,000 Rent Ready Fixes $ 45,000 …" at bounding box center [290, 365] width 158 height 173
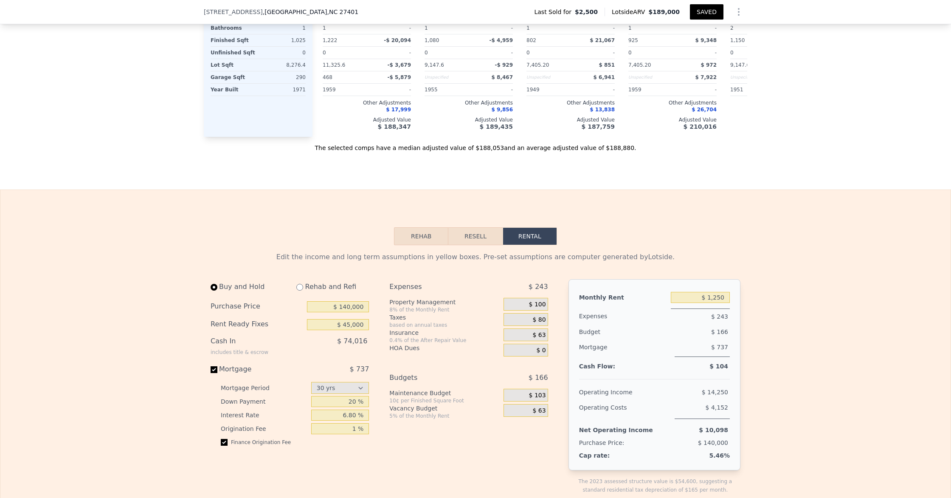
scroll to position [1063, 0]
